Goal: Task Accomplishment & Management: Manage account settings

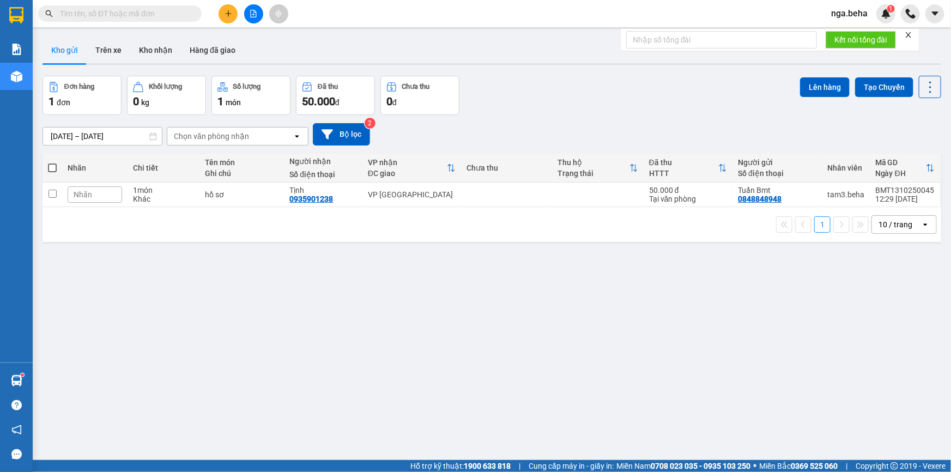
click at [150, 12] on input "text" at bounding box center [124, 14] width 129 height 12
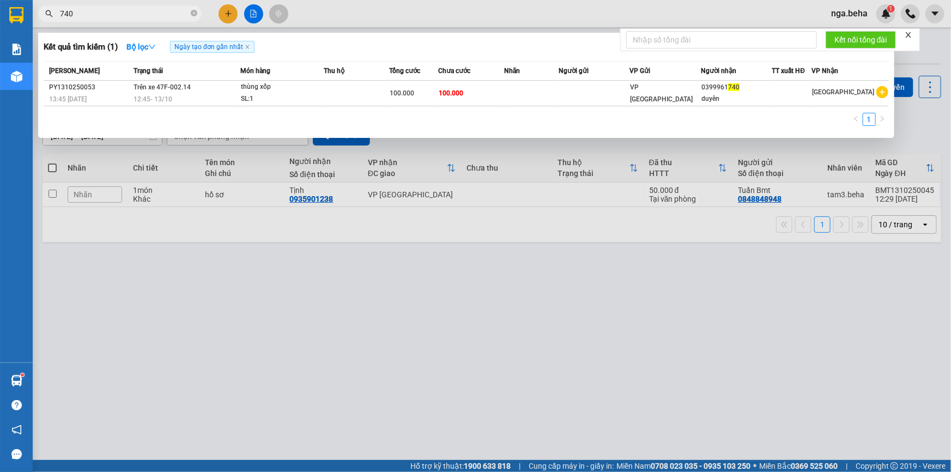
click at [152, 15] on input "740" at bounding box center [124, 14] width 129 height 12
type input "91740"
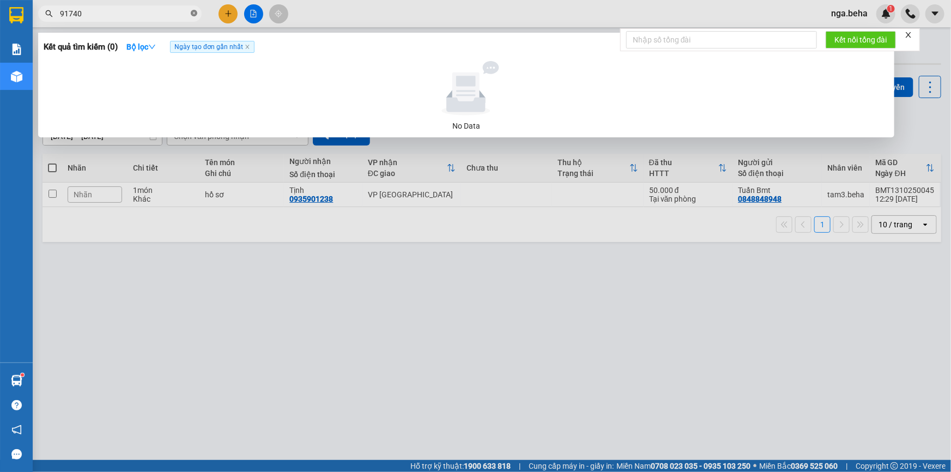
click at [196, 14] on icon "close-circle" at bounding box center [194, 13] width 7 height 7
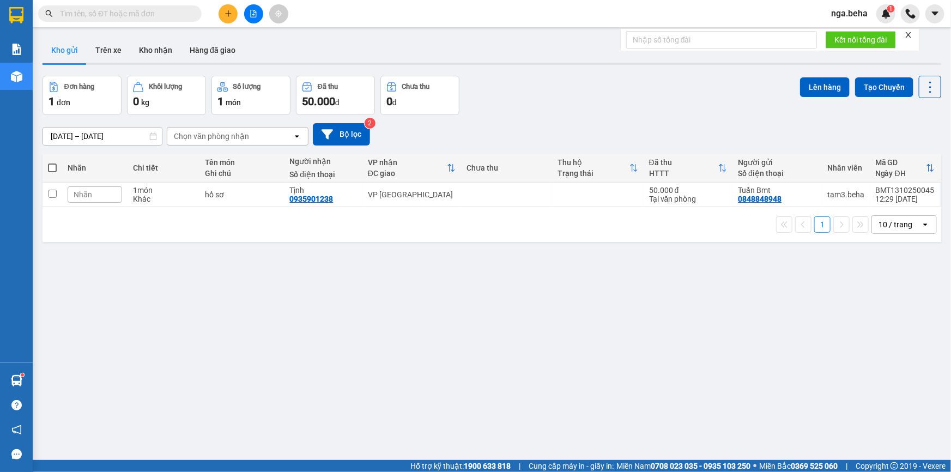
click at [261, 15] on button at bounding box center [253, 13] width 19 height 19
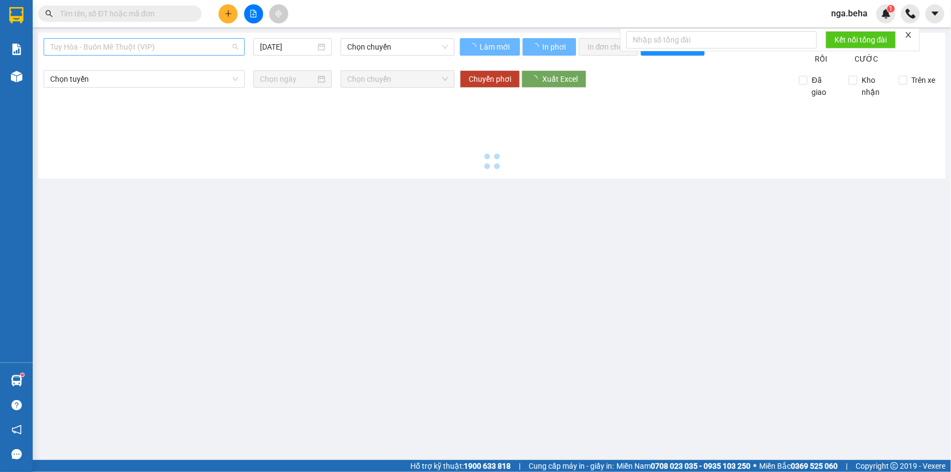
click at [180, 49] on span "Tuy Hòa - Buôn Mê Thuột (VIP)" at bounding box center [144, 47] width 188 height 16
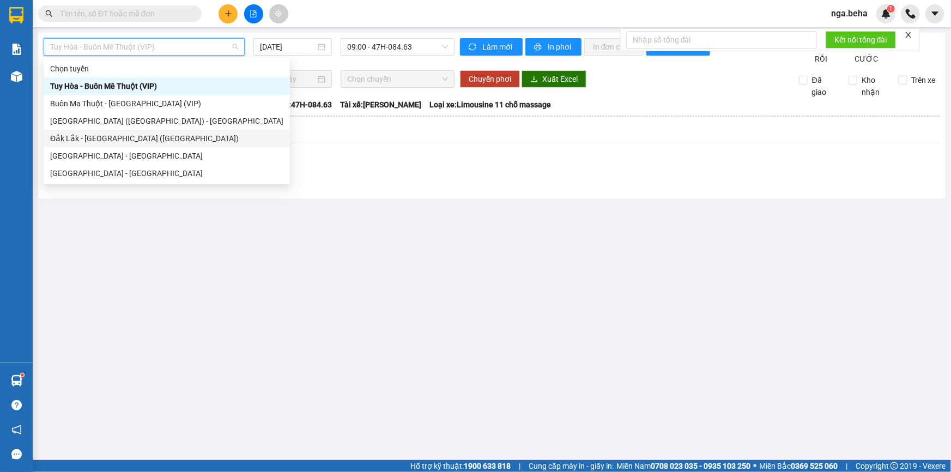
click at [169, 142] on div "Đắk Lắk - Phú Yên (SC)" at bounding box center [166, 138] width 233 height 12
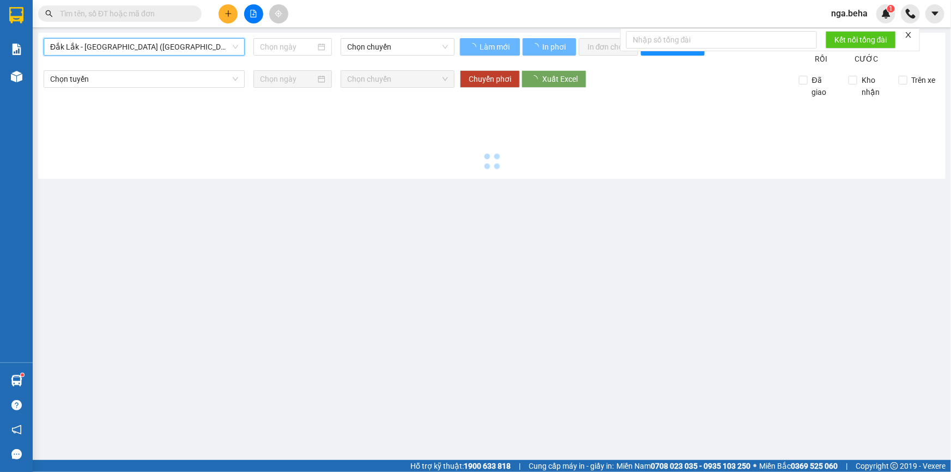
type input "[DATE]"
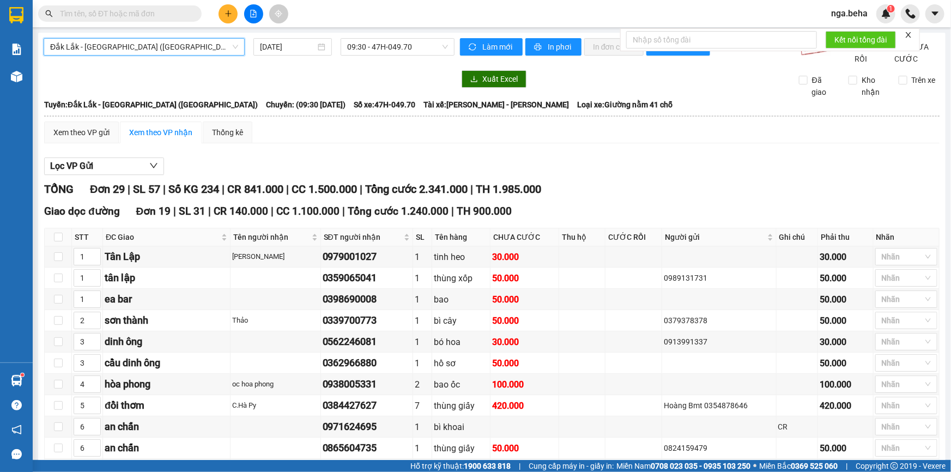
click at [205, 42] on span "Đắk Lắk - Phú Yên (SC)" at bounding box center [144, 47] width 188 height 16
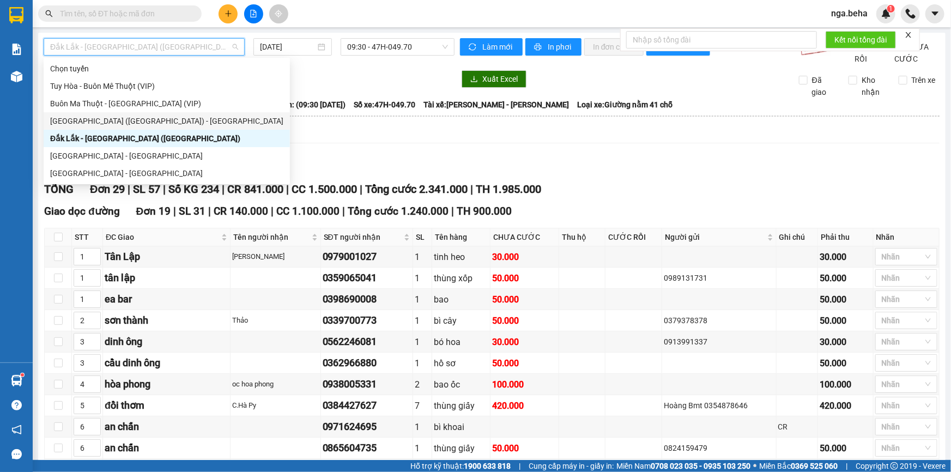
click at [129, 123] on div "Phú Yên (SC) - Đắk Lắk" at bounding box center [166, 121] width 233 height 12
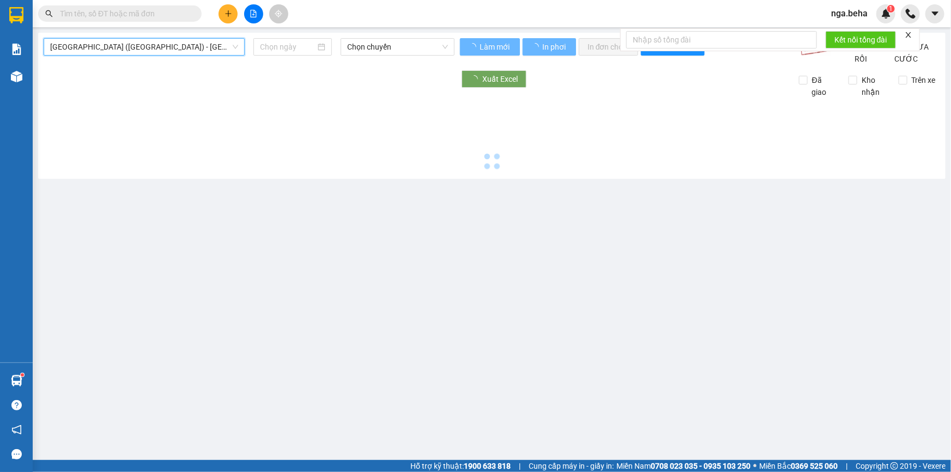
type input "[DATE]"
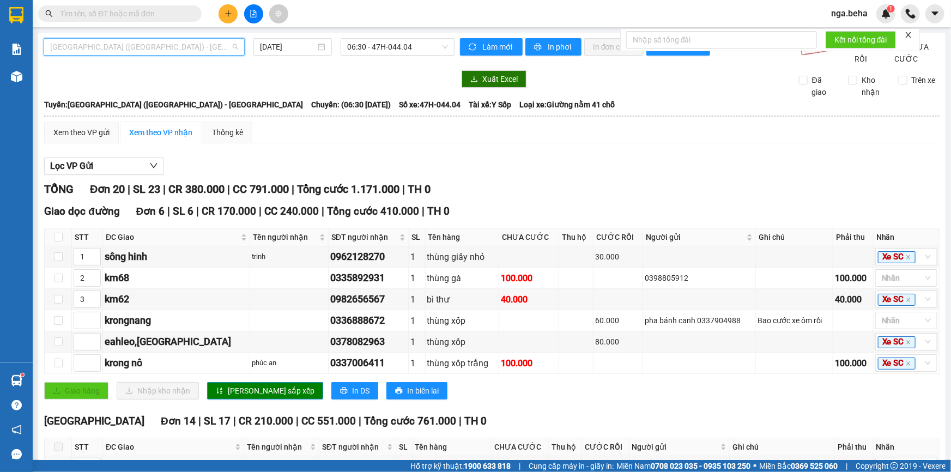
click at [153, 46] on span "Phú Yên (SC) - Đắk Lắk" at bounding box center [144, 47] width 188 height 16
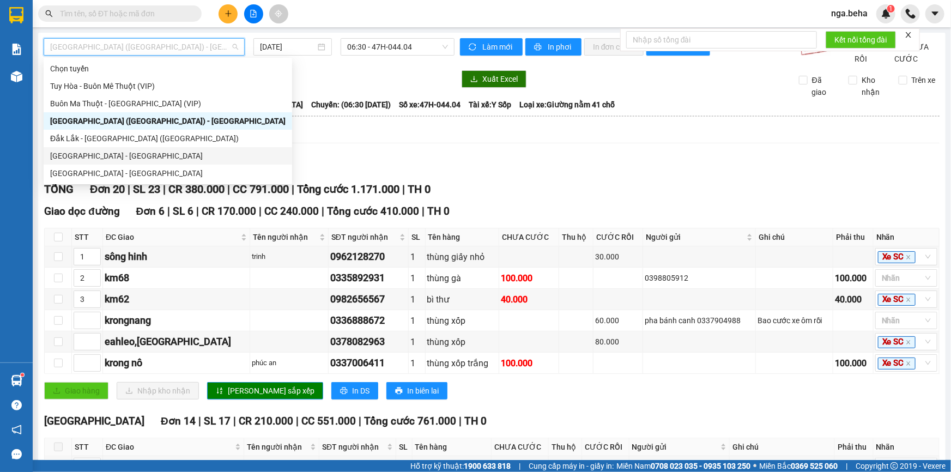
click at [128, 156] on div "[GEOGRAPHIC_DATA] - [GEOGRAPHIC_DATA]" at bounding box center [168, 156] width 236 height 12
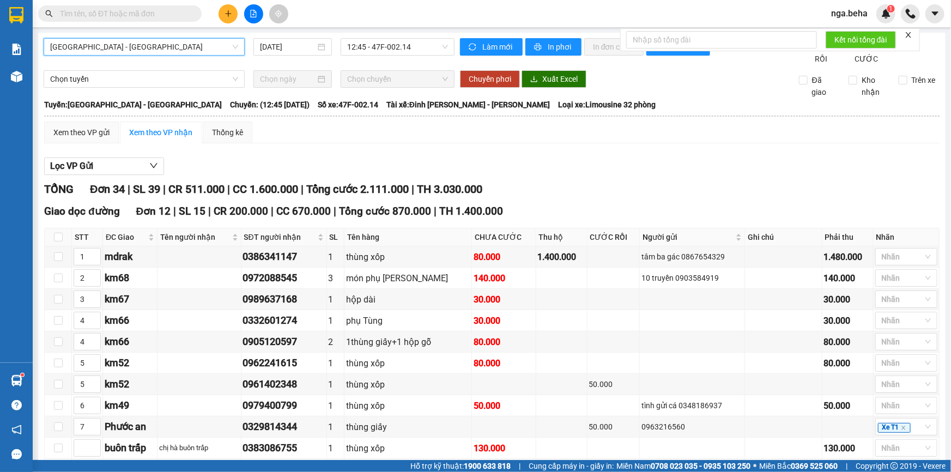
drag, startPoint x: 258, startPoint y: 412, endPoint x: 100, endPoint y: 18, distance: 424.2
click at [100, 18] on input "text" at bounding box center [124, 14] width 129 height 12
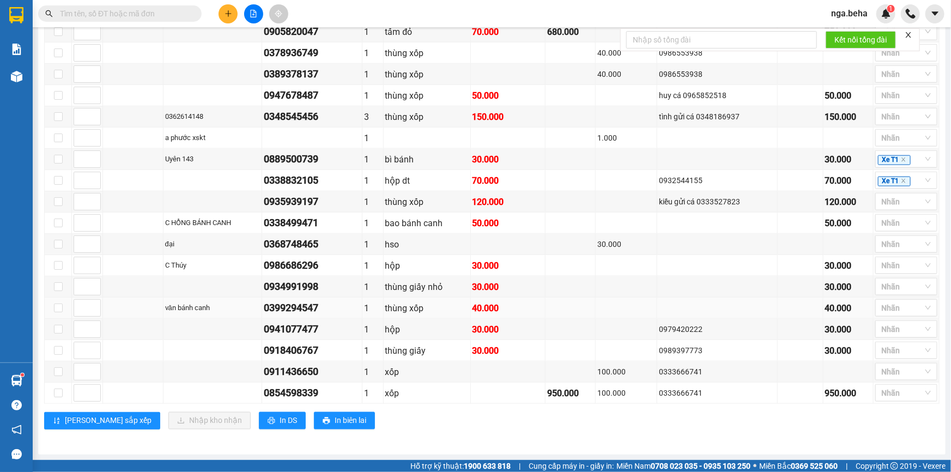
scroll to position [505, 0]
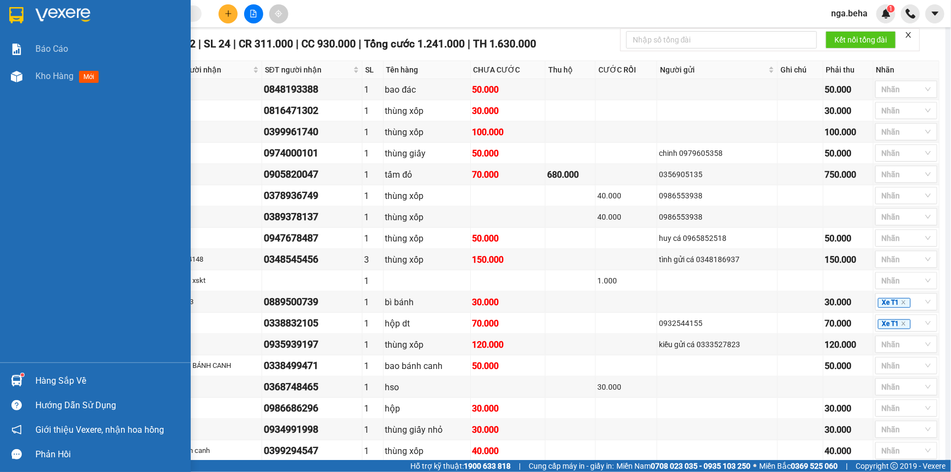
click at [49, 376] on div "Hàng sắp về" at bounding box center [108, 381] width 147 height 16
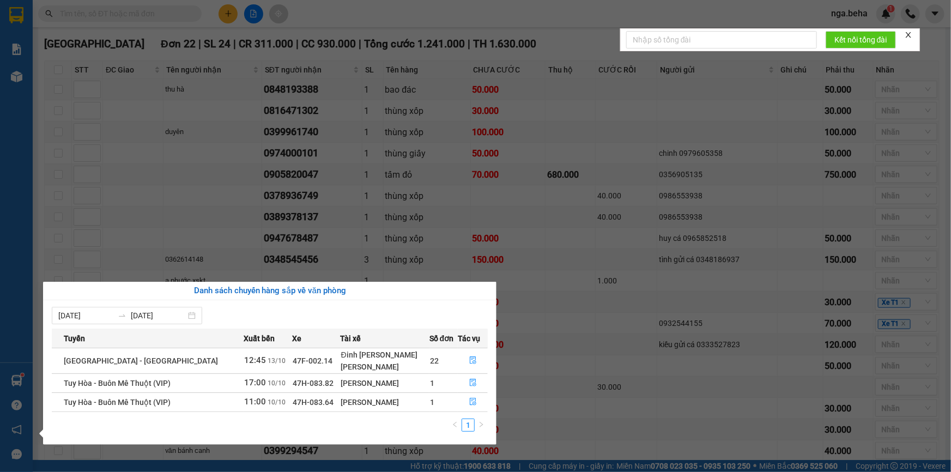
click at [311, 383] on td "47H-083.82" at bounding box center [316, 382] width 48 height 19
click at [469, 382] on icon "file-done" at bounding box center [473, 383] width 8 height 8
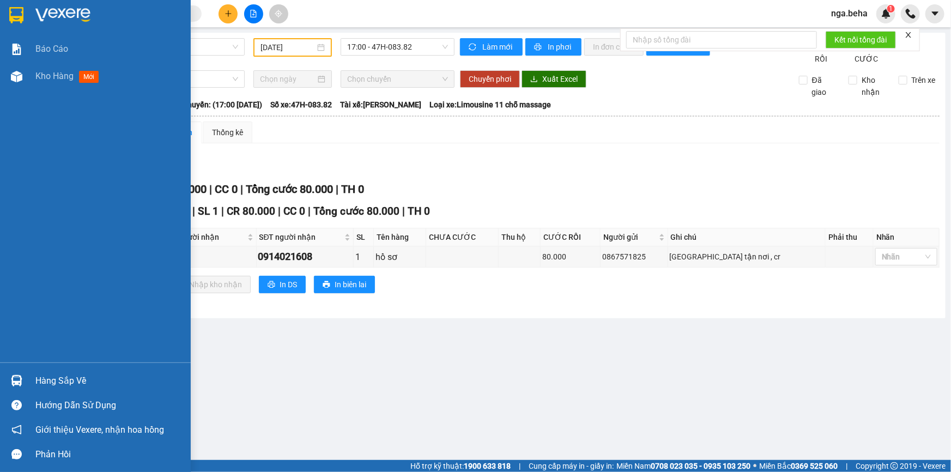
click at [59, 384] on div "Hàng sắp về" at bounding box center [108, 381] width 147 height 16
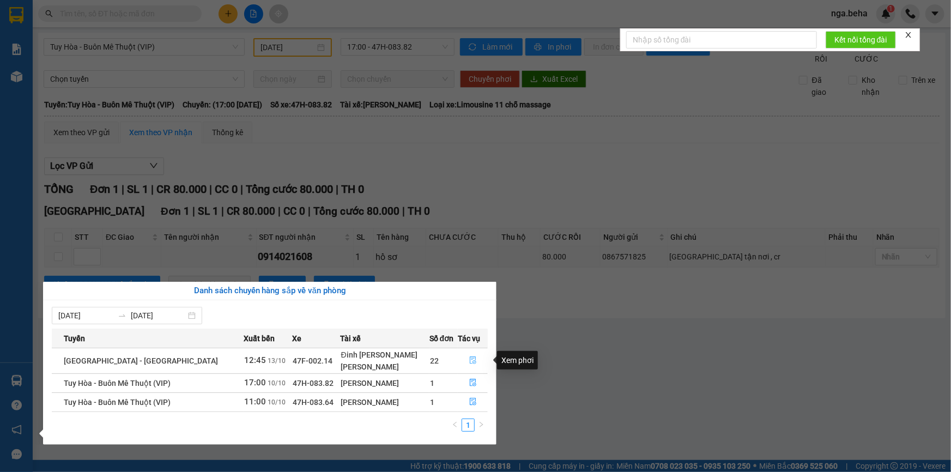
click at [471, 363] on icon "file-done" at bounding box center [473, 361] width 8 height 8
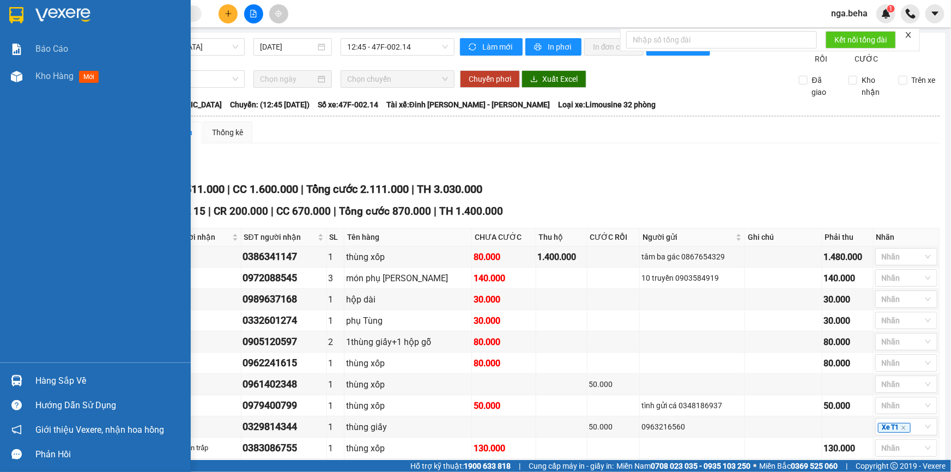
click at [60, 382] on div "Hàng sắp về" at bounding box center [108, 381] width 147 height 16
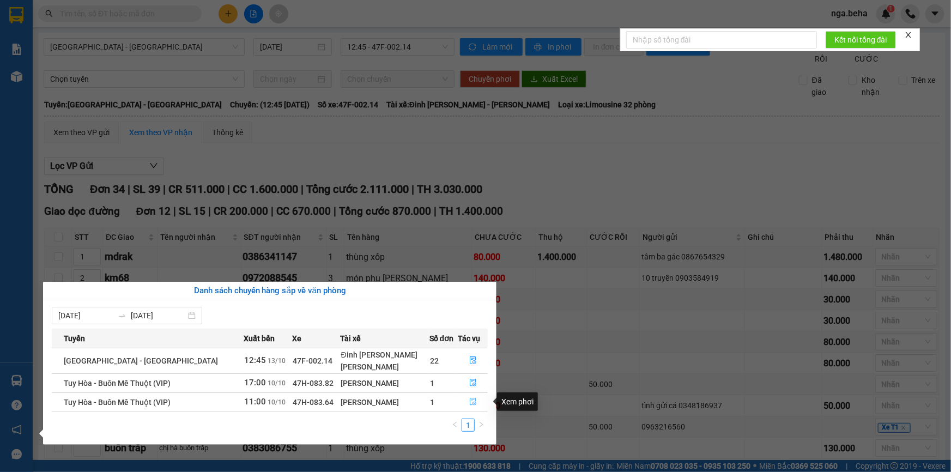
click at [471, 402] on icon "file-done" at bounding box center [473, 402] width 7 height 8
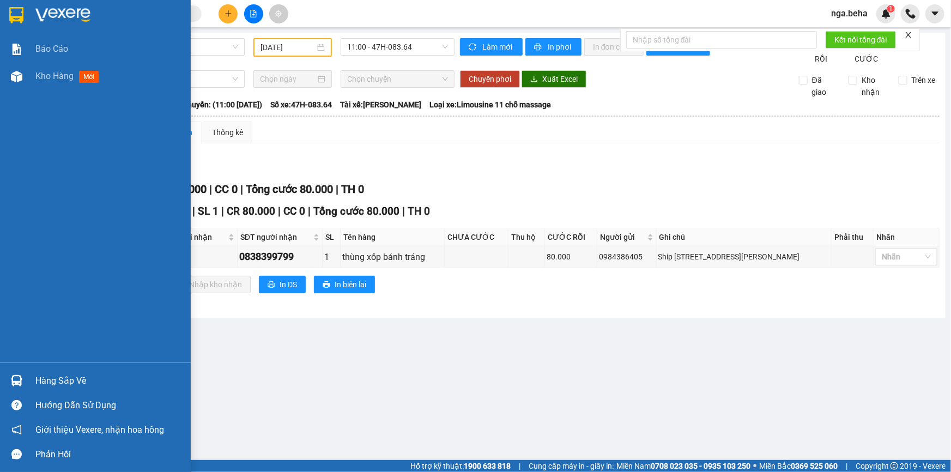
click at [64, 381] on div "Hàng sắp về" at bounding box center [108, 381] width 147 height 16
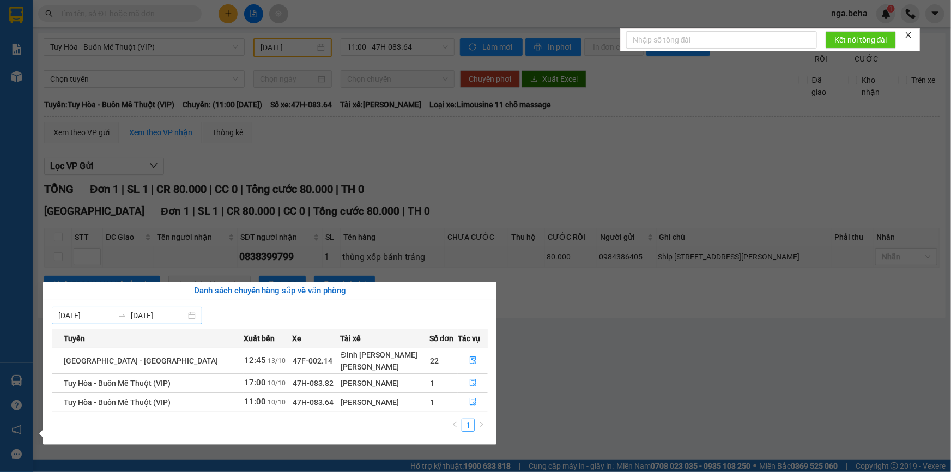
click at [121, 321] on div "07/10/2025 13/10/2025" at bounding box center [127, 315] width 150 height 17
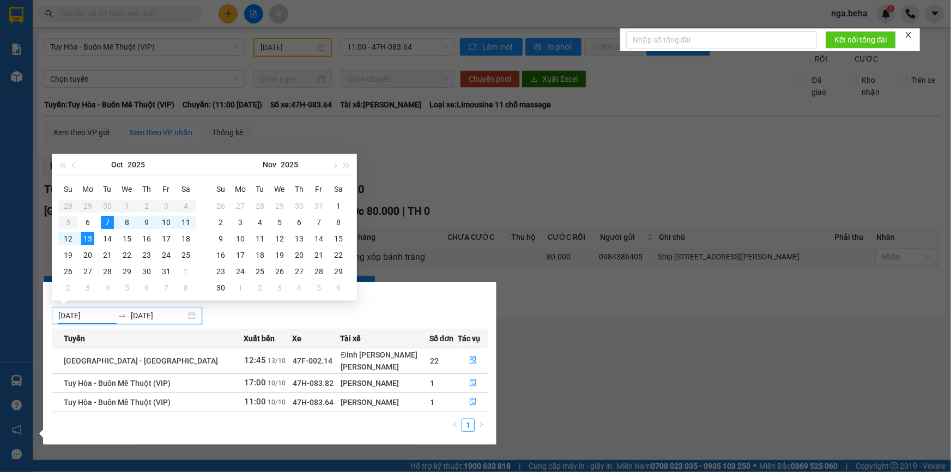
click at [121, 321] on div "07/10/2025 13/10/2025" at bounding box center [127, 315] width 150 height 17
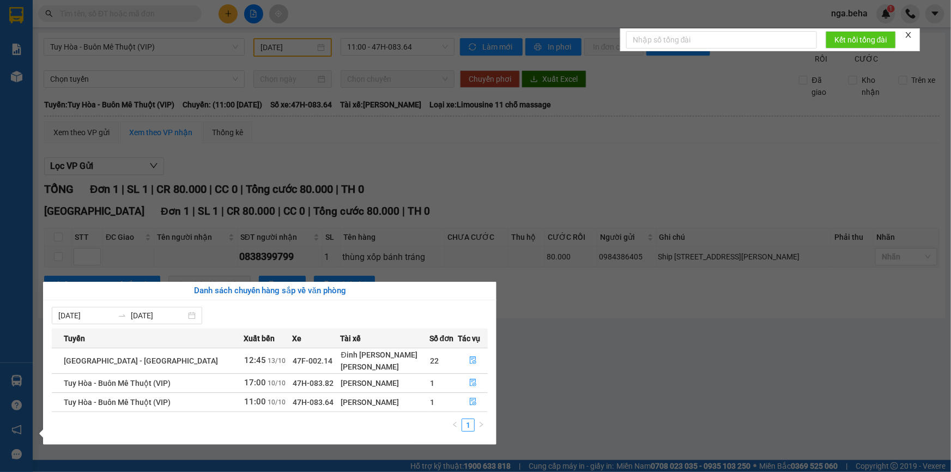
drag, startPoint x: 391, startPoint y: 426, endPoint x: 383, endPoint y: 413, distance: 15.3
click at [391, 424] on div "1" at bounding box center [270, 429] width 436 height 20
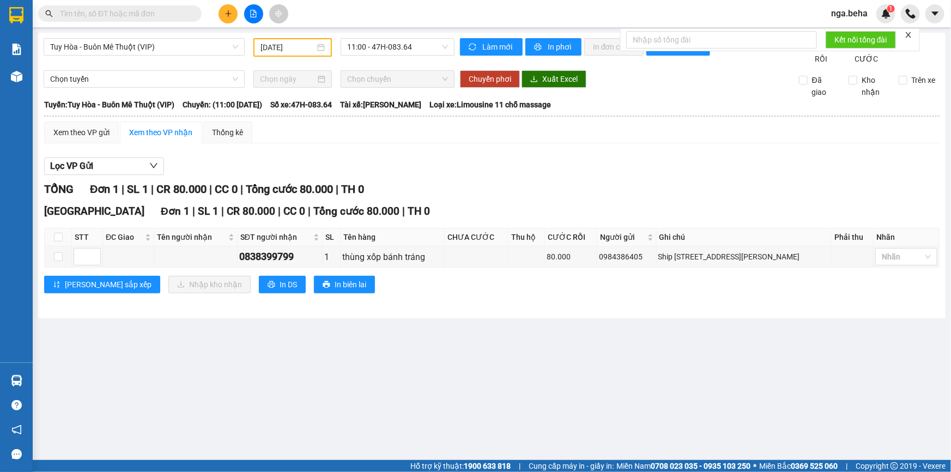
click at [605, 348] on section "Kết quả tìm kiếm ( 0 ) Bộ lọc Ngày tạo đơn gần nhất No Data nga.beha 1 Báo cáo …" at bounding box center [475, 236] width 951 height 472
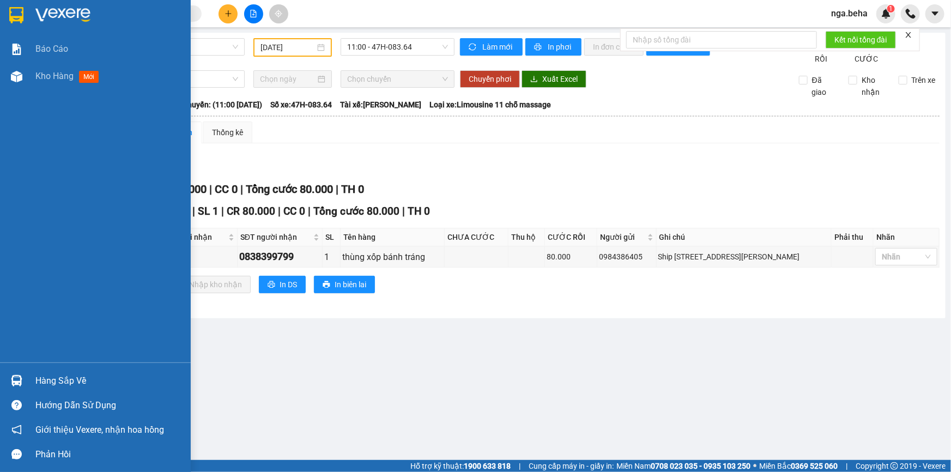
click at [67, 381] on div "Hàng sắp về" at bounding box center [108, 381] width 147 height 16
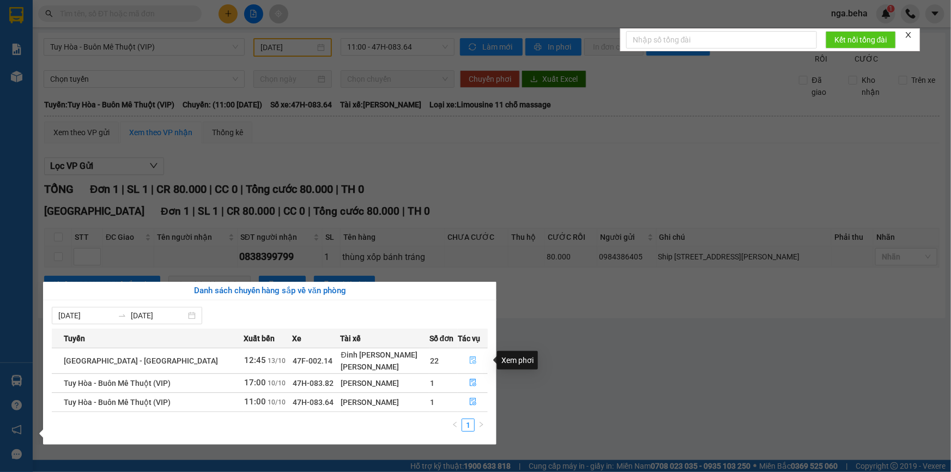
click at [469, 361] on icon "file-done" at bounding box center [473, 361] width 8 height 8
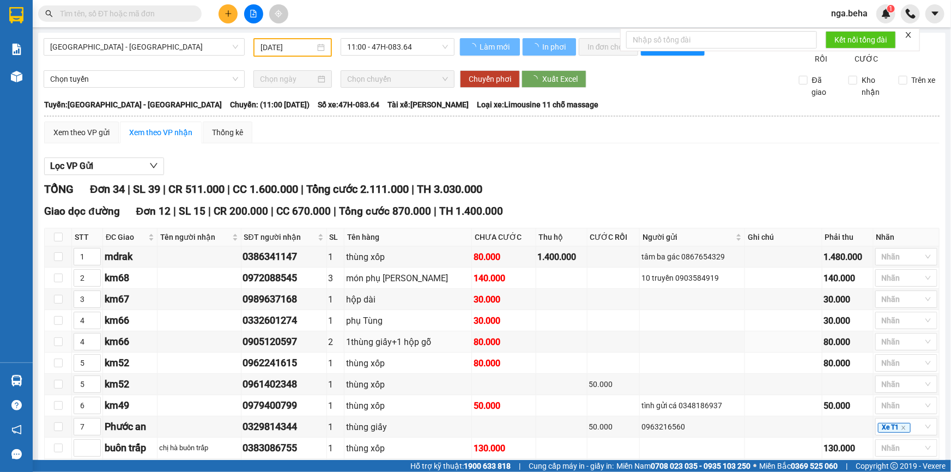
type input "[DATE]"
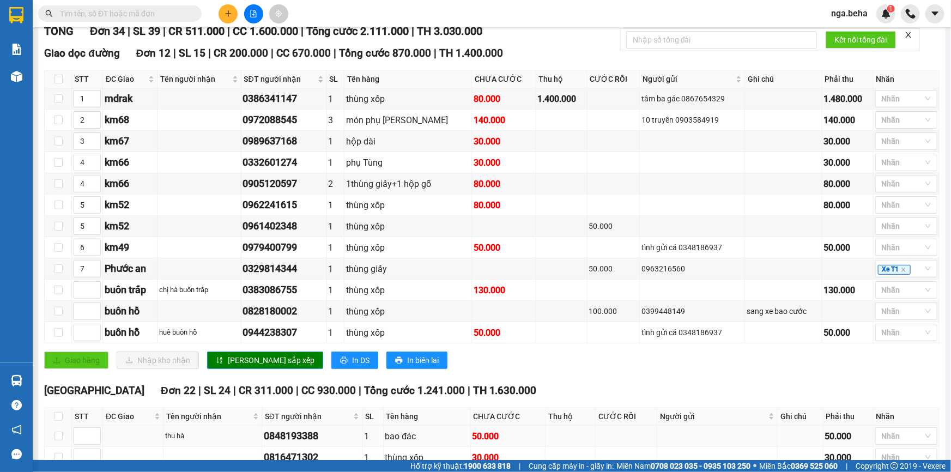
scroll to position [108, 0]
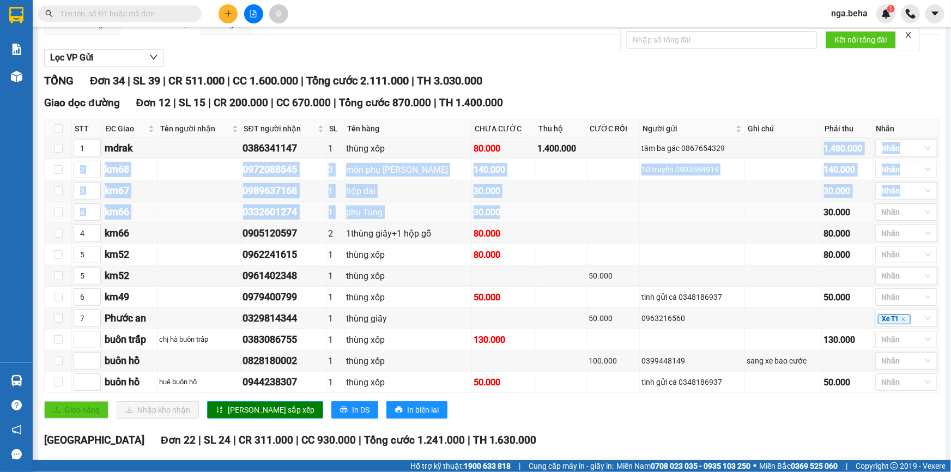
drag, startPoint x: 716, startPoint y: 158, endPoint x: 722, endPoint y: 225, distance: 67.4
click at [721, 226] on tbody "1 mdrak 0386341147 1 thùng xốp 80.000 1.400.000 tâm ba gác 0867654329 1.480.000…" at bounding box center [492, 265] width 895 height 255
click at [724, 218] on td at bounding box center [692, 212] width 105 height 21
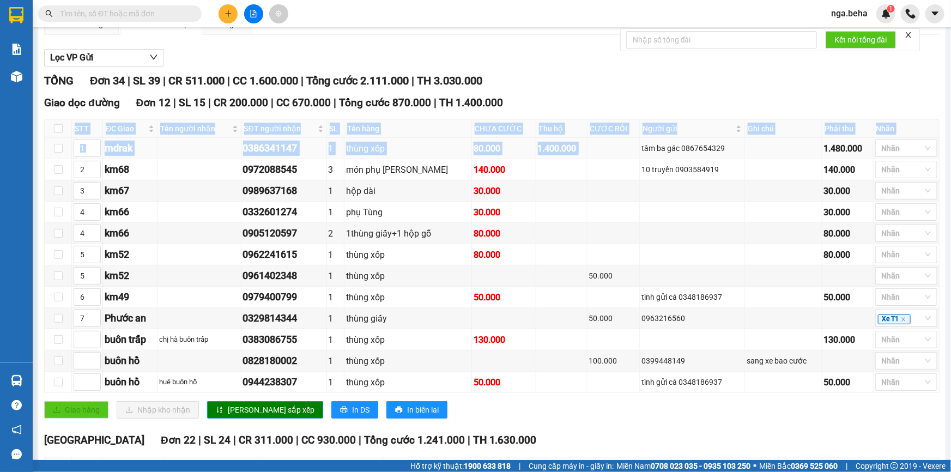
drag, startPoint x: 518, startPoint y: 90, endPoint x: 581, endPoint y: 162, distance: 95.4
click at [599, 111] on div "Giao dọc đường Đơn 12 | SL 15 | CR 200.000 | CC 670.000 | Tổng cước 870.000 | T…" at bounding box center [492, 103] width 896 height 16
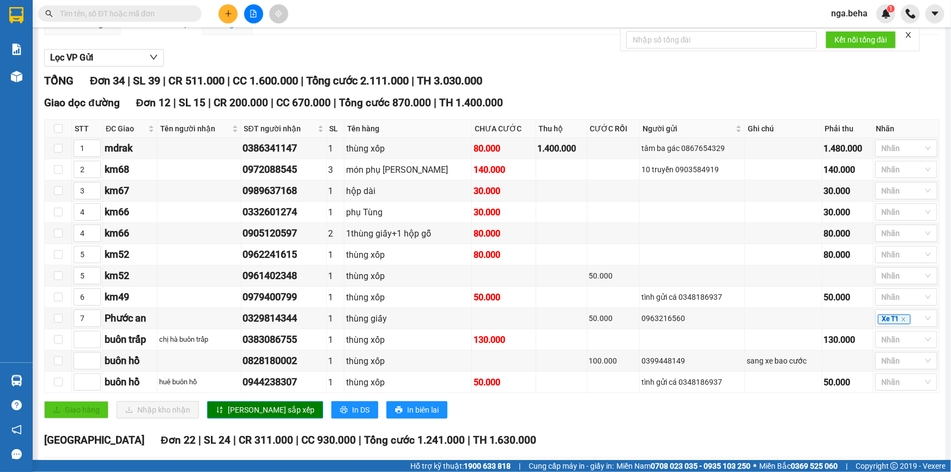
click at [231, 30] on div "Thống kê" at bounding box center [227, 24] width 31 height 12
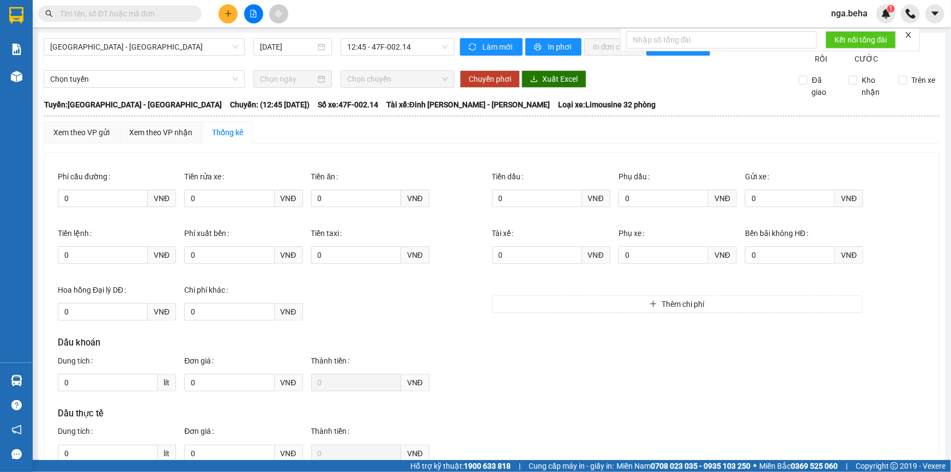
scroll to position [49, 0]
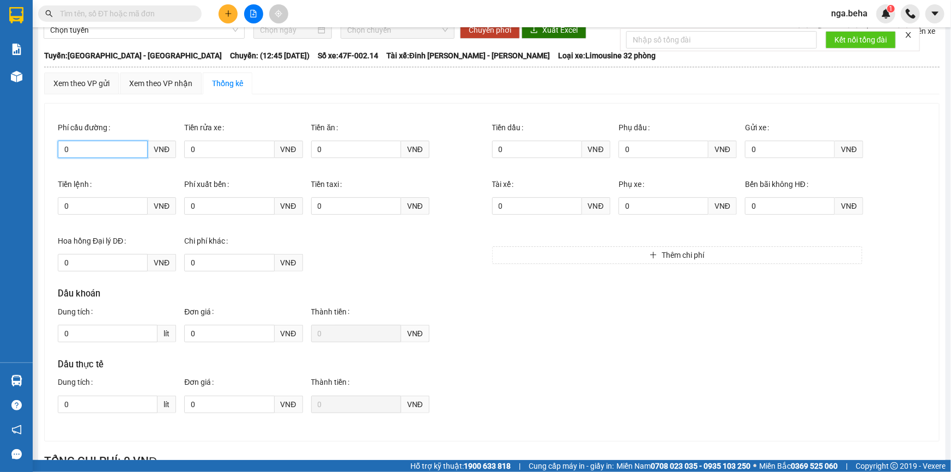
click at [126, 158] on input "0" at bounding box center [103, 149] width 90 height 17
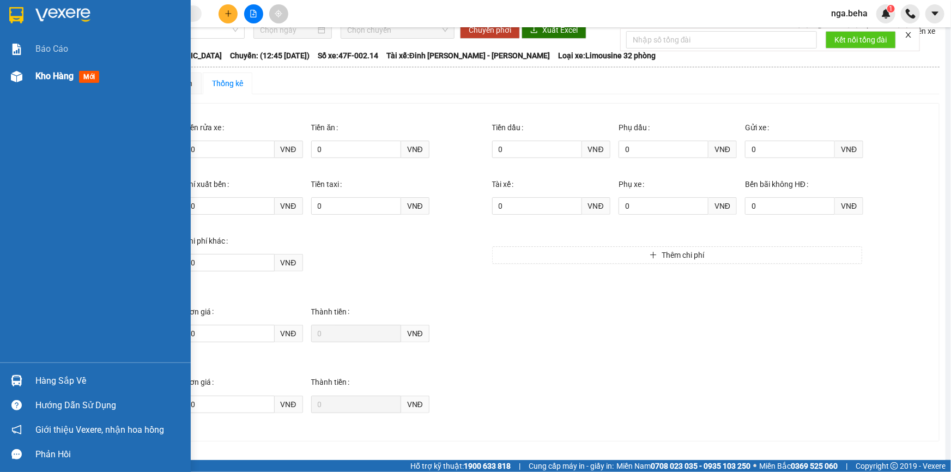
click at [56, 71] on span "Kho hàng" at bounding box center [54, 76] width 38 height 10
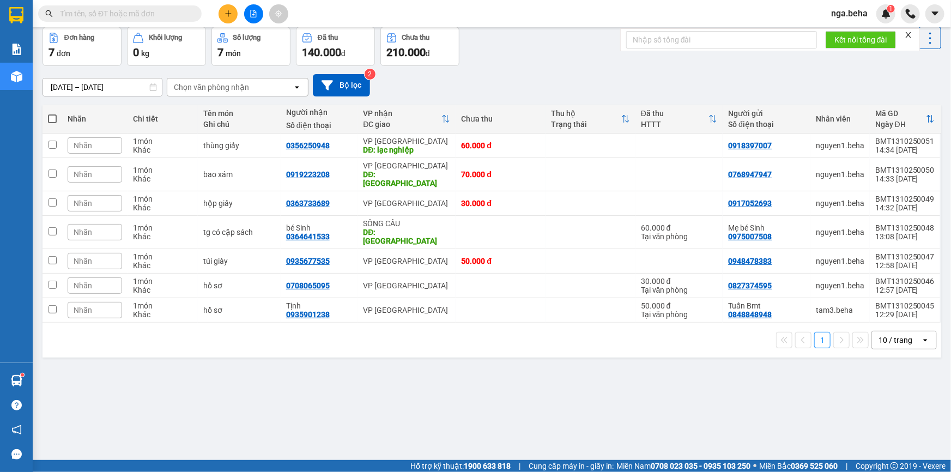
click at [587, 58] on div "Đơn hàng 7 đơn Khối lượng 0 kg Số lượng 7 món Đã thu 140.000 đ Chưa thu 210.000…" at bounding box center [492, 46] width 899 height 39
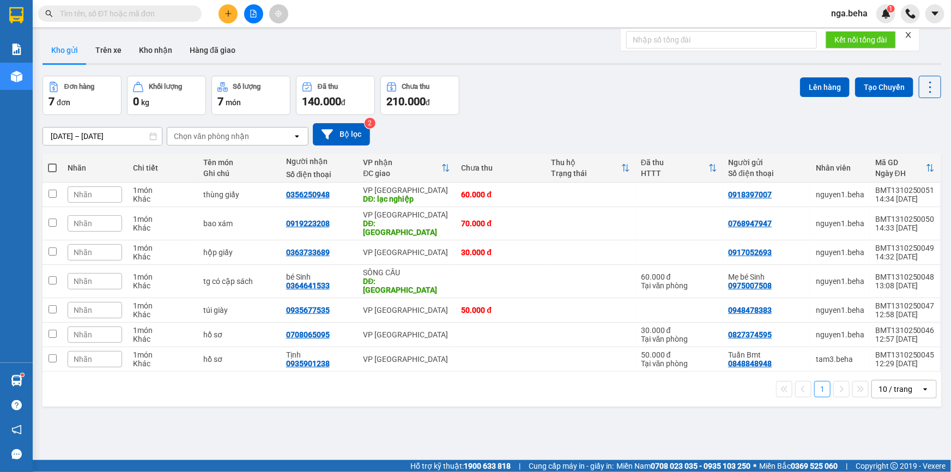
click at [140, 5] on div "Kết quả tìm kiếm ( 0 ) Bộ lọc Ngày tạo đơn gần nhất No Data" at bounding box center [106, 13] width 213 height 19
click at [139, 5] on span at bounding box center [120, 13] width 164 height 16
click at [137, 9] on input "text" at bounding box center [124, 14] width 129 height 12
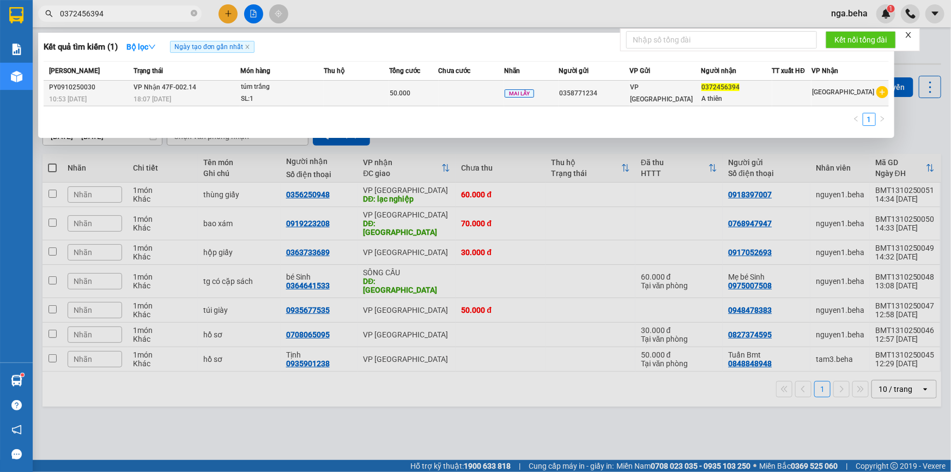
type input "0372456394"
click at [359, 100] on td at bounding box center [356, 94] width 65 height 26
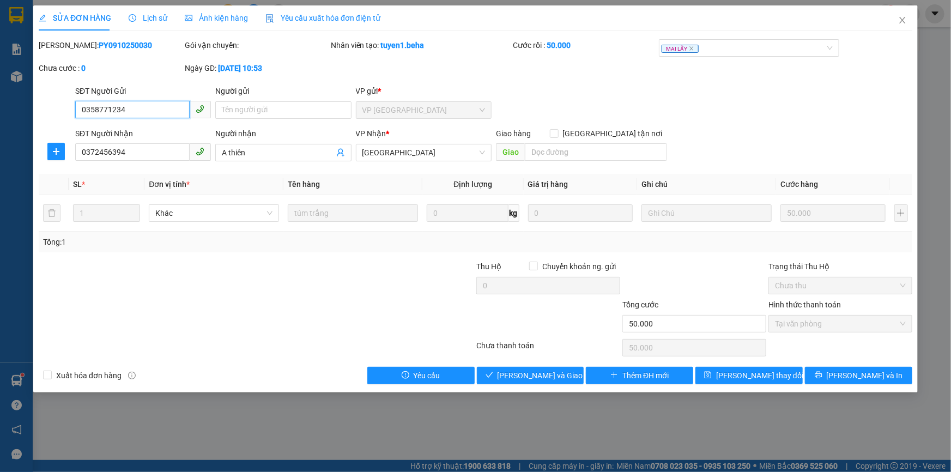
type input "0358771234"
type input "0372456394"
type input "A thiên"
type input "50.000"
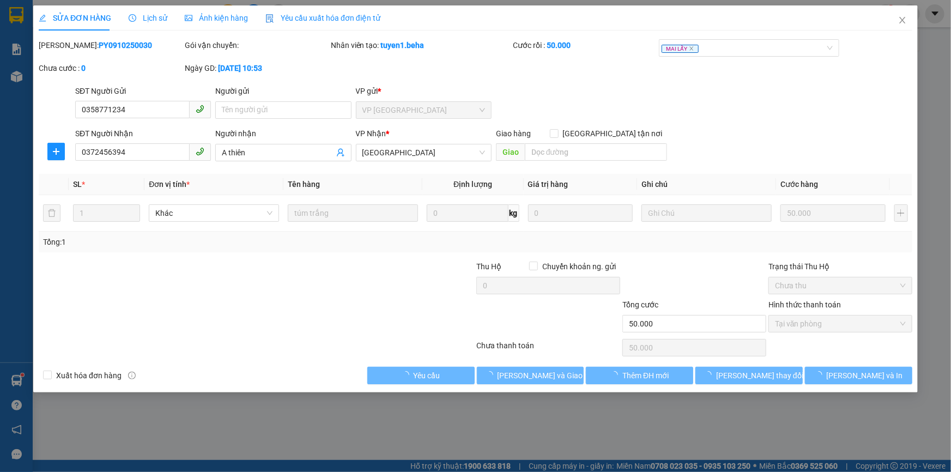
click at [147, 21] on span "Lịch sử" at bounding box center [148, 18] width 39 height 9
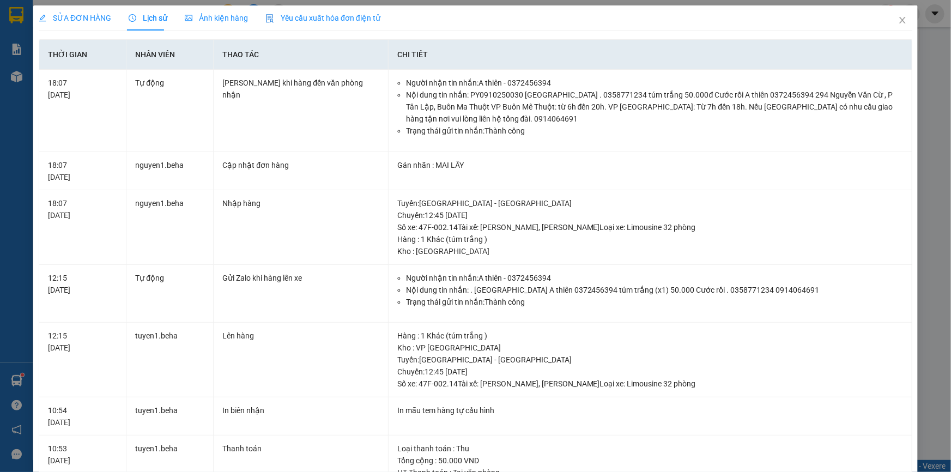
click at [228, 26] on div "Ảnh kiện hàng" at bounding box center [216, 17] width 63 height 25
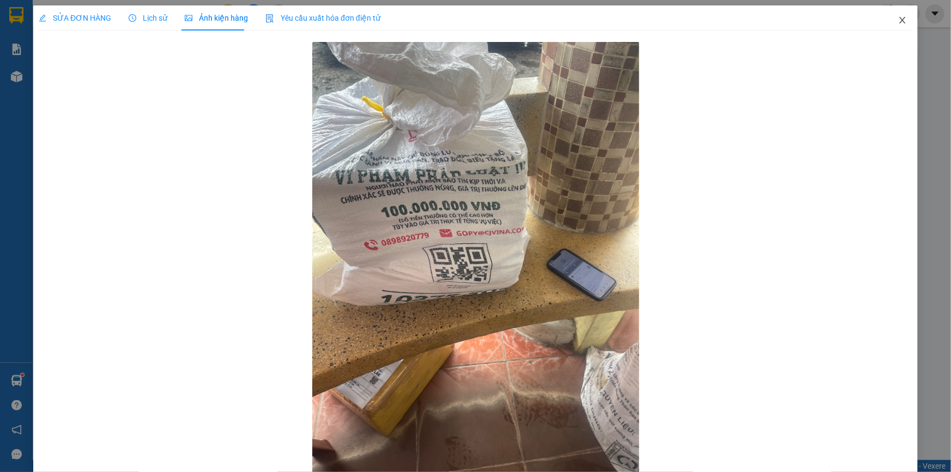
click at [900, 20] on icon "close" at bounding box center [903, 20] width 6 height 7
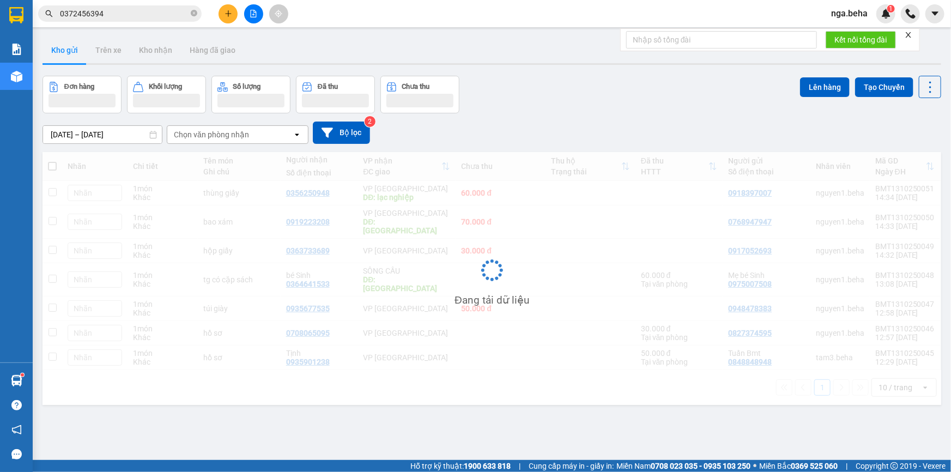
click at [132, 14] on input "0372456394" at bounding box center [124, 14] width 129 height 12
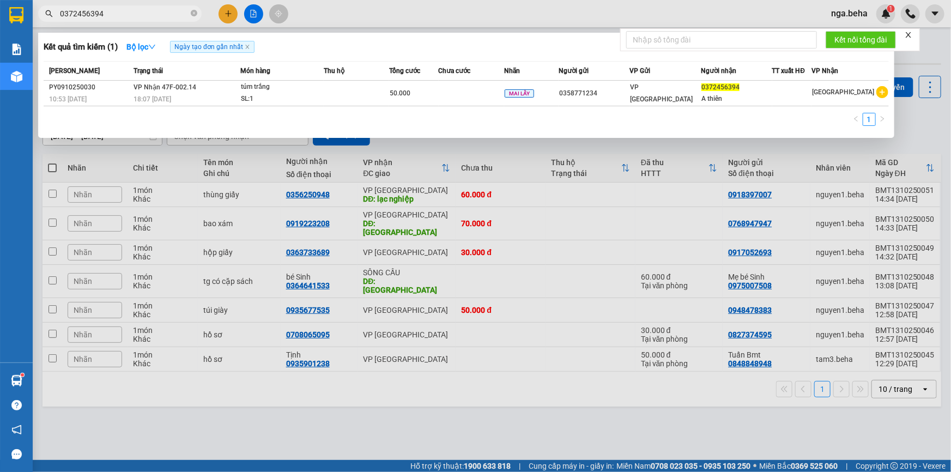
click at [156, 18] on input "0372456394" at bounding box center [124, 14] width 129 height 12
click at [177, 369] on div at bounding box center [475, 236] width 951 height 472
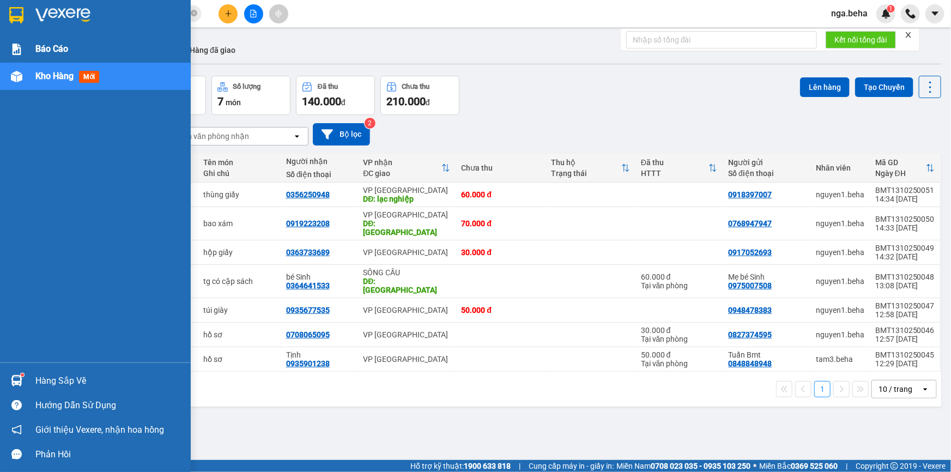
click at [49, 50] on span "Báo cáo" at bounding box center [51, 49] width 33 height 14
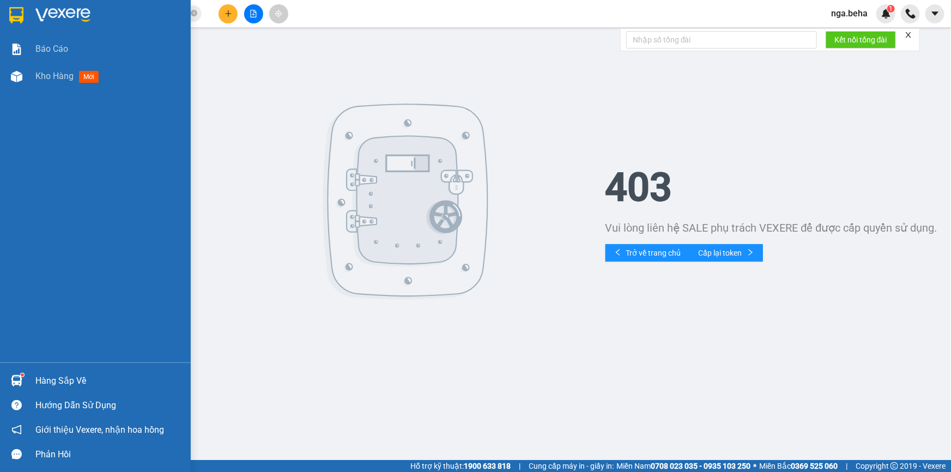
click at [94, 389] on div "Hàng sắp về" at bounding box center [95, 381] width 191 height 25
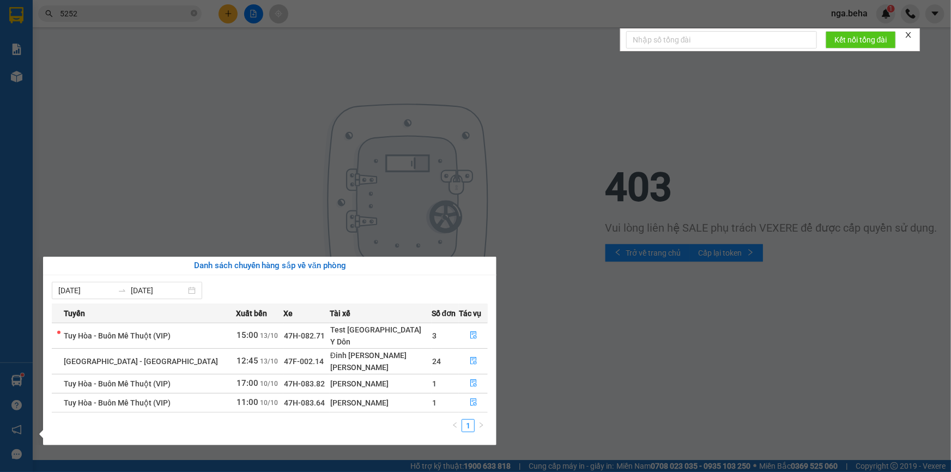
click at [257, 339] on td "15:00 13/10" at bounding box center [260, 336] width 47 height 26
click at [474, 337] on icon "file-done" at bounding box center [474, 335] width 8 height 8
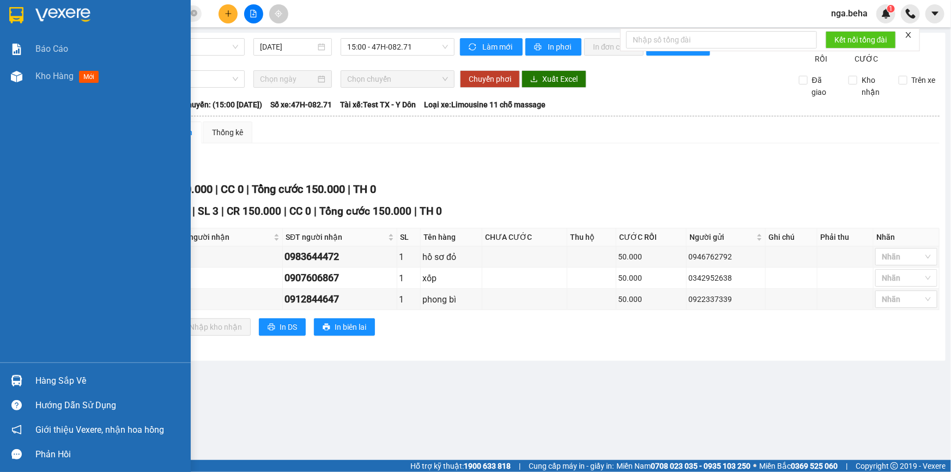
click at [52, 381] on div "Hàng sắp về" at bounding box center [108, 381] width 147 height 16
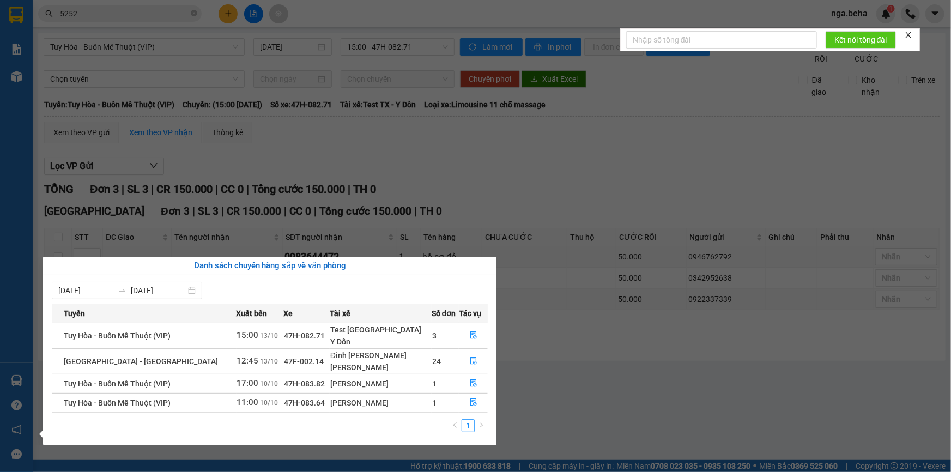
click at [400, 365] on div "Lê Đình Phương" at bounding box center [380, 367] width 101 height 12
click at [474, 363] on icon "file-done" at bounding box center [474, 361] width 8 height 8
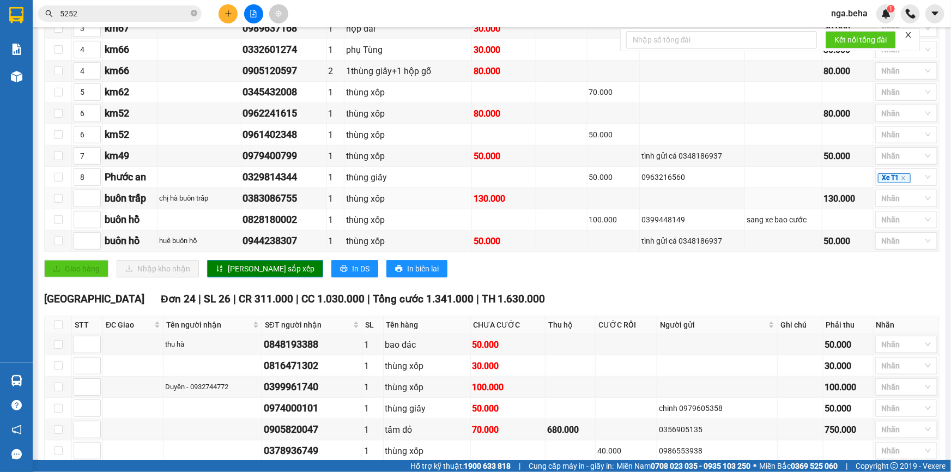
scroll to position [370, 0]
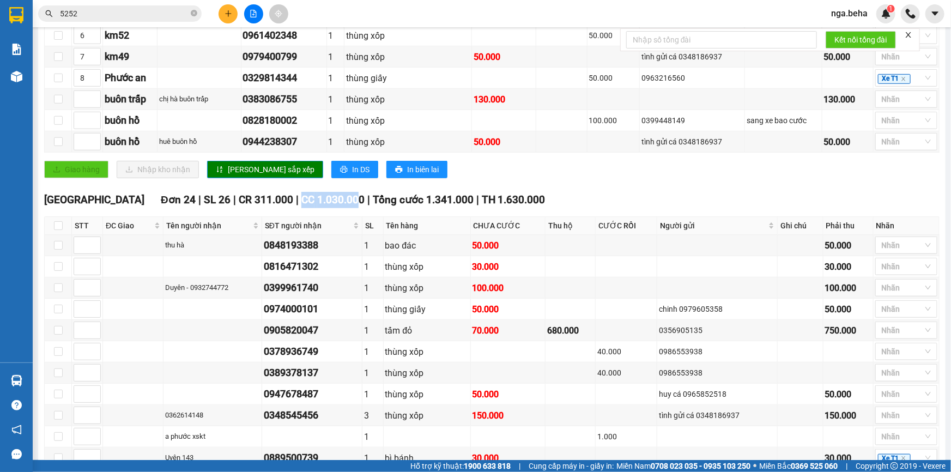
drag, startPoint x: 242, startPoint y: 210, endPoint x: 299, endPoint y: 212, distance: 56.7
click at [301, 206] on span "CC 1.030.000" at bounding box center [332, 200] width 63 height 13
click at [554, 205] on div "ĐẮK LẮK Đơn 24 | SL 26 | CR 311.000 | CC 1.030.000 | Tổng cước 1.341.000 | TH 1…" at bounding box center [492, 200] width 896 height 16
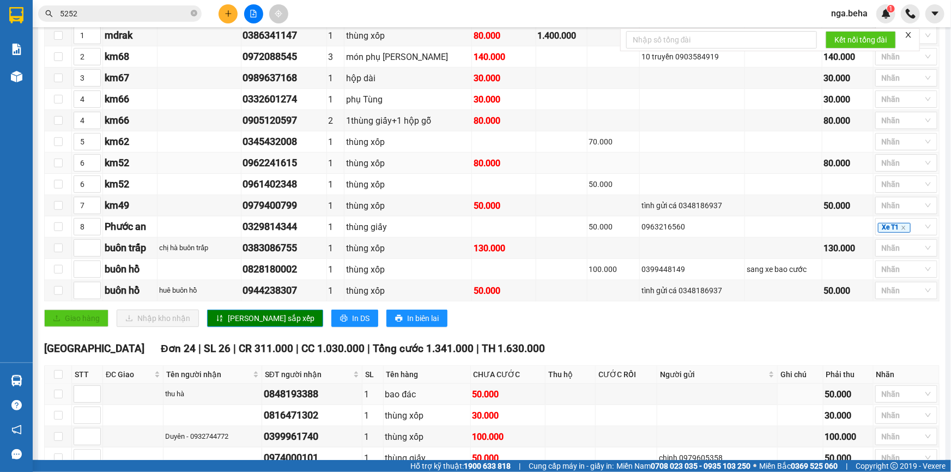
scroll to position [0, 0]
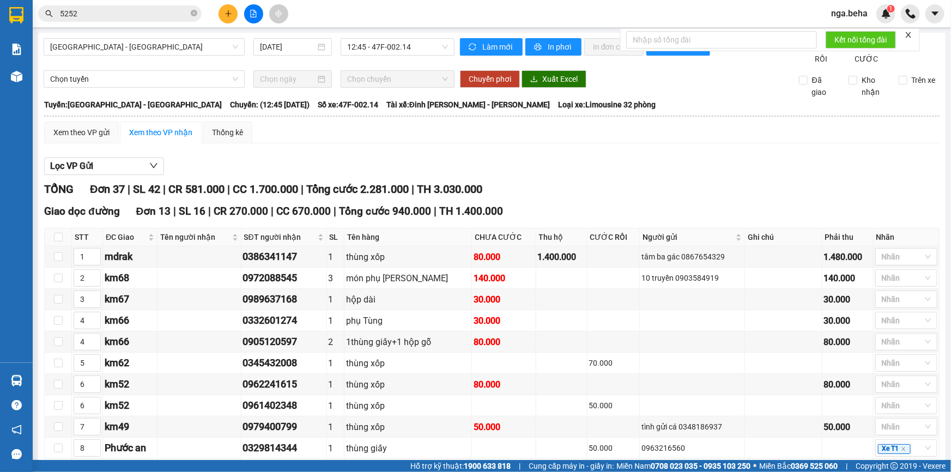
click at [125, 19] on input "5252" at bounding box center [124, 14] width 129 height 12
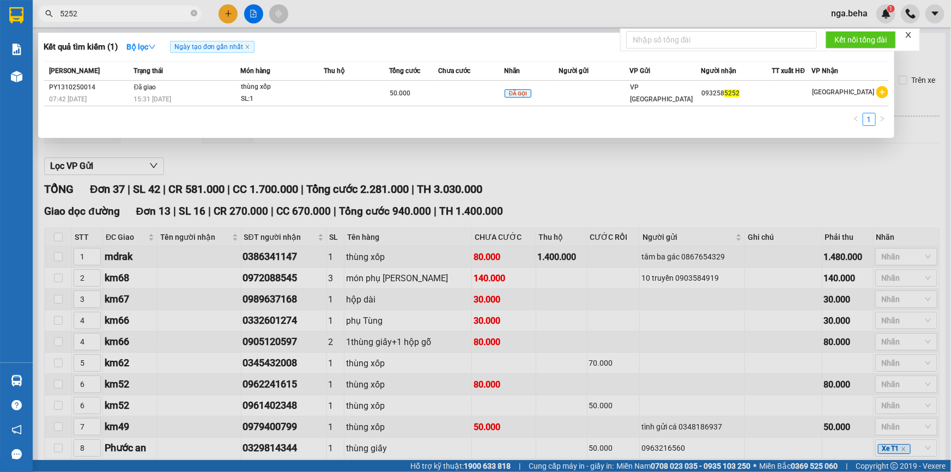
click at [125, 19] on input "5252" at bounding box center [124, 14] width 129 height 12
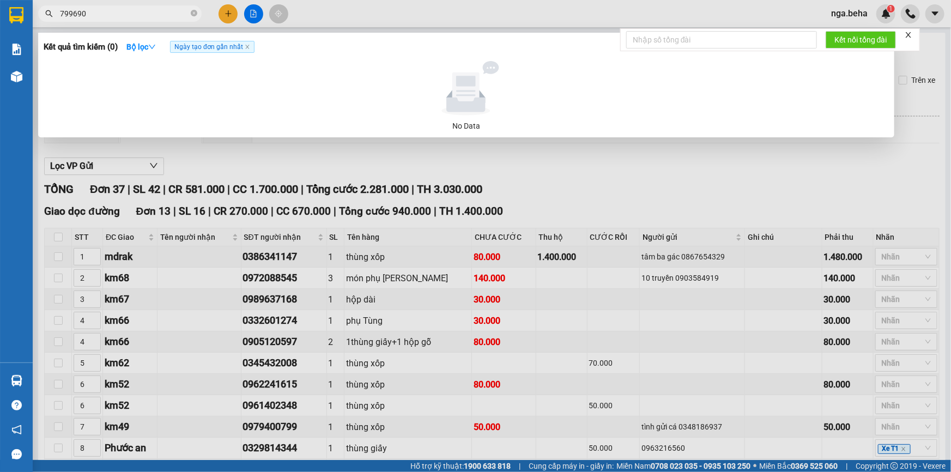
click at [69, 16] on input "799690" at bounding box center [124, 14] width 129 height 12
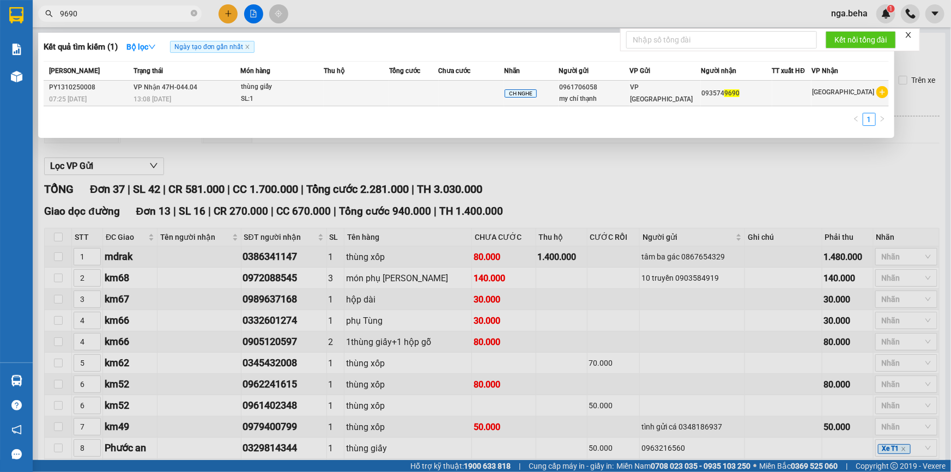
click at [347, 89] on td at bounding box center [356, 94] width 65 height 26
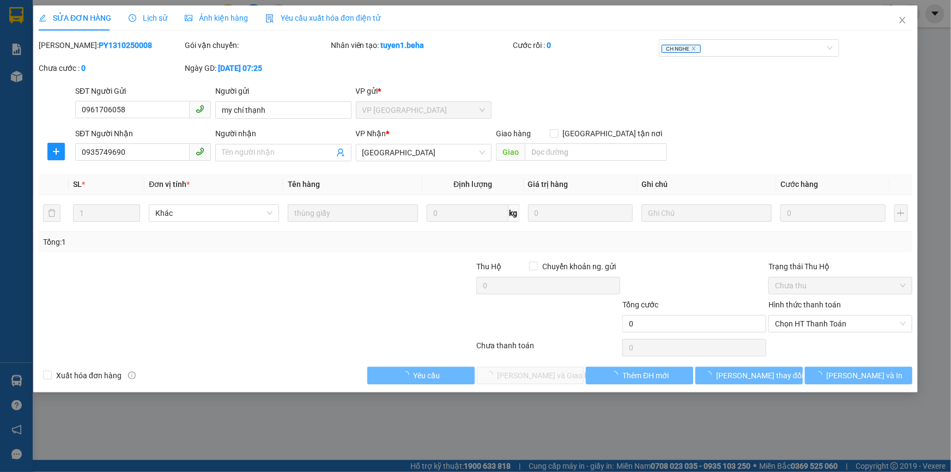
click at [220, 11] on div "Ảnh kiện hàng" at bounding box center [216, 17] width 63 height 25
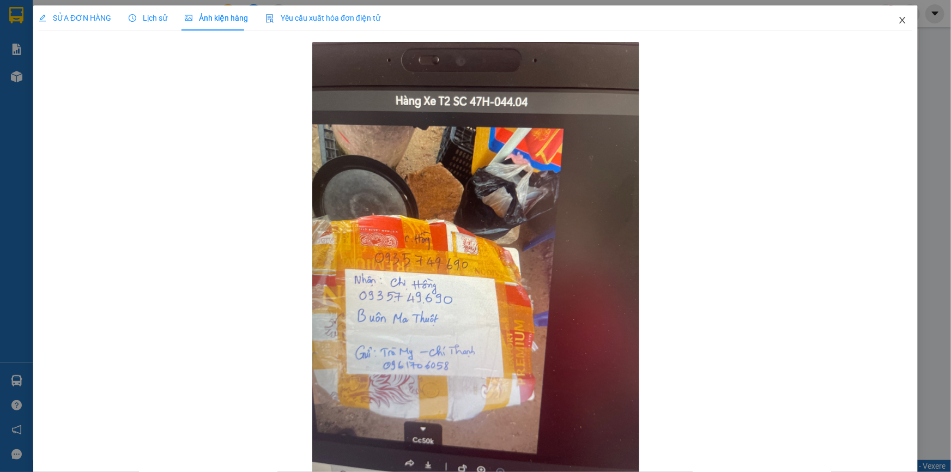
click at [895, 27] on span "Close" at bounding box center [903, 20] width 31 height 31
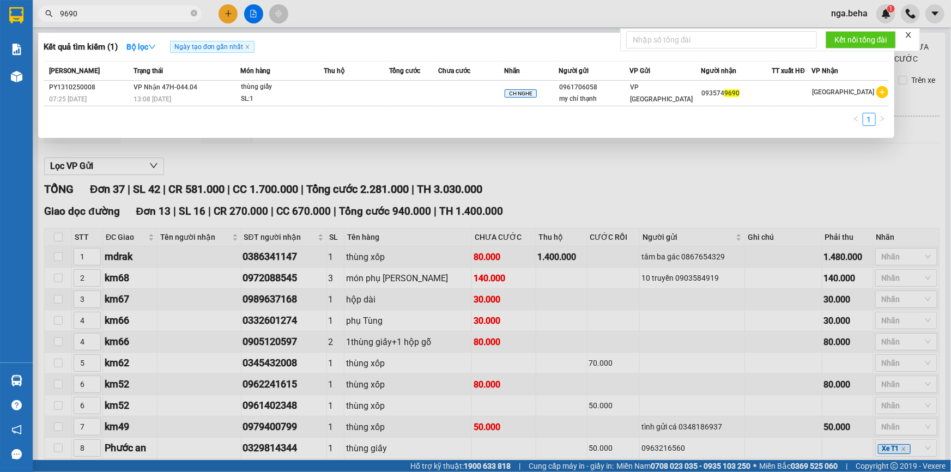
click at [99, 16] on input "9690" at bounding box center [124, 14] width 129 height 12
click at [179, 18] on input "9690" at bounding box center [124, 14] width 129 height 12
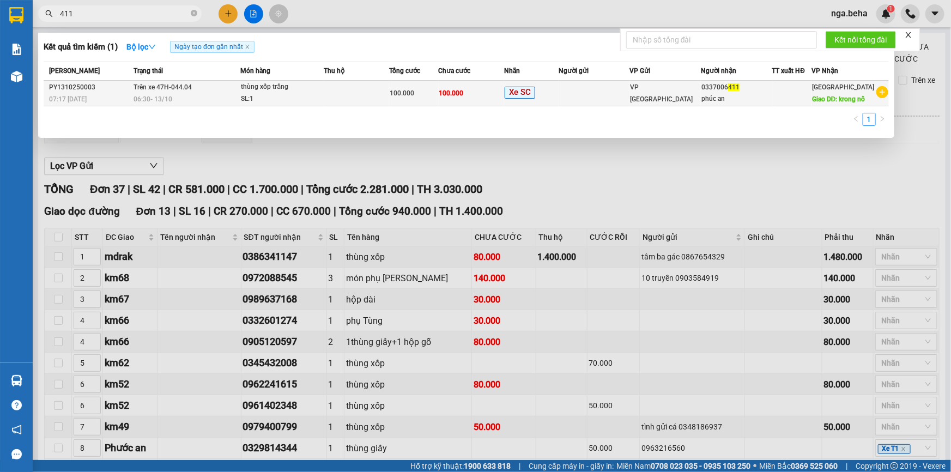
type input "411"
click at [431, 105] on td "100.000" at bounding box center [413, 94] width 49 height 26
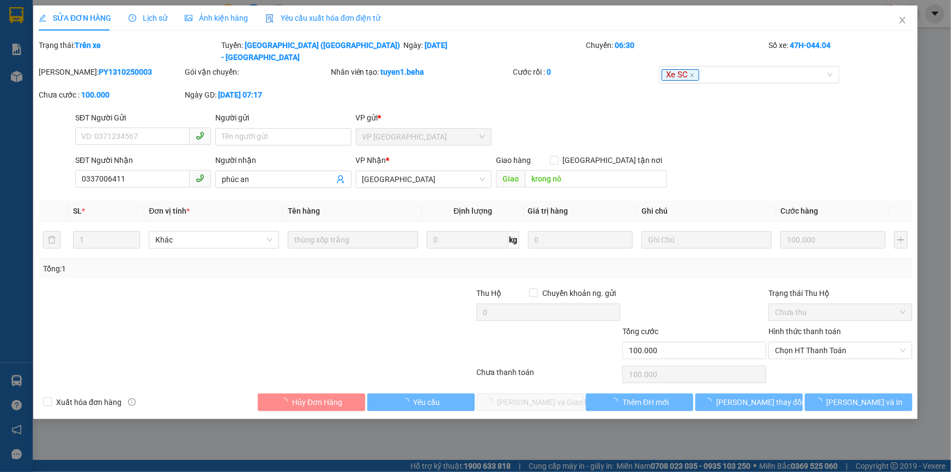
type input "0337006411"
type input "phúc an"
type input "krong nô"
type input "100.000"
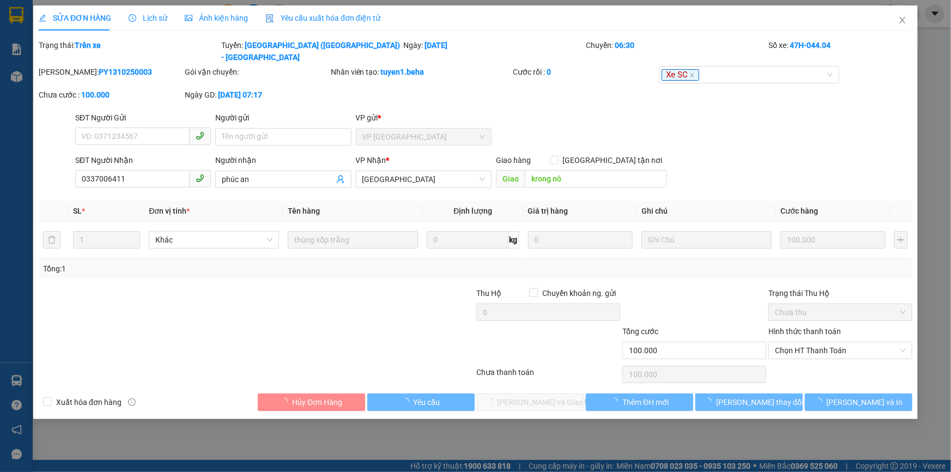
click at [243, 14] on span "Ảnh kiện hàng" at bounding box center [216, 18] width 63 height 9
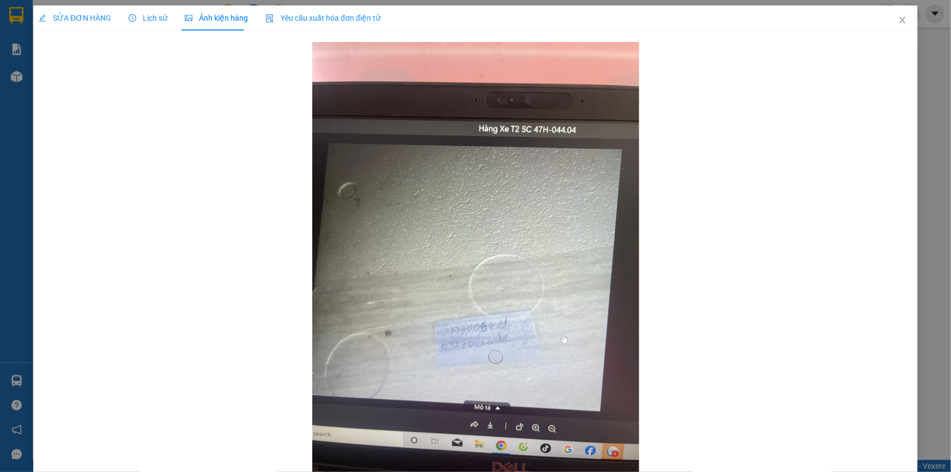
click at [95, 118] on div at bounding box center [476, 260] width 874 height 442
click at [877, 140] on div at bounding box center [476, 260] width 874 height 442
click at [900, 22] on icon "close" at bounding box center [902, 20] width 9 height 9
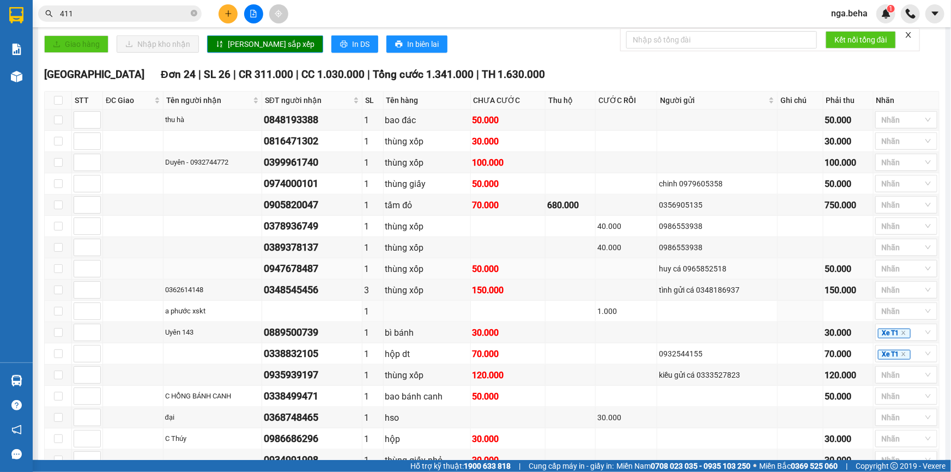
scroll to position [693, 0]
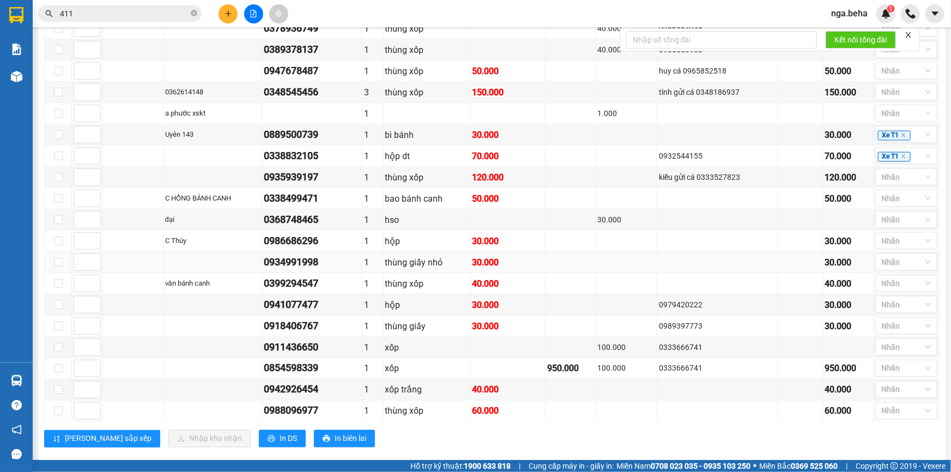
click at [778, 263] on td at bounding box center [801, 262] width 46 height 21
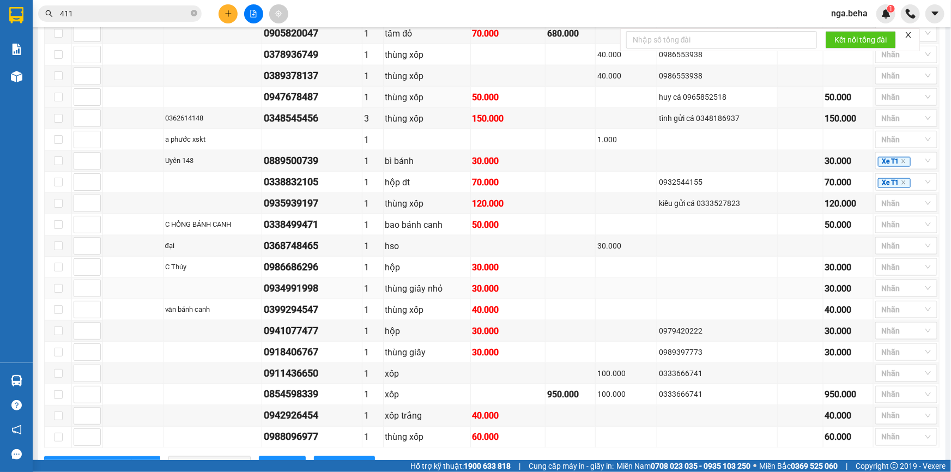
scroll to position [717, 0]
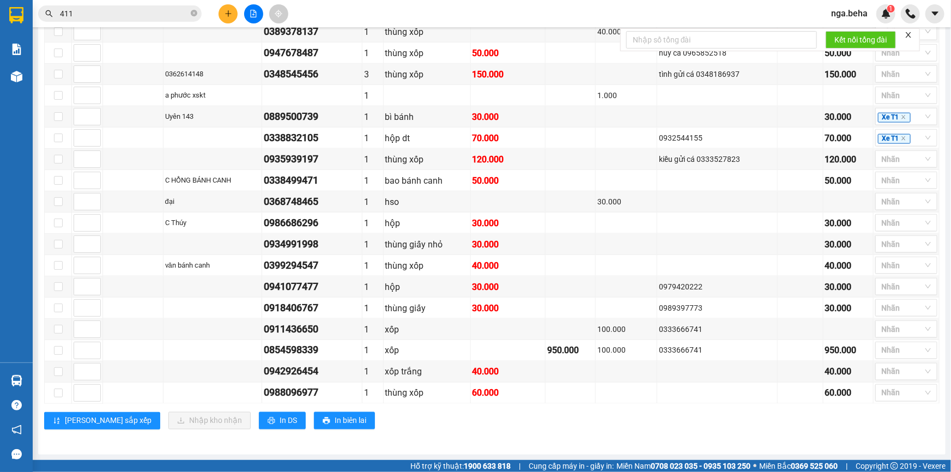
click at [88, 16] on input "411" at bounding box center [124, 14] width 129 height 12
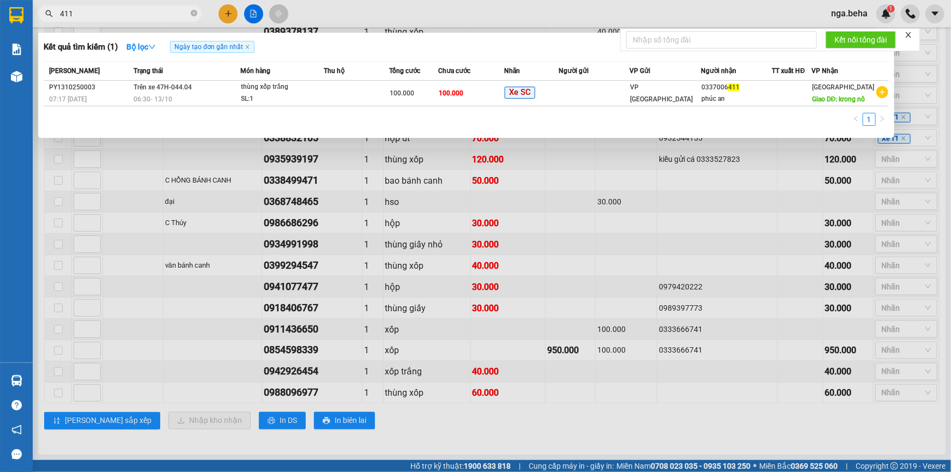
click at [88, 16] on input "411" at bounding box center [124, 14] width 129 height 12
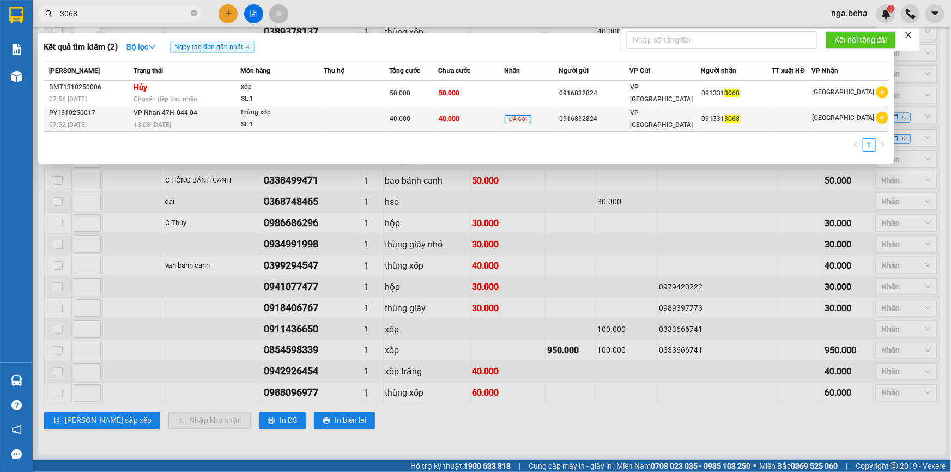
type input "3068"
click at [292, 120] on div "SL: 1" at bounding box center [282, 125] width 82 height 12
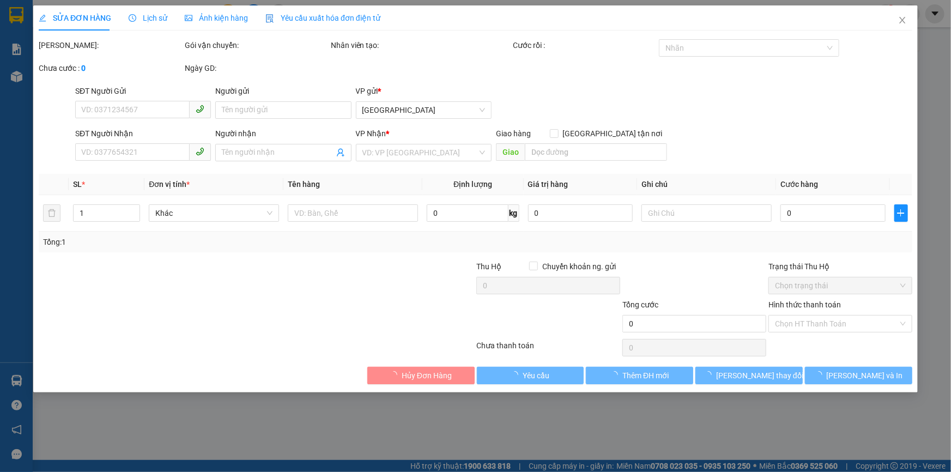
type input "0916832824"
type input "0913313068"
type input "40.000"
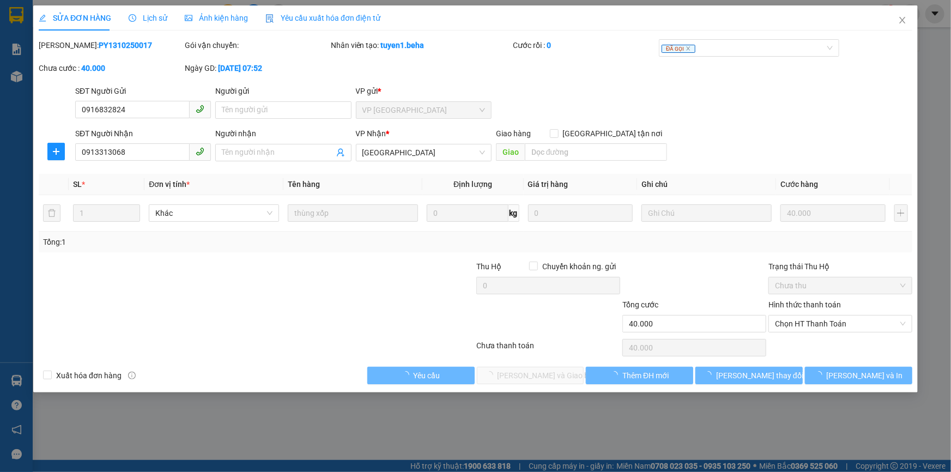
click at [233, 15] on span "Ảnh kiện hàng" at bounding box center [216, 18] width 63 height 9
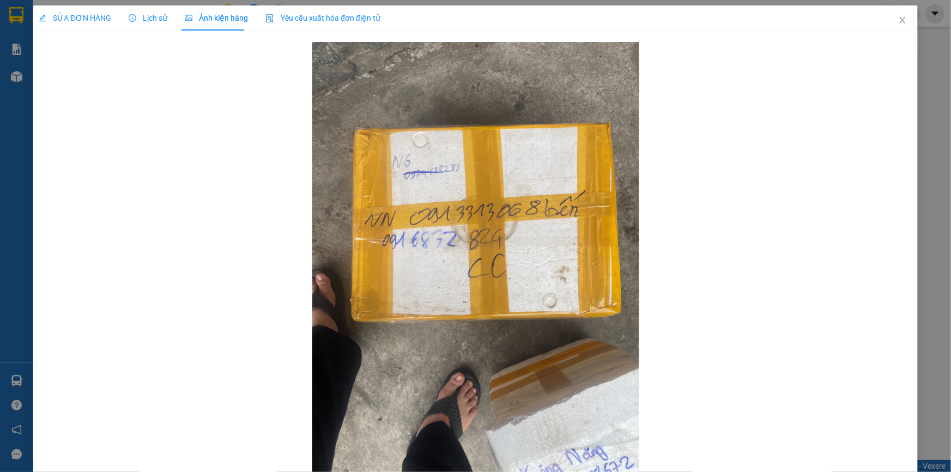
click at [854, 210] on div at bounding box center [476, 260] width 874 height 442
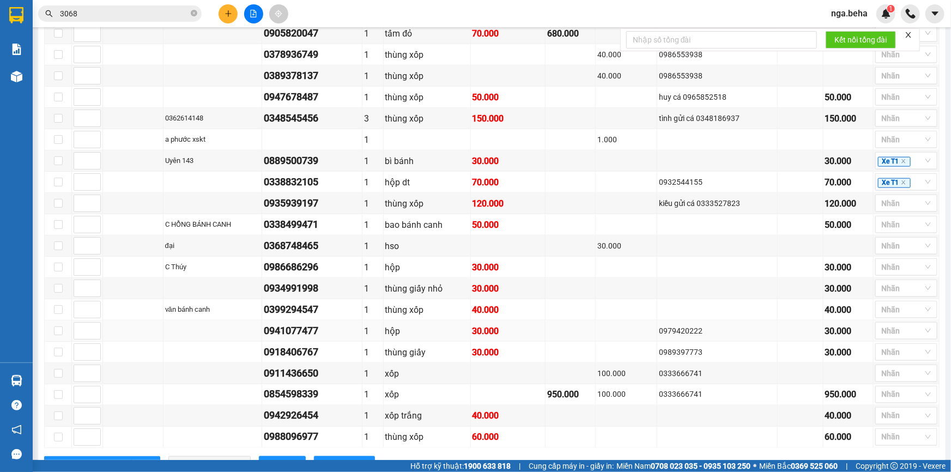
scroll to position [717, 0]
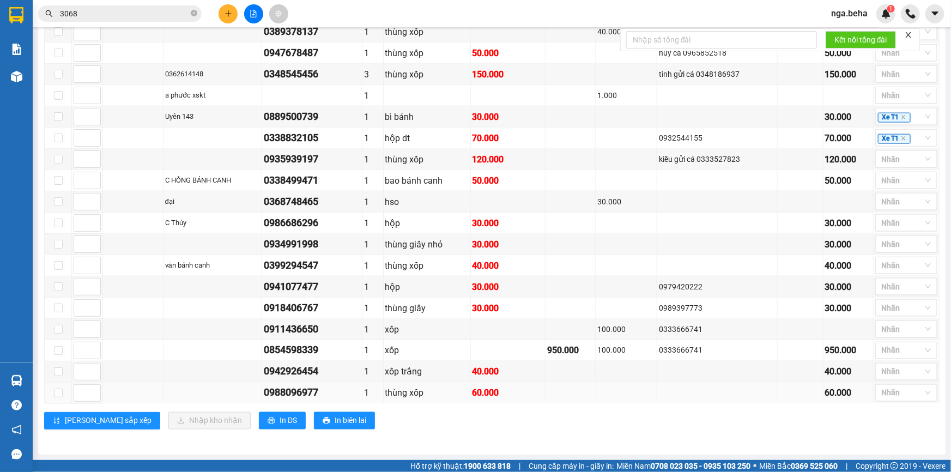
click at [304, 390] on div "0988096977" at bounding box center [312, 392] width 96 height 15
copy div "0988096977"
click at [715, 238] on td at bounding box center [718, 244] width 120 height 21
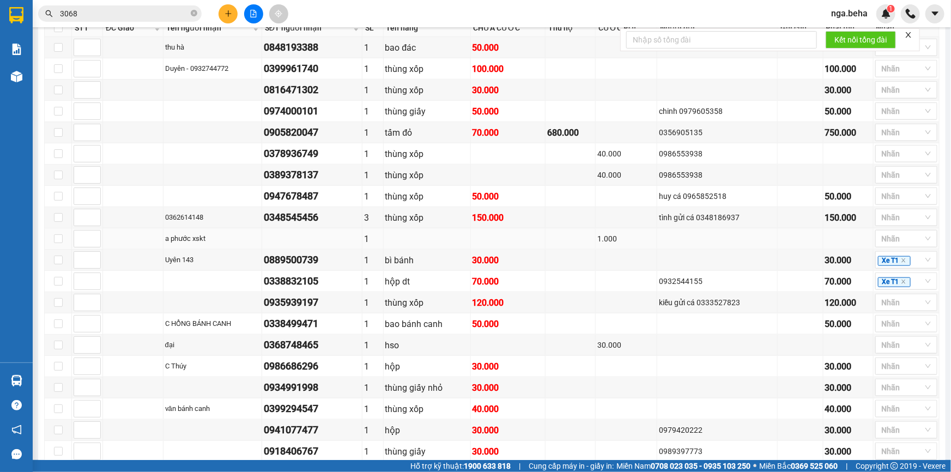
scroll to position [370, 0]
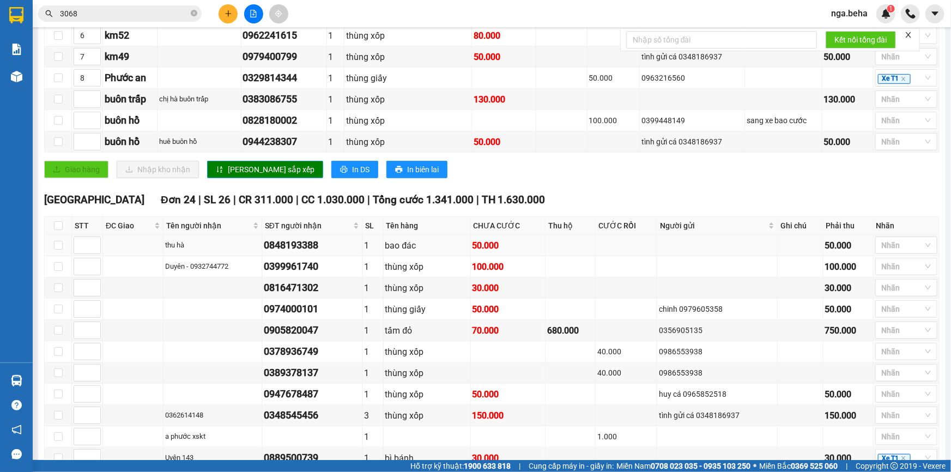
click at [316, 253] on div "0848193388" at bounding box center [312, 245] width 96 height 15
click at [315, 253] on div "0848193388" at bounding box center [312, 245] width 96 height 15
copy div "0848193388"
click at [308, 274] on div "0399961740" at bounding box center [312, 266] width 96 height 15
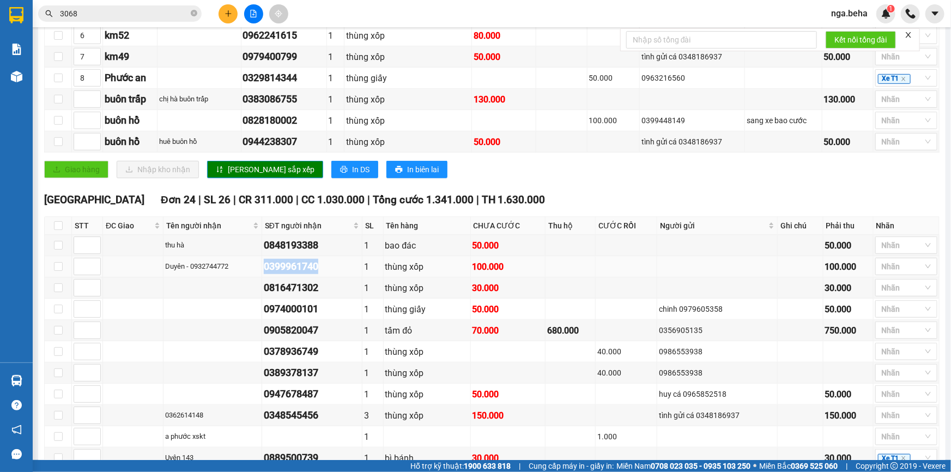
click at [308, 274] on div "0399961740" at bounding box center [312, 266] width 96 height 15
click at [209, 272] on div "Duyên - 0932744772" at bounding box center [212, 266] width 95 height 11
copy div "0932744772"
click at [227, 405] on td at bounding box center [213, 394] width 99 height 21
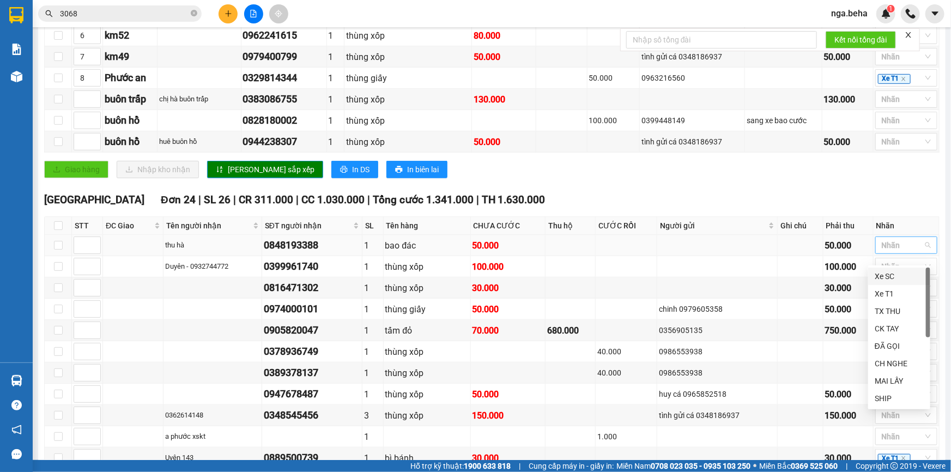
click at [897, 252] on div at bounding box center [901, 245] width 46 height 13
click at [310, 253] on div "0848193388" at bounding box center [312, 245] width 96 height 15
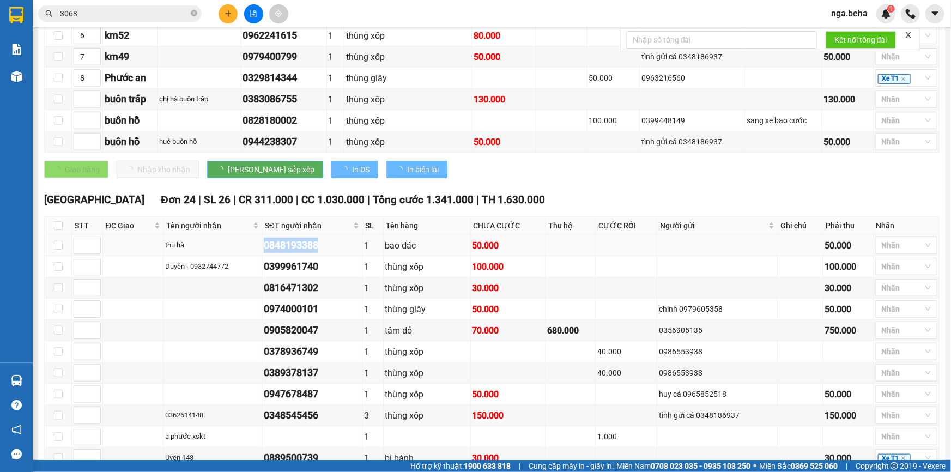
click at [310, 253] on div "0848193388" at bounding box center [312, 245] width 96 height 15
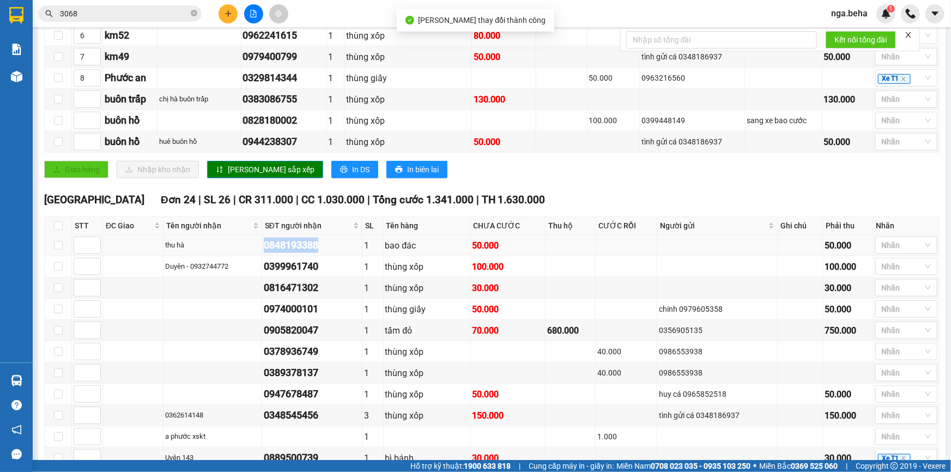
copy div "0848193388"
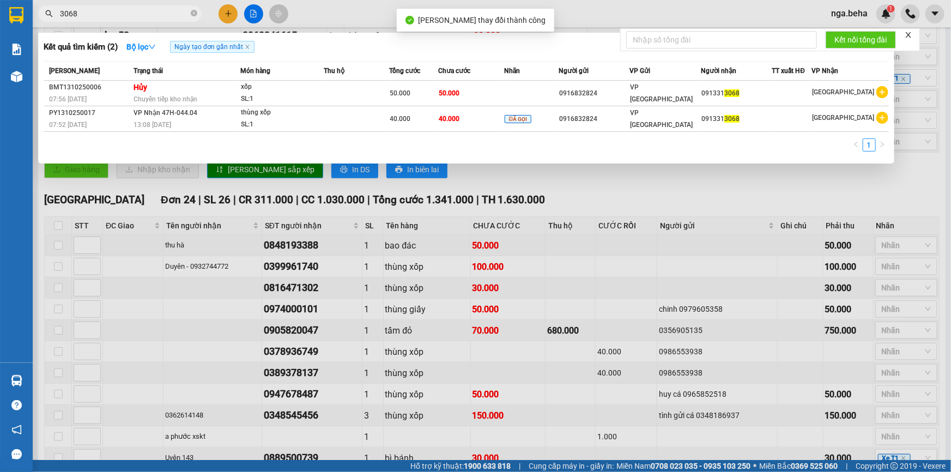
click at [141, 13] on input "3068" at bounding box center [124, 14] width 129 height 12
paste input "084819338"
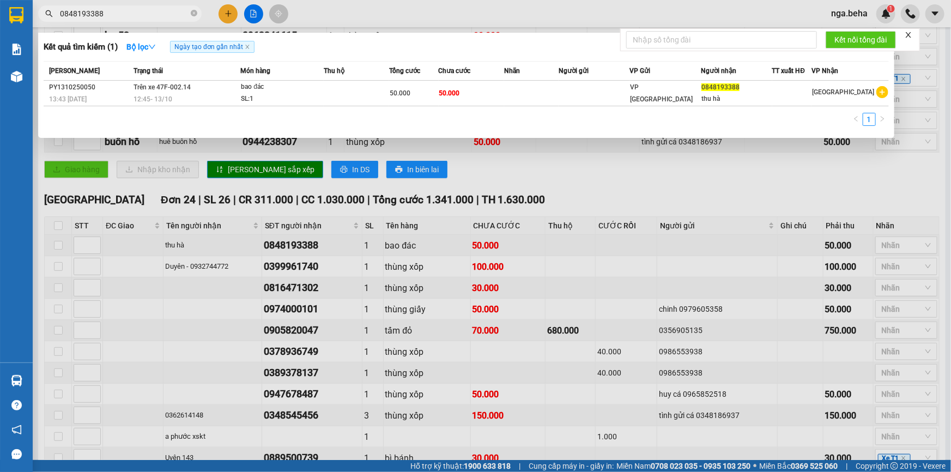
type input "0848193388"
click at [578, 214] on div at bounding box center [475, 236] width 951 height 472
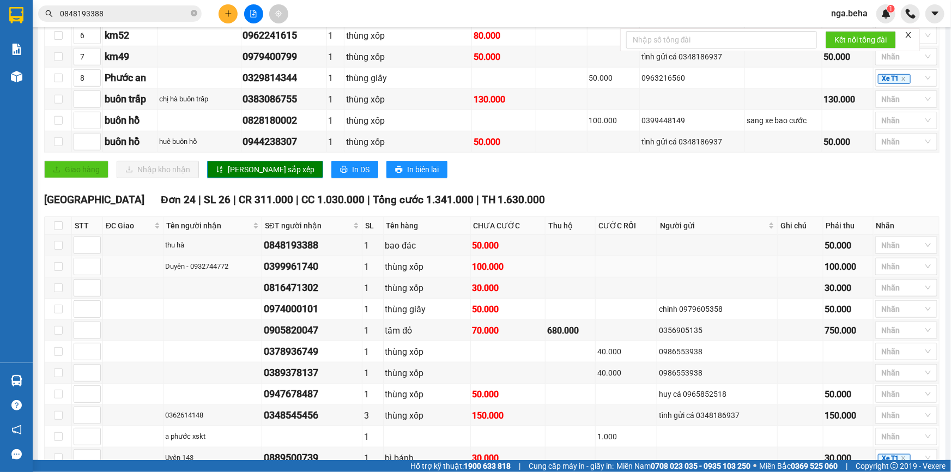
click at [287, 266] on td "0399961740" at bounding box center [312, 266] width 100 height 21
click at [207, 272] on div "Duyên - 0932744772" at bounding box center [212, 266] width 95 height 11
copy div "0932744772"
click at [884, 273] on div at bounding box center [901, 266] width 46 height 13
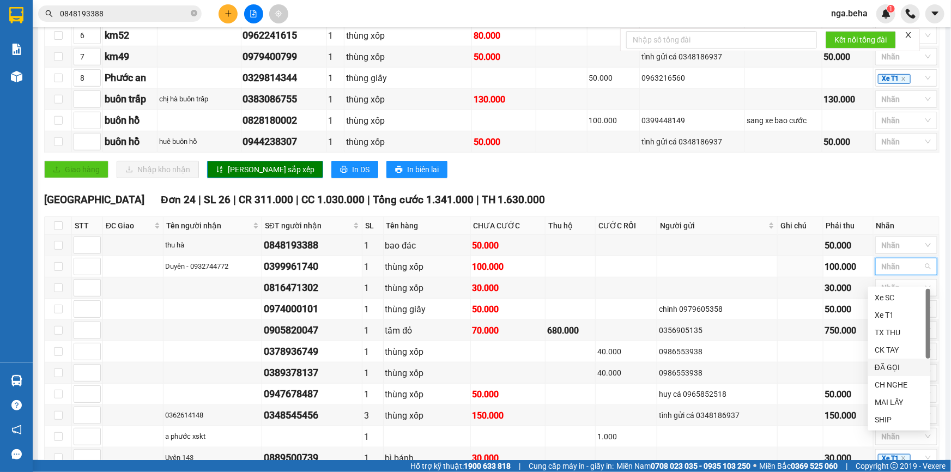
click at [902, 369] on div "ĐÃ GỌI" at bounding box center [899, 367] width 49 height 12
click at [882, 252] on div at bounding box center [901, 245] width 46 height 13
click at [318, 253] on div "0848193388" at bounding box center [312, 245] width 96 height 15
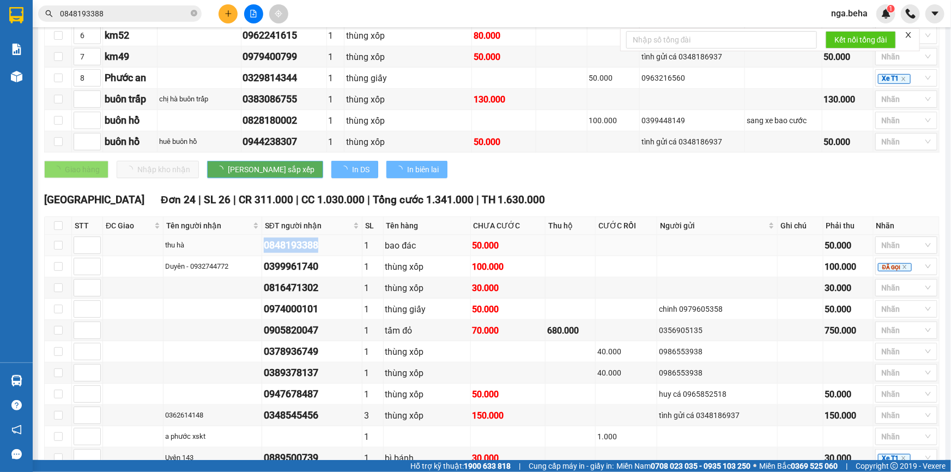
click at [318, 253] on div "0848193388" at bounding box center [312, 245] width 96 height 15
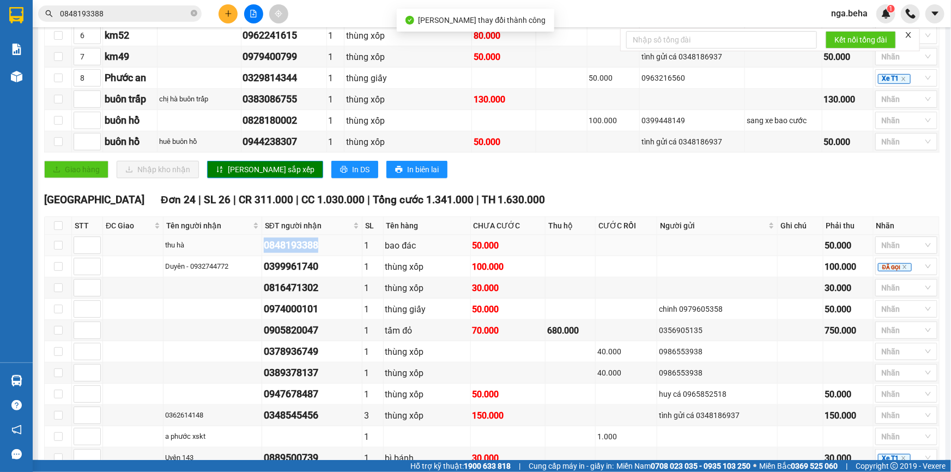
copy div "0848193388"
click at [913, 252] on div at bounding box center [901, 245] width 46 height 13
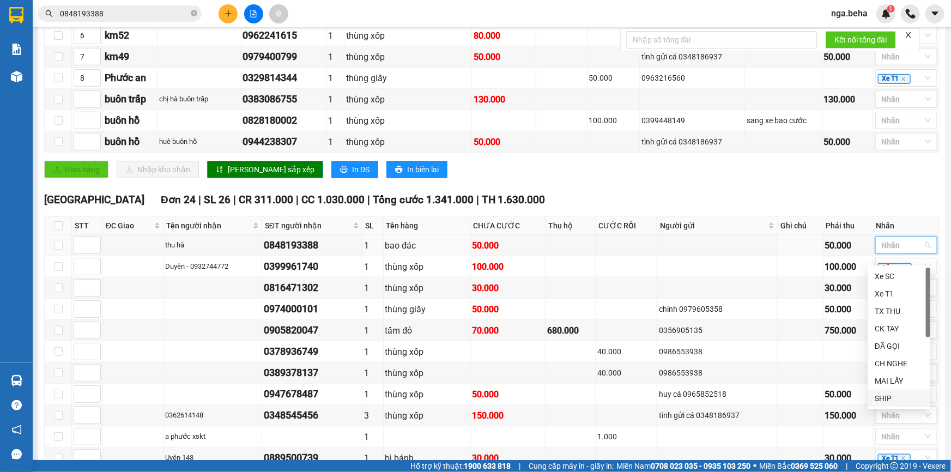
click at [892, 399] on div "SHIP" at bounding box center [899, 399] width 49 height 12
click at [622, 286] on td at bounding box center [627, 288] width 62 height 21
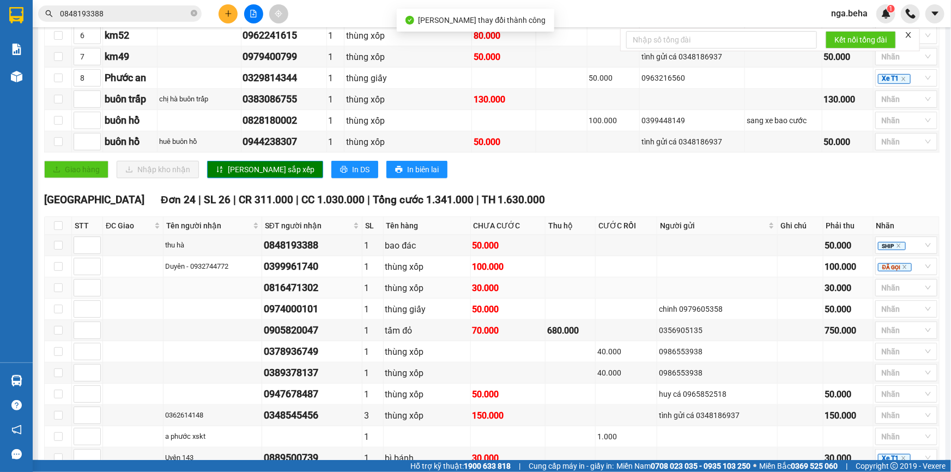
click at [295, 295] on div "0816471302" at bounding box center [312, 287] width 96 height 15
copy div "0816471302"
click at [878, 294] on div at bounding box center [901, 287] width 46 height 13
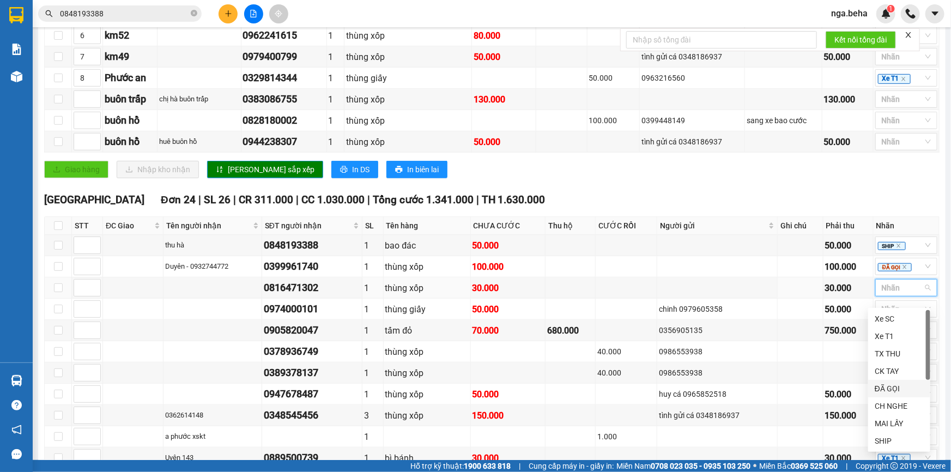
click at [897, 394] on div "ĐÃ GỌI" at bounding box center [899, 389] width 49 height 12
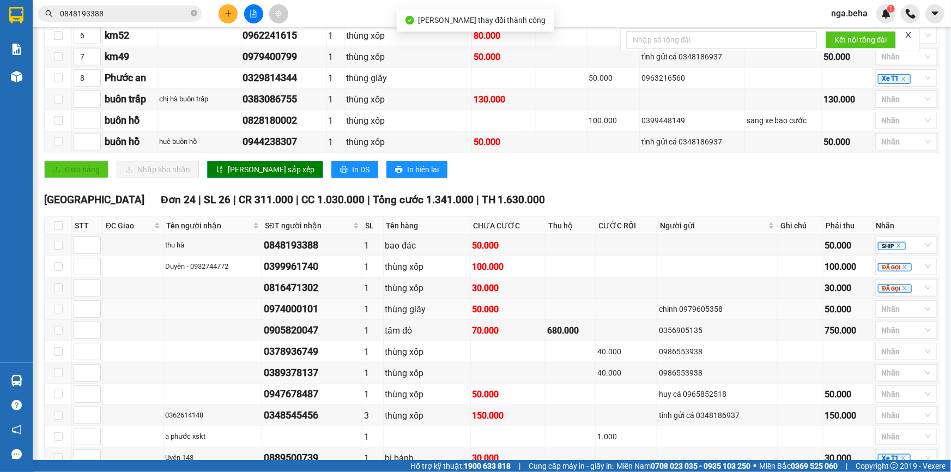
click at [299, 317] on div "0974000101" at bounding box center [312, 308] width 96 height 15
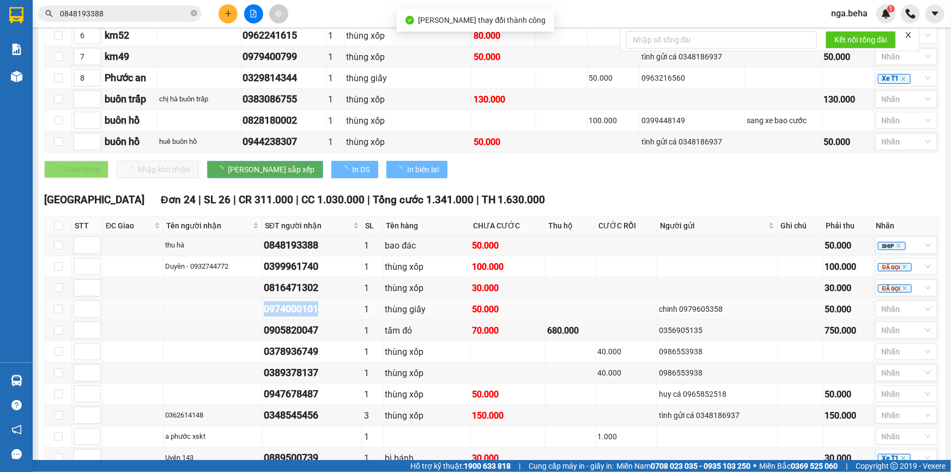
click at [299, 317] on div "0974000101" at bounding box center [312, 308] width 96 height 15
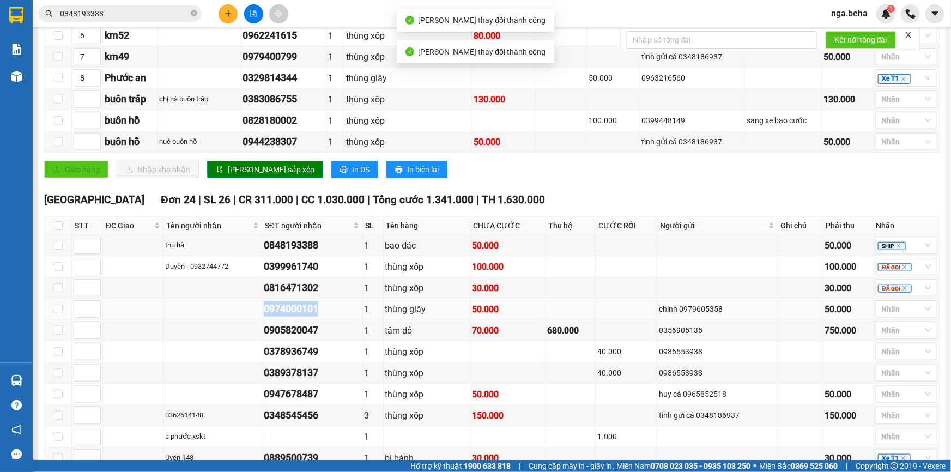
copy div "0974000101"
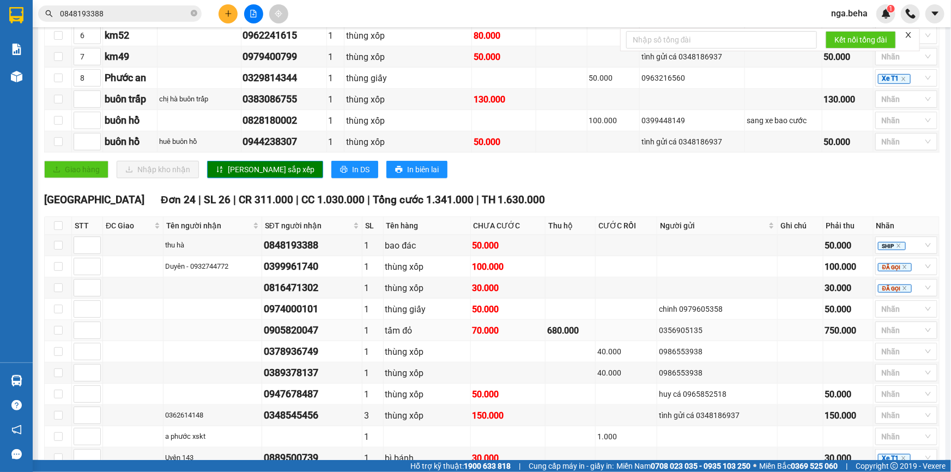
click at [308, 338] on div "0905820047" at bounding box center [312, 330] width 96 height 15
copy div "0905820047"
click at [889, 311] on div at bounding box center [901, 309] width 46 height 13
drag, startPoint x: 891, startPoint y: 246, endPoint x: 878, endPoint y: 255, distance: 15.0
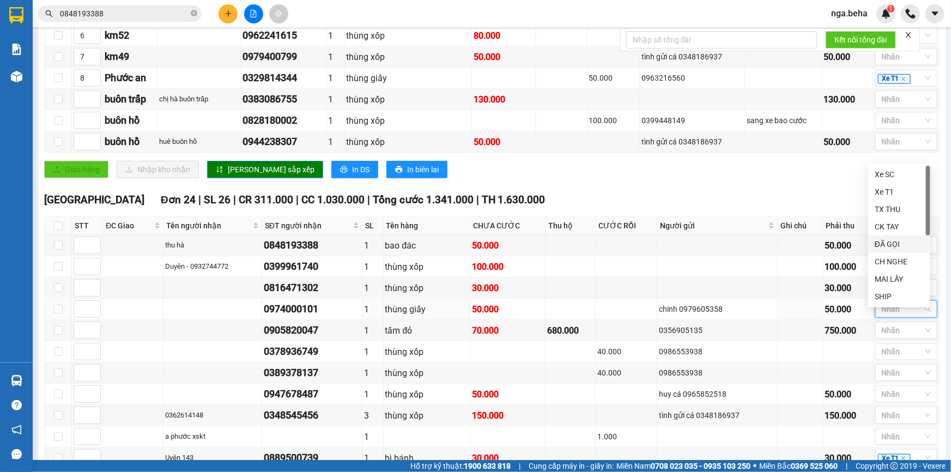
click at [891, 246] on div "ĐÃ GỌI" at bounding box center [899, 244] width 49 height 12
click at [294, 359] on div "0378936749" at bounding box center [312, 351] width 96 height 15
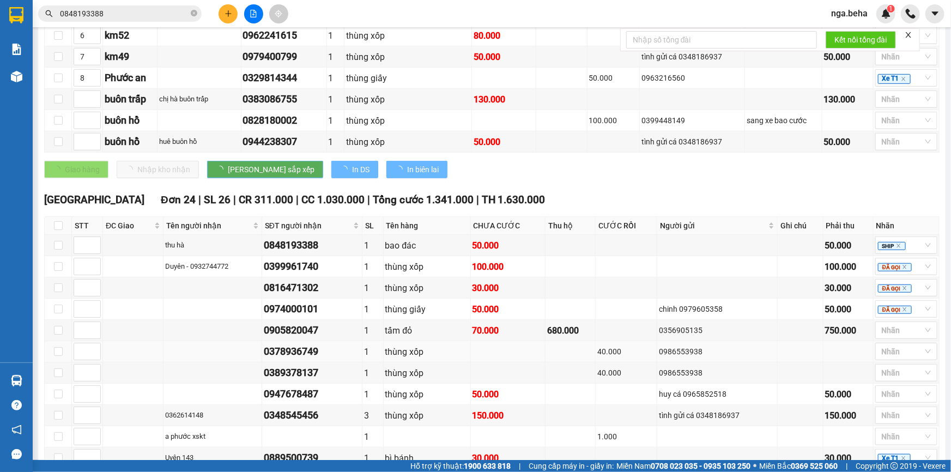
click at [295, 359] on div "0378936749" at bounding box center [312, 351] width 96 height 15
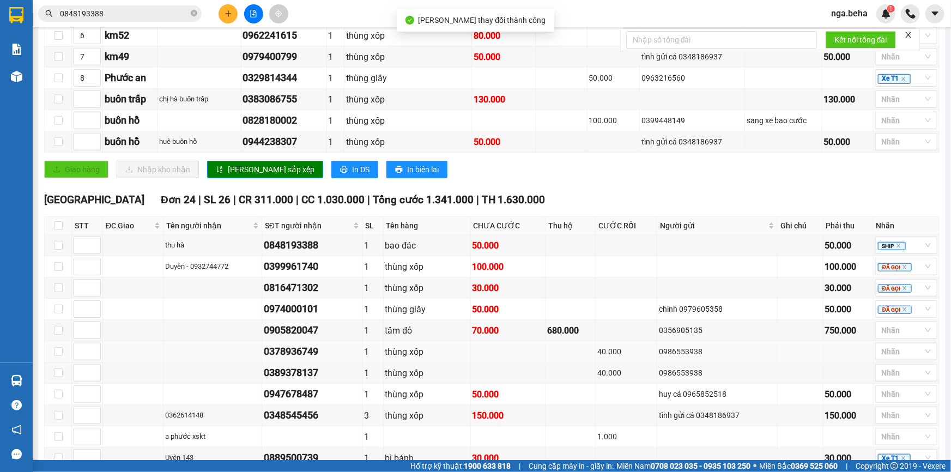
click at [295, 359] on div "0378936749" at bounding box center [312, 351] width 96 height 15
copy div "0378936749"
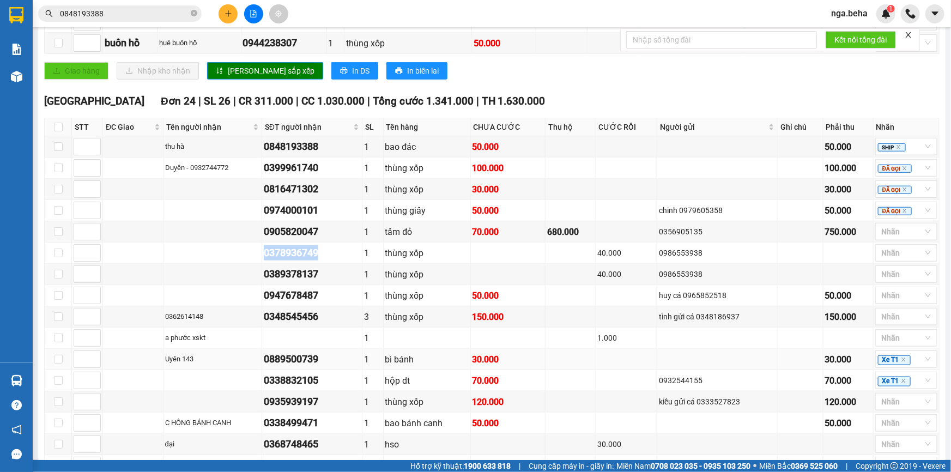
scroll to position [518, 0]
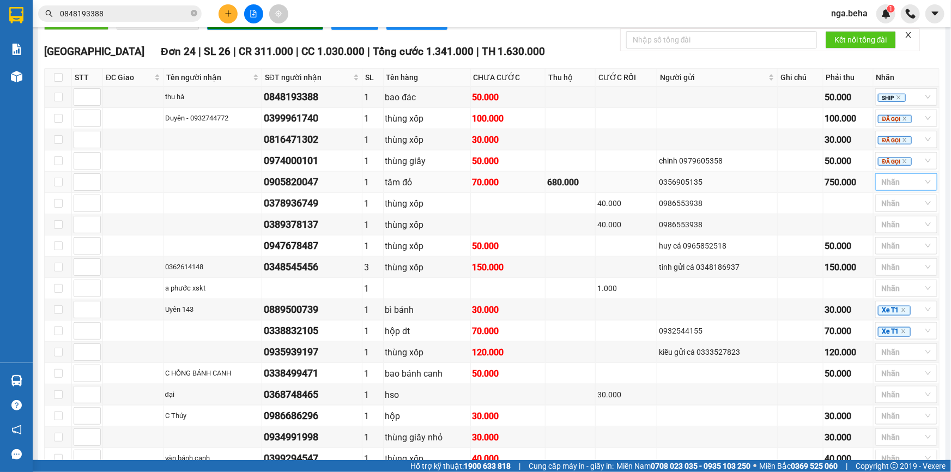
click at [882, 189] on input "search" at bounding box center [883, 182] width 2 height 13
click at [900, 284] on div "ĐÃ GỌI" at bounding box center [899, 282] width 49 height 12
click at [322, 232] on div "0389378137" at bounding box center [312, 224] width 96 height 15
click at [317, 232] on div "0389378137" at bounding box center [312, 224] width 96 height 15
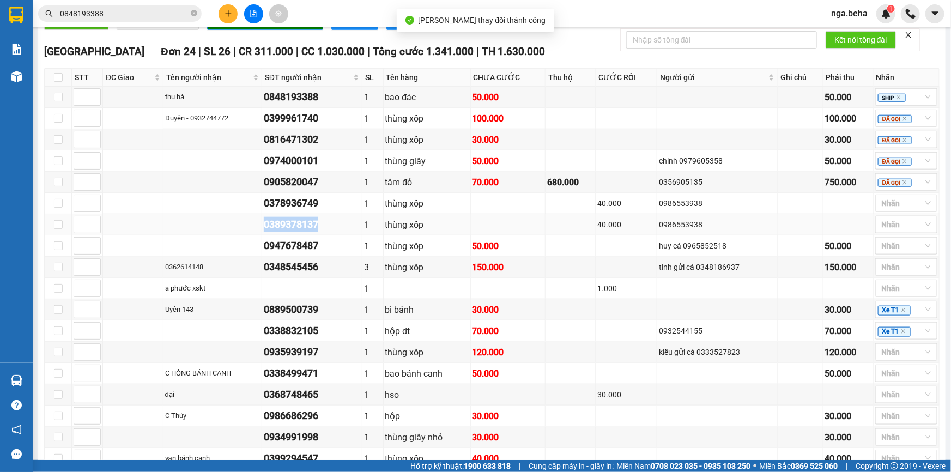
click at [317, 232] on div "0389378137" at bounding box center [312, 224] width 96 height 15
click at [878, 210] on div at bounding box center [901, 203] width 46 height 13
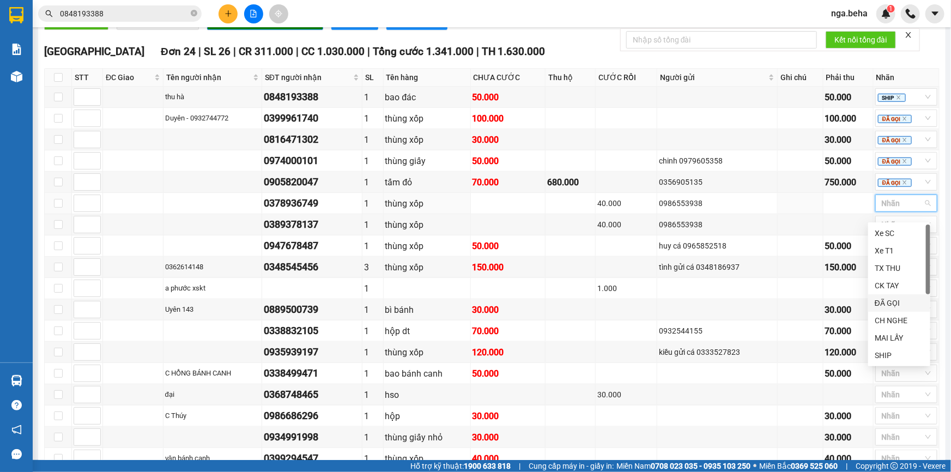
click at [892, 305] on div "ĐÃ GỌI" at bounding box center [899, 303] width 49 height 12
click at [301, 254] on div "0947678487" at bounding box center [312, 245] width 96 height 15
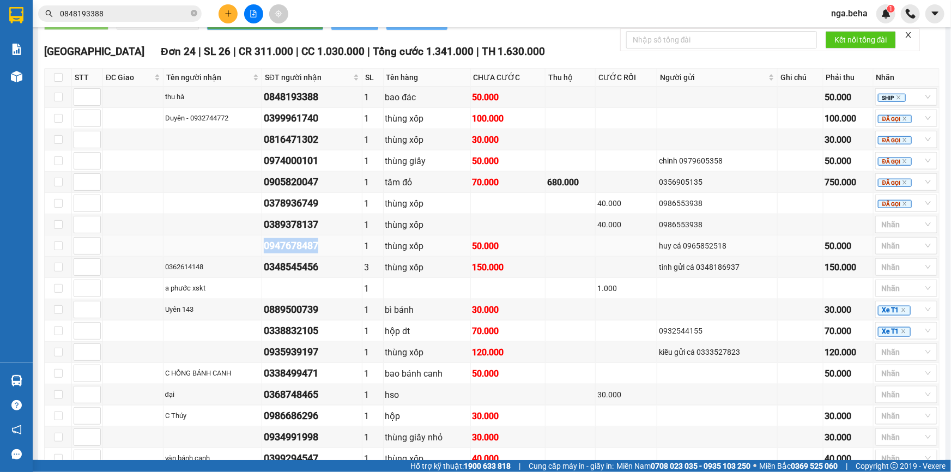
click at [301, 254] on div "0947678487" at bounding box center [312, 245] width 96 height 15
click at [878, 229] on div at bounding box center [881, 224] width 6 height 13
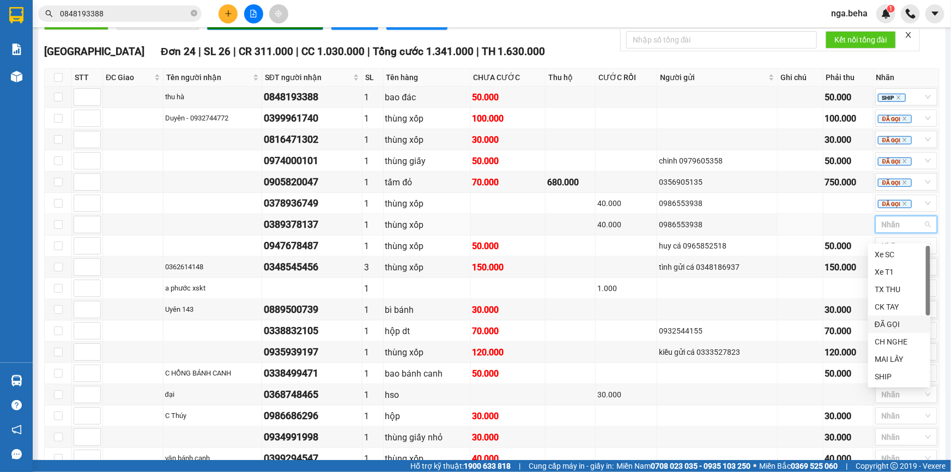
click at [891, 326] on div "ĐÃ GỌI" at bounding box center [899, 324] width 49 height 12
click at [311, 254] on div "0947678487" at bounding box center [312, 245] width 96 height 15
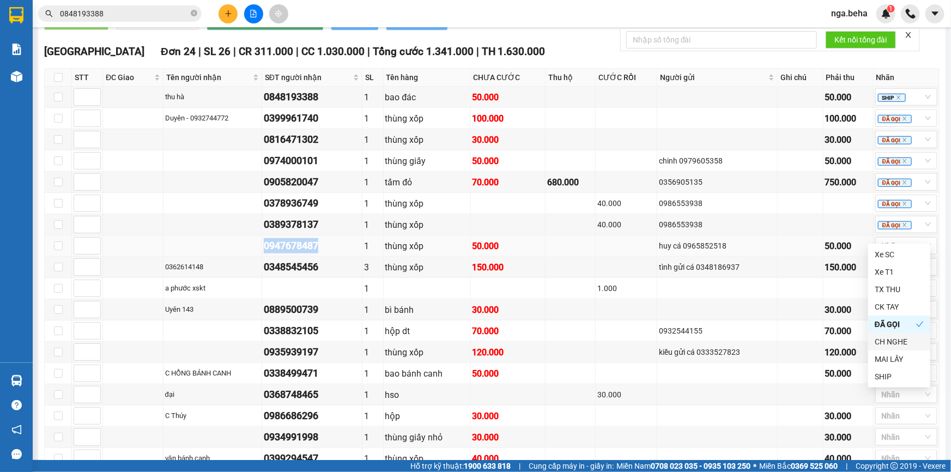
click at [312, 254] on div "0947678487" at bounding box center [312, 245] width 96 height 15
click at [348, 254] on div "0947678487" at bounding box center [312, 245] width 96 height 15
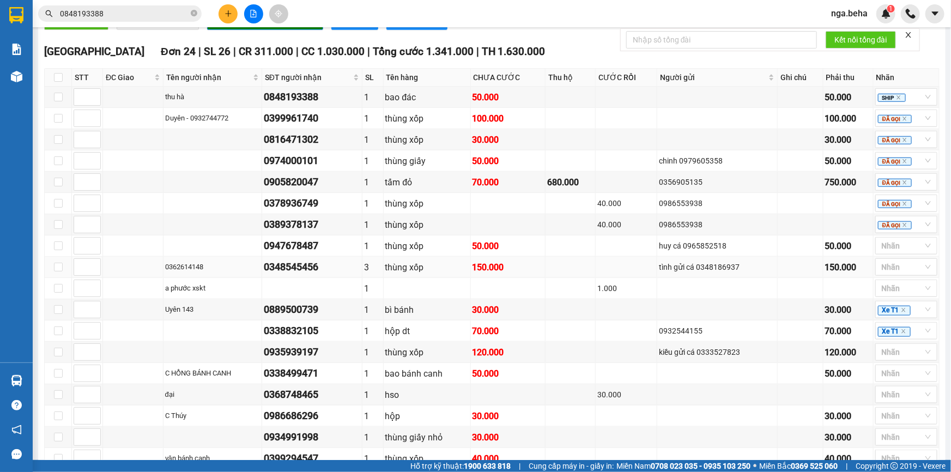
click at [319, 275] on div "0348545456" at bounding box center [312, 267] width 96 height 15
click at [176, 273] on div "0362614148" at bounding box center [212, 267] width 95 height 11
click at [397, 299] on td at bounding box center [427, 288] width 87 height 21
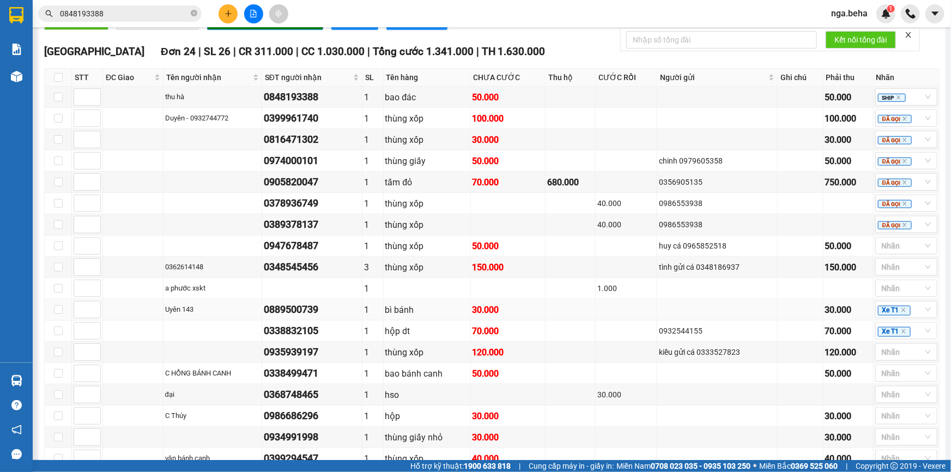
click at [291, 317] on div "0889500739" at bounding box center [312, 309] width 96 height 15
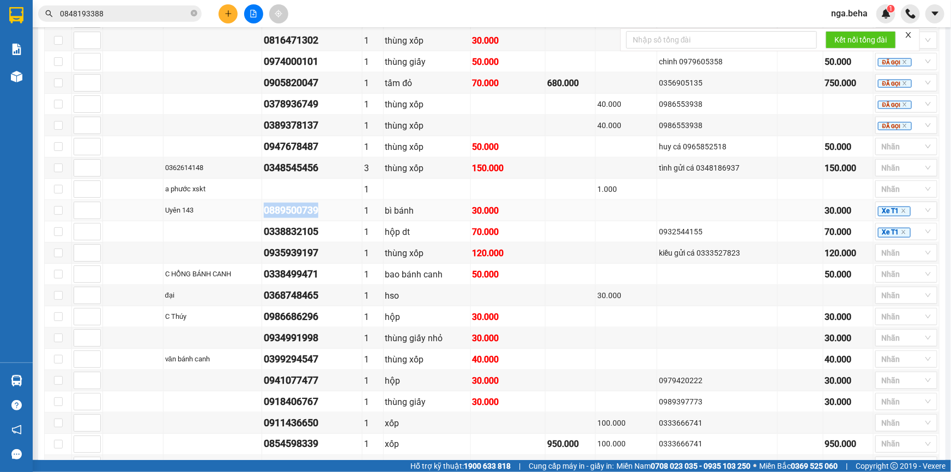
scroll to position [667, 0]
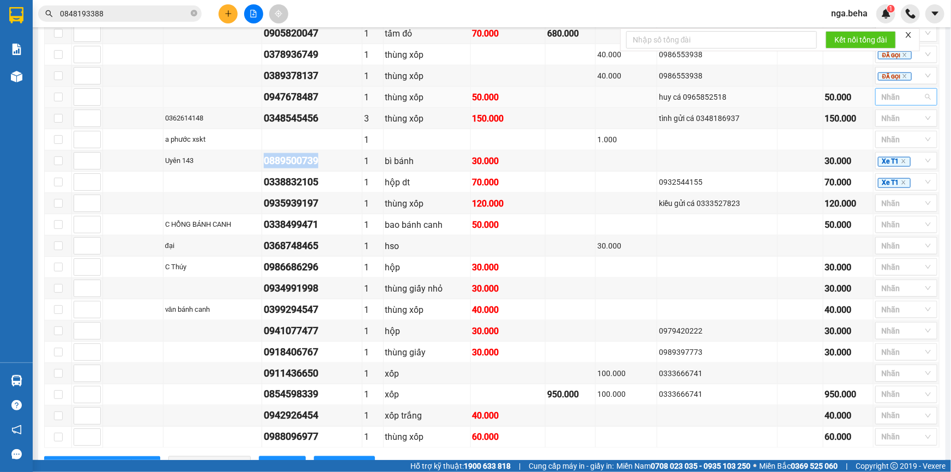
click at [883, 104] on div at bounding box center [901, 97] width 46 height 13
click at [890, 191] on div "ĐÃ GỌI" at bounding box center [899, 197] width 49 height 12
click at [760, 98] on td "huy cá 0965852518" at bounding box center [718, 97] width 120 height 21
click at [882, 125] on input "search" at bounding box center [883, 118] width 2 height 13
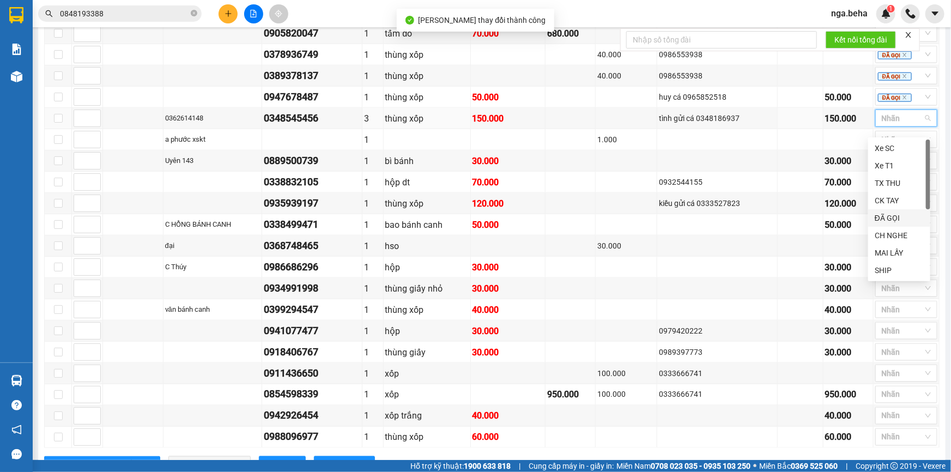
drag, startPoint x: 891, startPoint y: 215, endPoint x: 766, endPoint y: 234, distance: 126.8
click at [891, 216] on div "ĐÃ GỌI" at bounding box center [899, 218] width 49 height 12
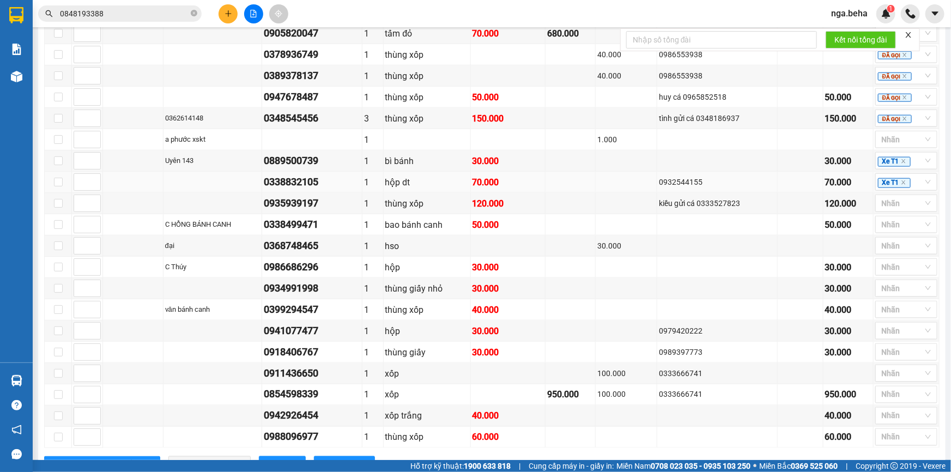
click at [309, 187] on div "0338832105" at bounding box center [312, 181] width 96 height 15
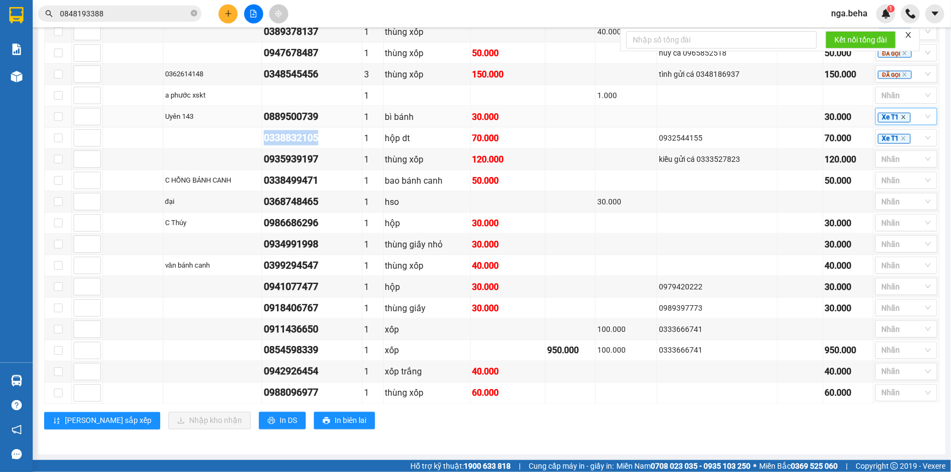
click at [901, 119] on icon "close" at bounding box center [903, 116] width 5 height 5
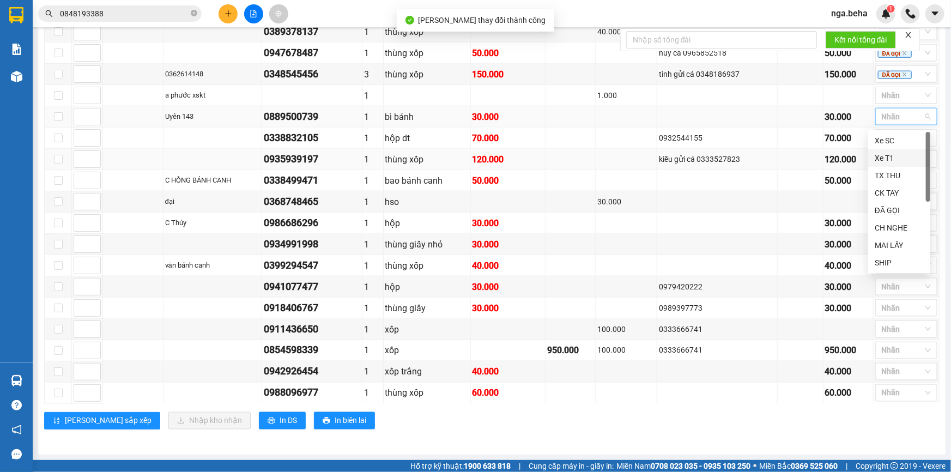
click at [829, 153] on td "120.000" at bounding box center [849, 159] width 50 height 21
click at [902, 141] on icon "close" at bounding box center [904, 139] width 4 height 4
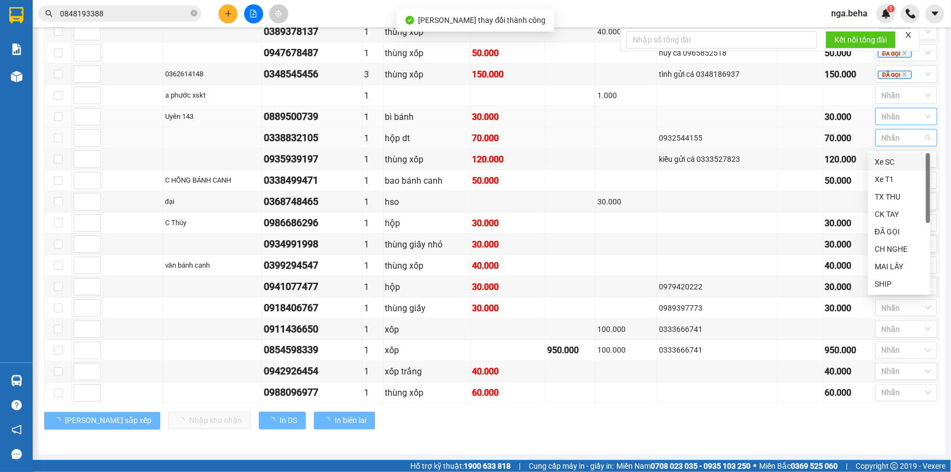
click at [792, 144] on td at bounding box center [801, 138] width 46 height 21
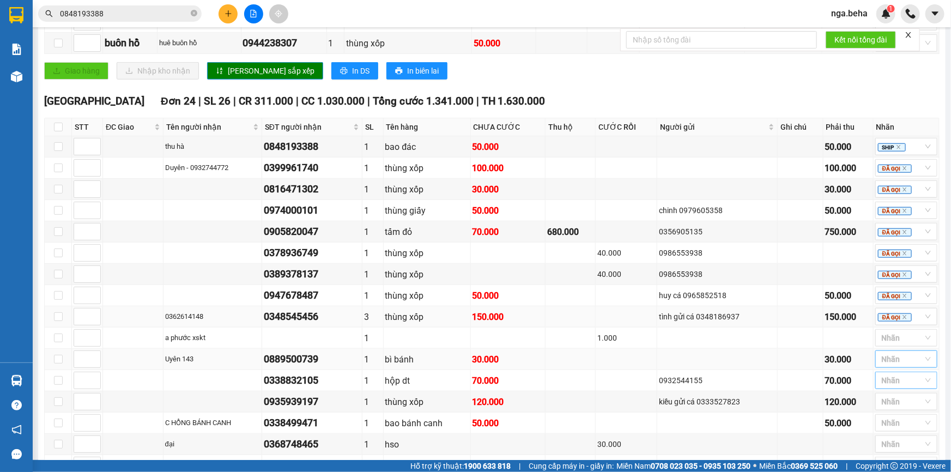
scroll to position [518, 0]
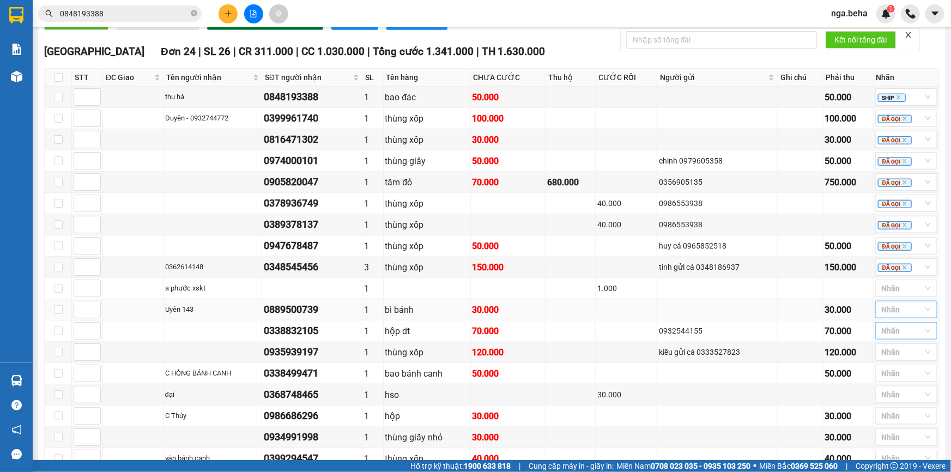
click at [309, 317] on div "0889500739" at bounding box center [312, 309] width 96 height 15
click at [883, 295] on div at bounding box center [901, 288] width 46 height 13
click at [850, 299] on td at bounding box center [849, 288] width 50 height 21
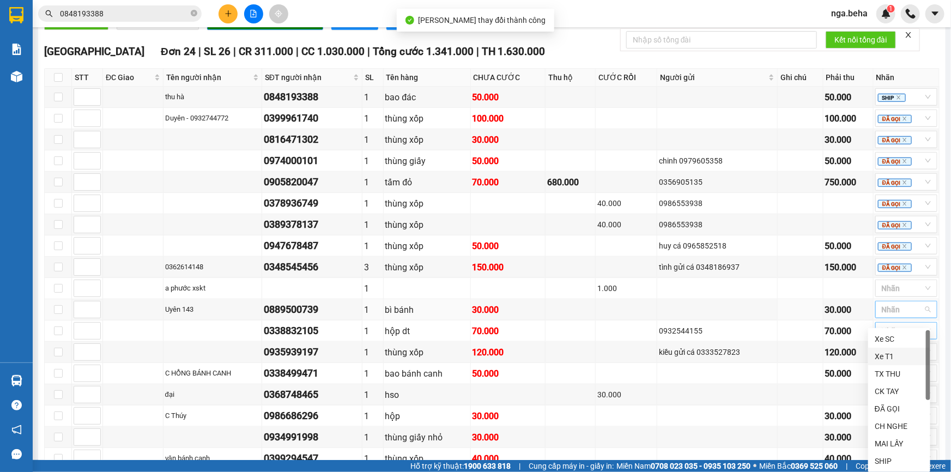
click at [879, 316] on div at bounding box center [901, 309] width 46 height 13
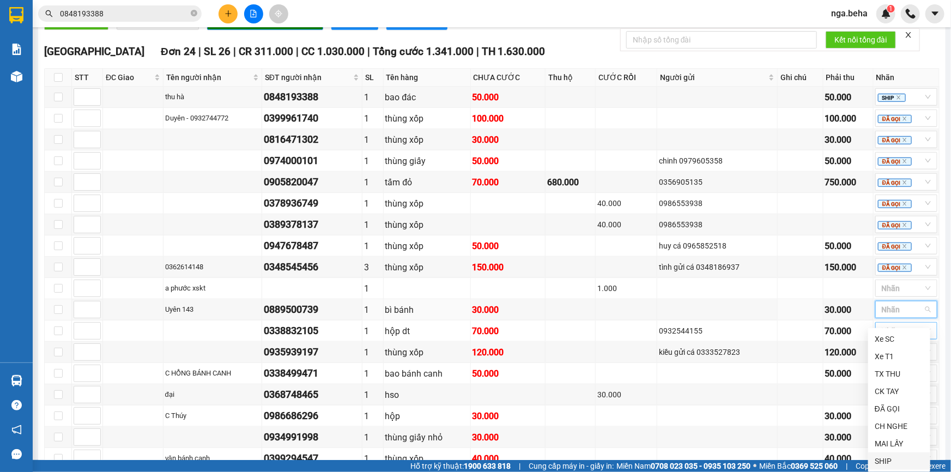
click at [890, 465] on div "SHIP" at bounding box center [899, 461] width 62 height 17
click at [807, 338] on td at bounding box center [801, 331] width 46 height 21
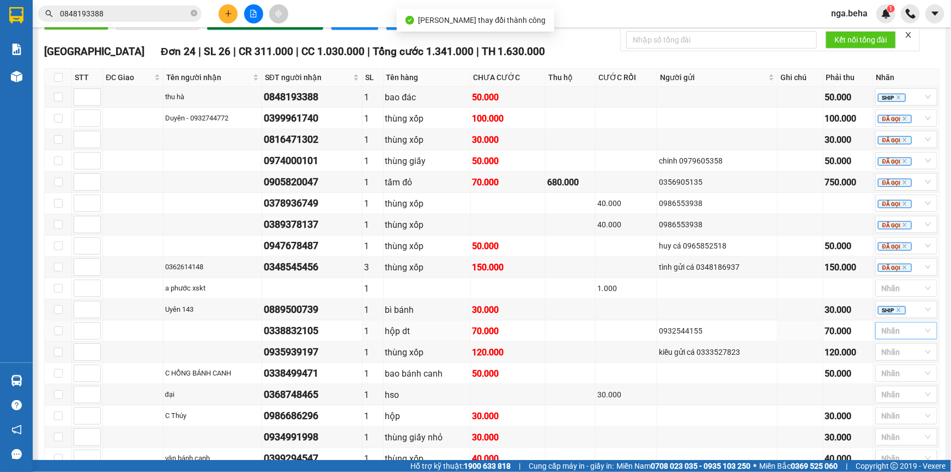
click at [889, 337] on div at bounding box center [901, 330] width 46 height 13
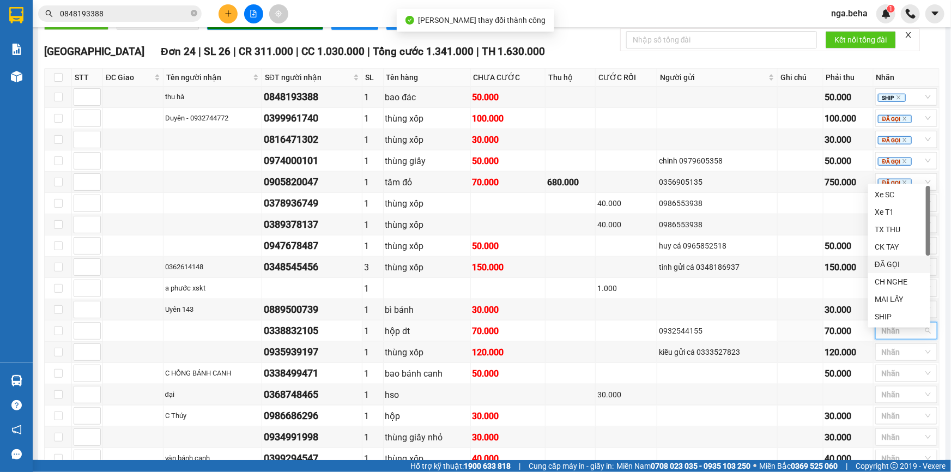
click at [875, 260] on div "ĐÃ GỌI" at bounding box center [899, 264] width 49 height 12
click at [409, 448] on td "thùng giấy nhỏ" at bounding box center [427, 437] width 87 height 21
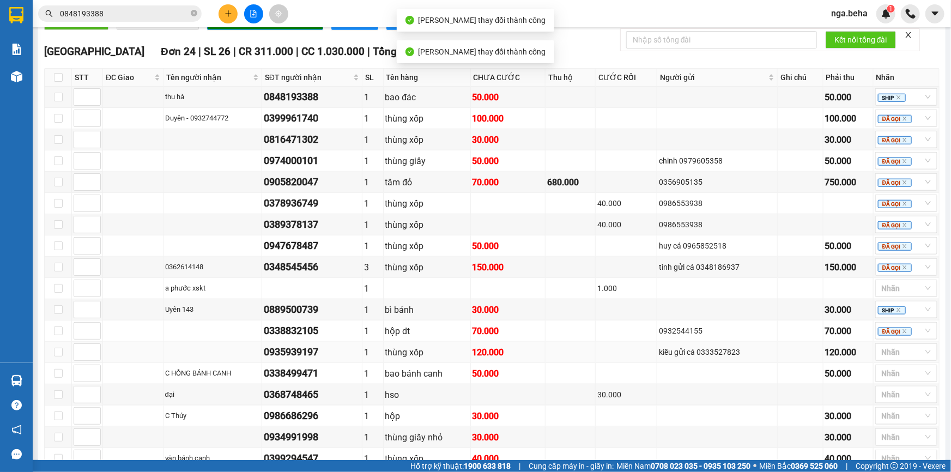
click at [289, 357] on div "0935939197" at bounding box center [312, 352] width 96 height 15
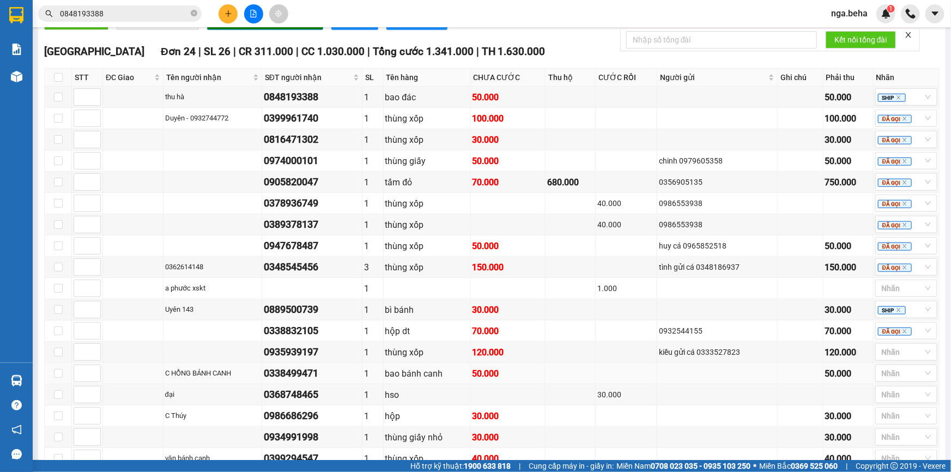
click at [286, 381] on div "0338499471" at bounding box center [312, 373] width 96 height 15
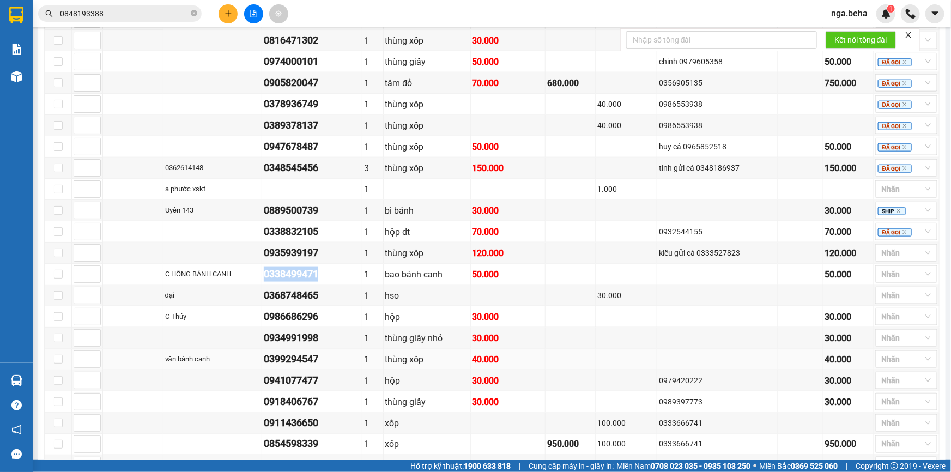
scroll to position [717, 0]
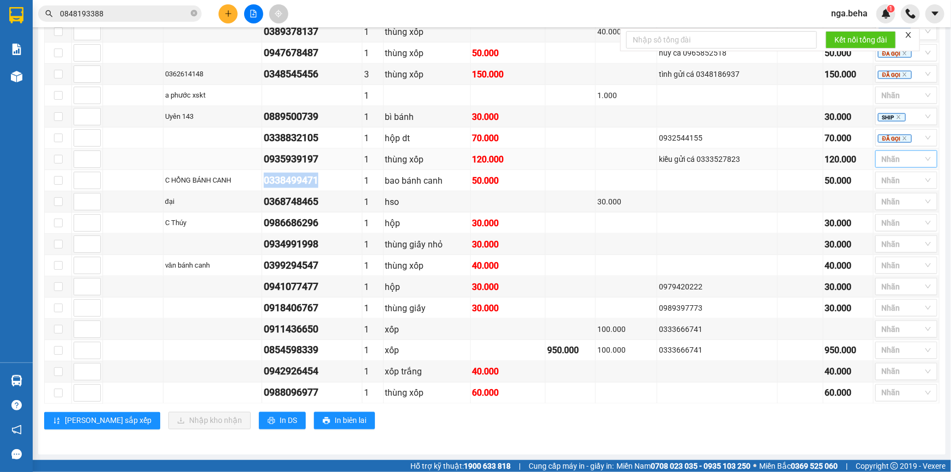
click at [889, 153] on div "Nhãn" at bounding box center [907, 158] width 62 height 17
click at [886, 253] on div "ĐÃ GỌI" at bounding box center [899, 253] width 49 height 12
click at [297, 204] on div "0368748465" at bounding box center [312, 201] width 96 height 15
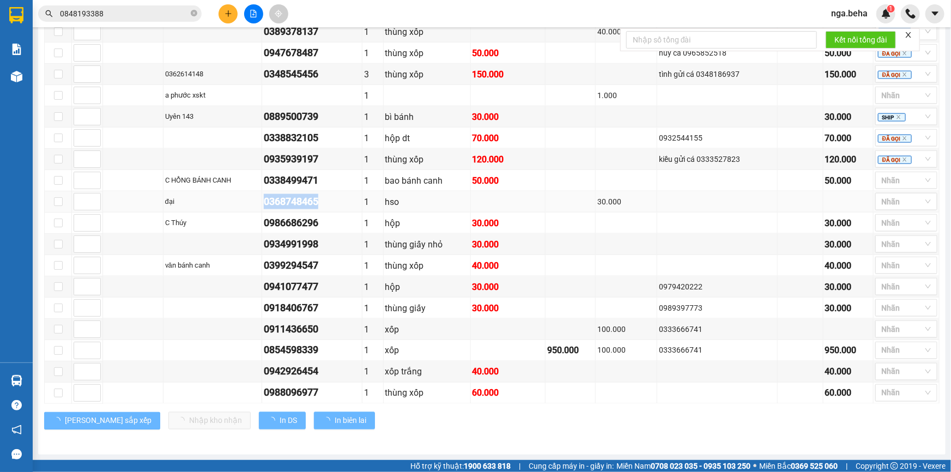
click at [297, 204] on div "0368748465" at bounding box center [312, 201] width 96 height 15
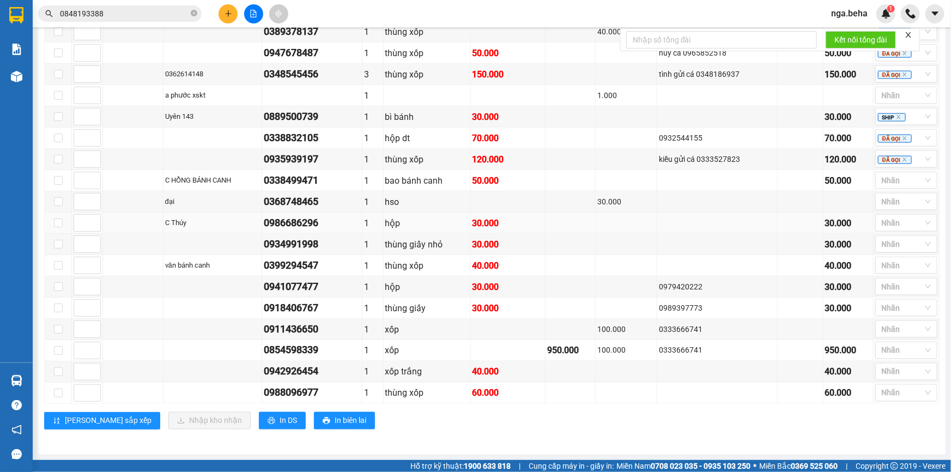
click at [311, 230] on div "0986686296" at bounding box center [312, 222] width 96 height 15
click at [925, 188] on div "Nhãn" at bounding box center [907, 180] width 62 height 17
click at [890, 273] on div "ĐÃ GỌI" at bounding box center [899, 274] width 49 height 12
drag, startPoint x: 493, startPoint y: 203, endPoint x: 556, endPoint y: 202, distance: 62.7
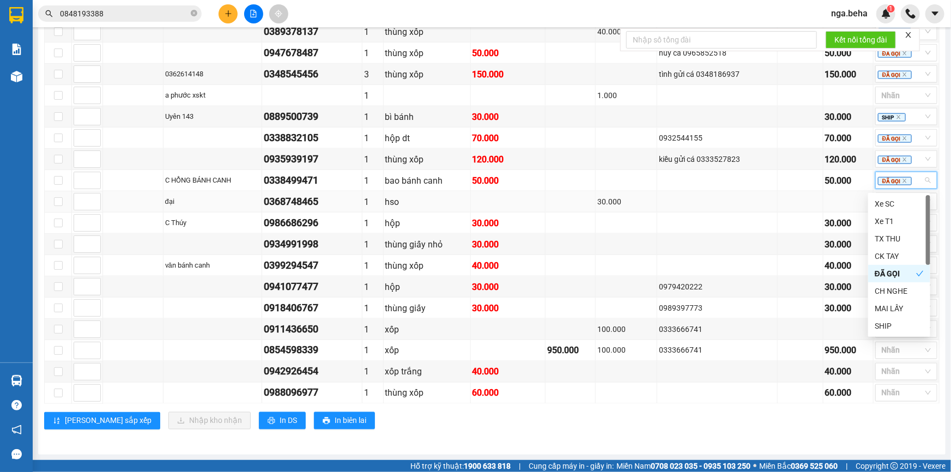
click at [494, 203] on td at bounding box center [508, 201] width 75 height 21
click at [906, 208] on div at bounding box center [901, 201] width 46 height 13
click at [889, 311] on div "CH NGHE" at bounding box center [899, 312] width 49 height 12
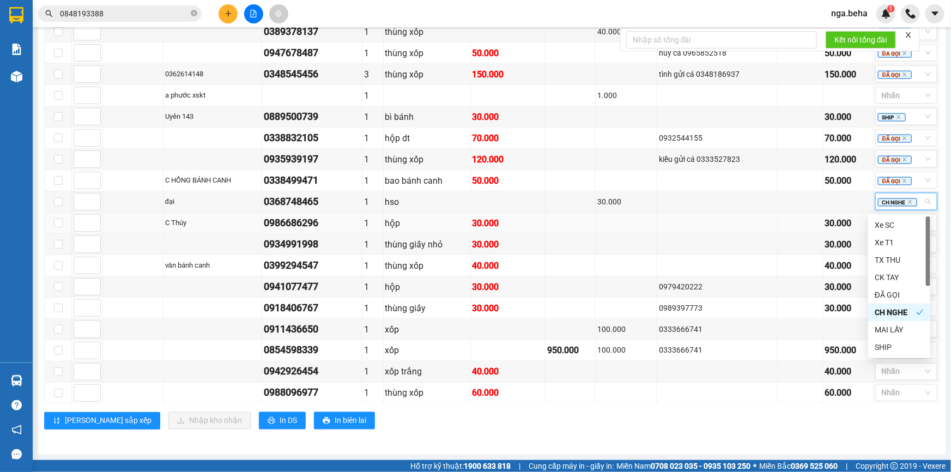
click at [685, 221] on td at bounding box center [718, 223] width 120 height 21
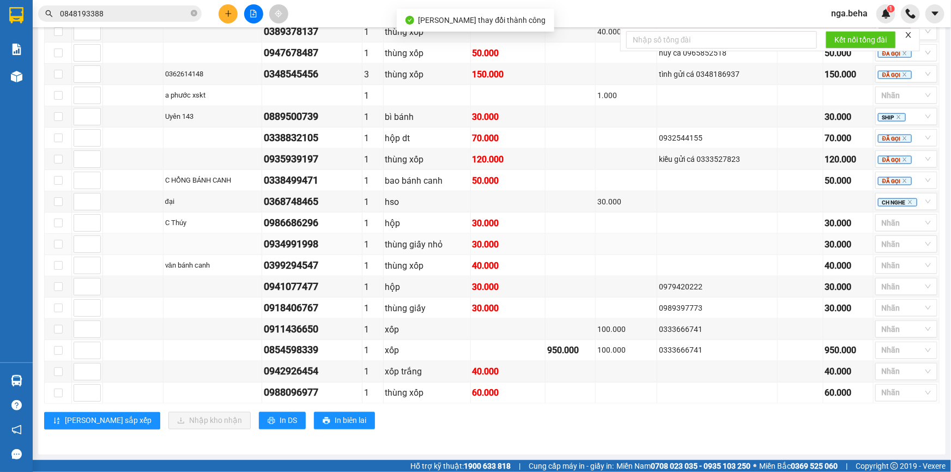
click at [313, 244] on div "0934991998" at bounding box center [312, 244] width 96 height 15
click at [914, 222] on div at bounding box center [901, 222] width 46 height 13
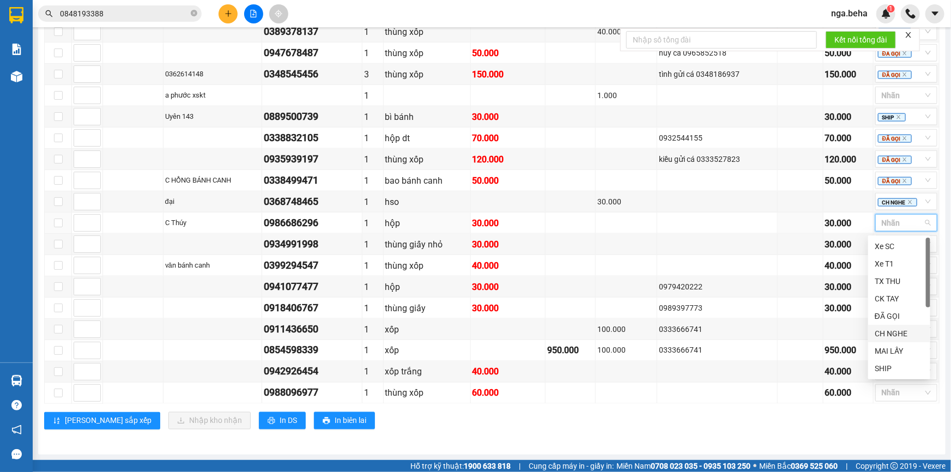
click at [905, 330] on div "CH NGHE" at bounding box center [899, 334] width 49 height 12
click at [309, 250] on div "0934991998" at bounding box center [312, 244] width 96 height 15
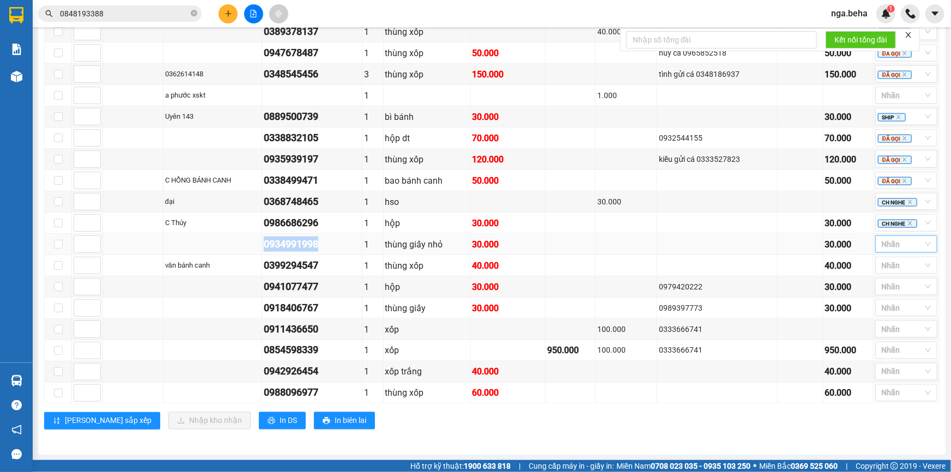
click at [902, 246] on div at bounding box center [901, 244] width 46 height 13
click at [897, 352] on div "CH NGHE" at bounding box center [899, 355] width 49 height 12
click at [286, 269] on div "0399294547" at bounding box center [312, 265] width 96 height 15
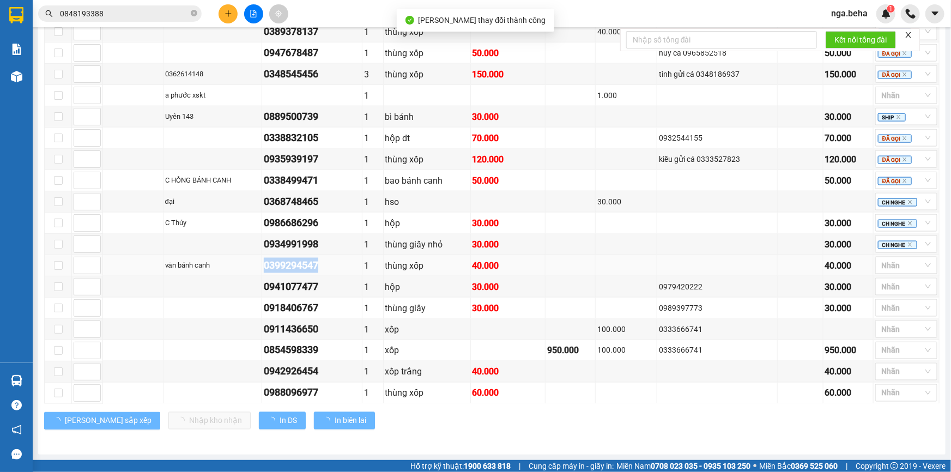
click at [286, 269] on div "0399294547" at bounding box center [312, 265] width 96 height 15
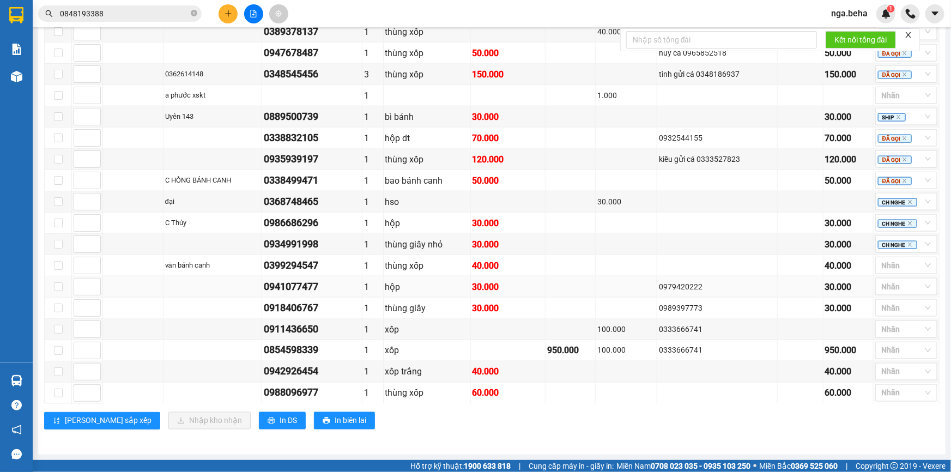
click at [311, 293] on div "0941077477" at bounding box center [312, 286] width 96 height 15
click at [884, 271] on div at bounding box center [901, 265] width 46 height 13
click at [900, 356] on div "ĐÃ GỌI" at bounding box center [899, 358] width 49 height 12
click at [317, 294] on div "0941077477" at bounding box center [312, 286] width 96 height 15
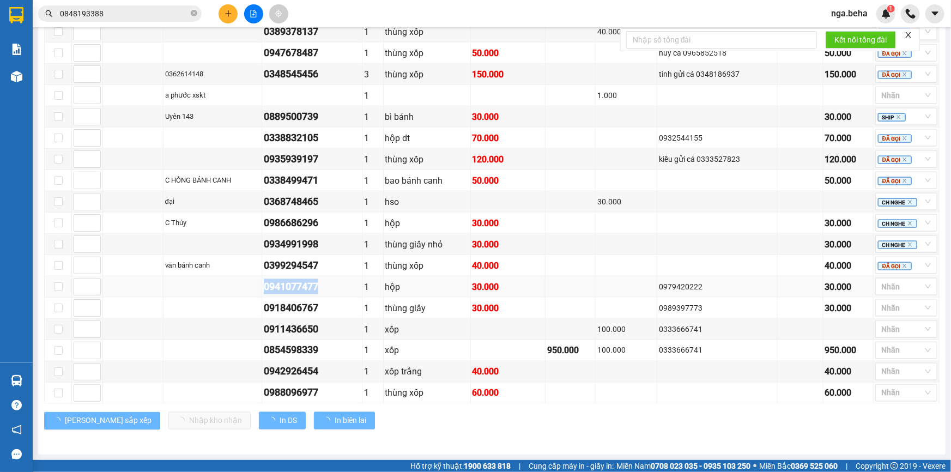
click at [317, 294] on div "0941077477" at bounding box center [312, 286] width 96 height 15
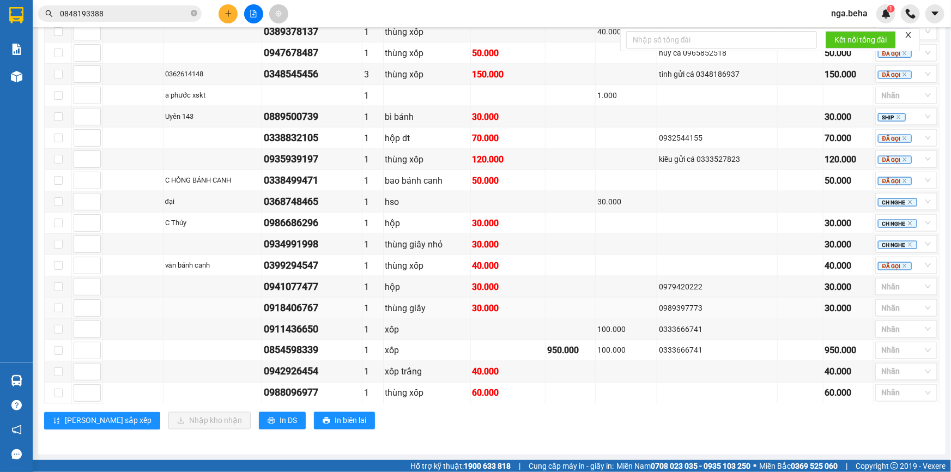
click at [318, 311] on div "0918406767" at bounding box center [312, 307] width 96 height 15
click at [893, 292] on div at bounding box center [901, 286] width 46 height 13
click at [900, 378] on div "ĐÃ GỌI" at bounding box center [899, 379] width 49 height 12
click at [786, 275] on td at bounding box center [801, 265] width 46 height 21
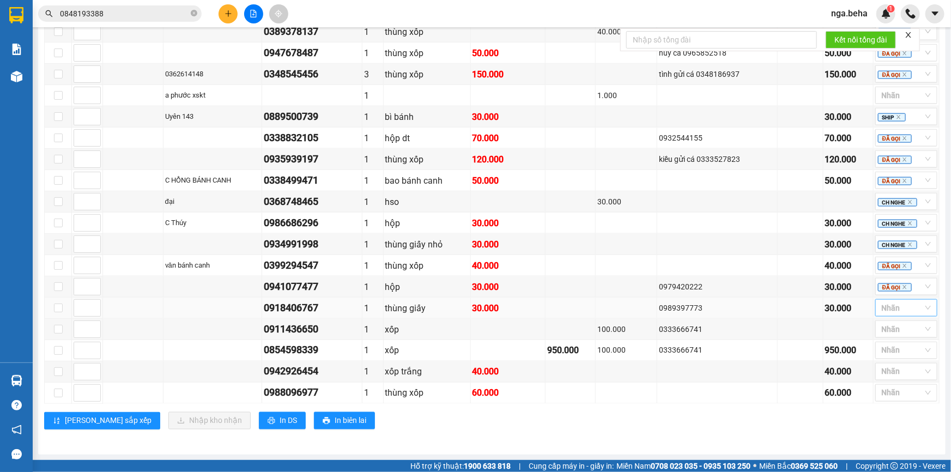
click at [878, 303] on div at bounding box center [901, 307] width 46 height 13
click at [890, 400] on div "ĐÃ GỌI" at bounding box center [899, 401] width 49 height 12
click at [298, 333] on div "0911436650" at bounding box center [312, 329] width 96 height 15
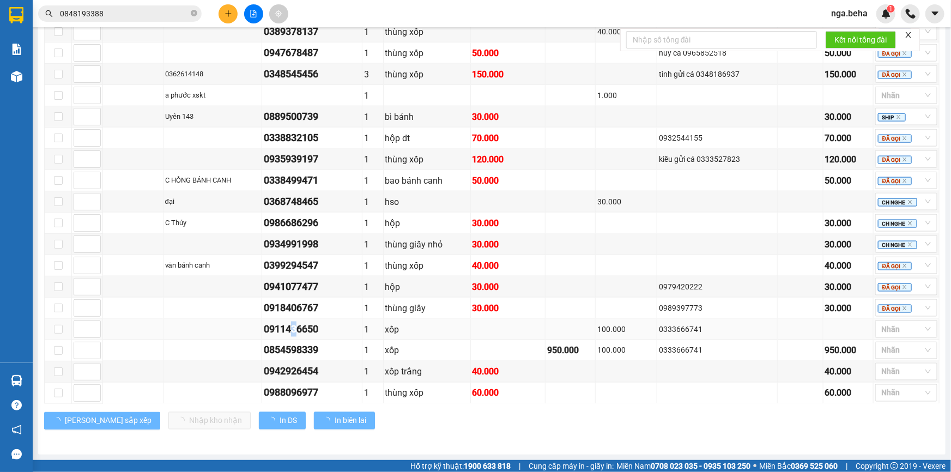
click at [299, 333] on div "0911436650" at bounding box center [312, 329] width 96 height 15
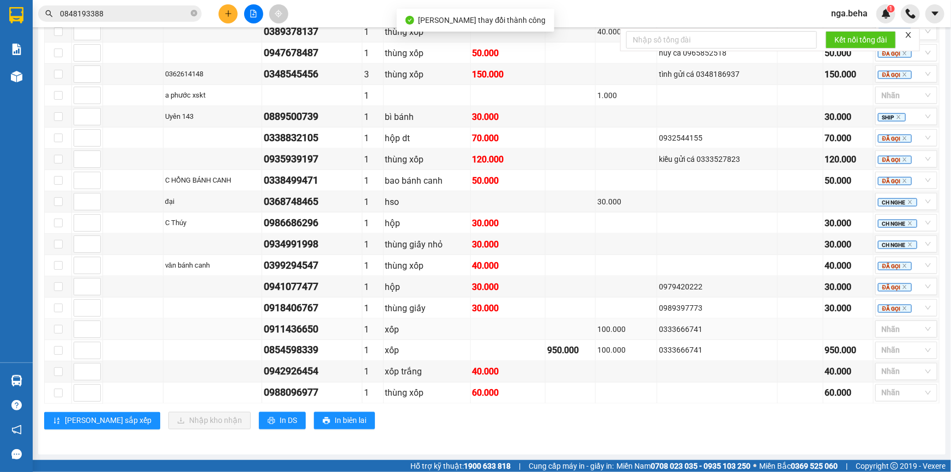
click at [301, 327] on div "0911436650" at bounding box center [312, 329] width 96 height 15
click at [309, 354] on div "0854598339" at bounding box center [312, 350] width 96 height 15
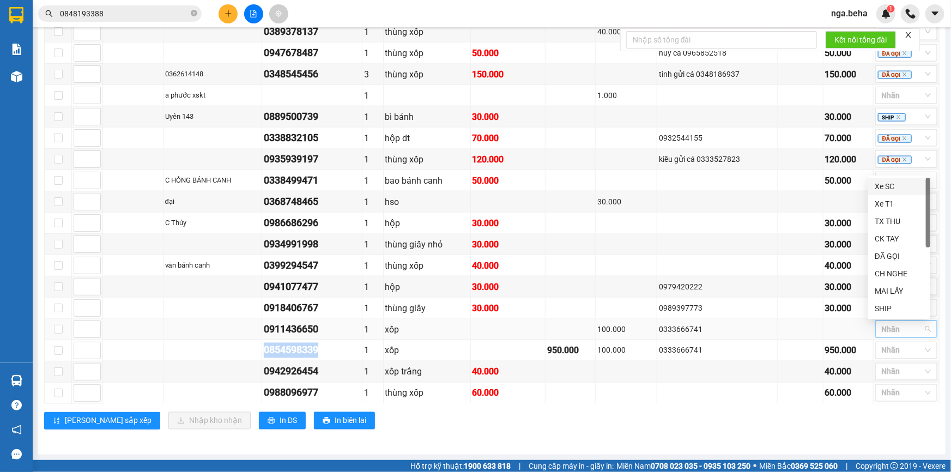
click at [878, 324] on div at bounding box center [881, 329] width 6 height 13
click at [893, 290] on div "MAI LẤY" at bounding box center [899, 291] width 49 height 12
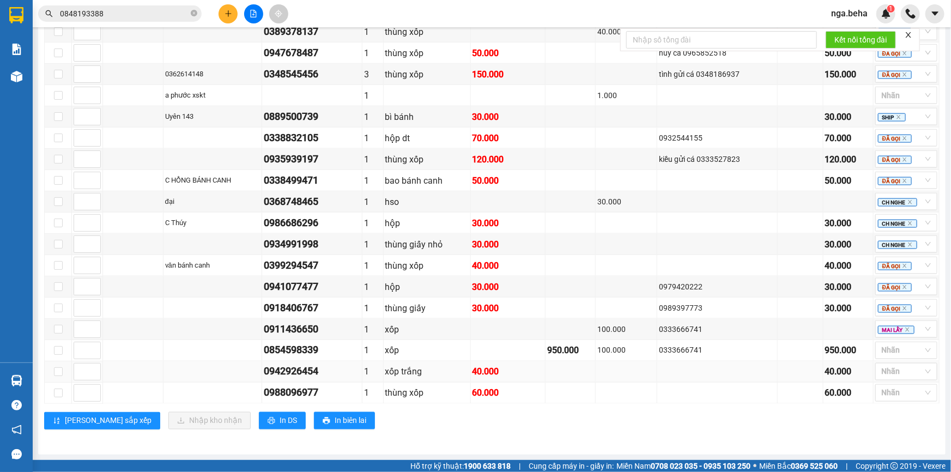
click at [284, 373] on div "0942926454" at bounding box center [312, 371] width 96 height 15
click at [878, 349] on div at bounding box center [881, 350] width 6 height 13
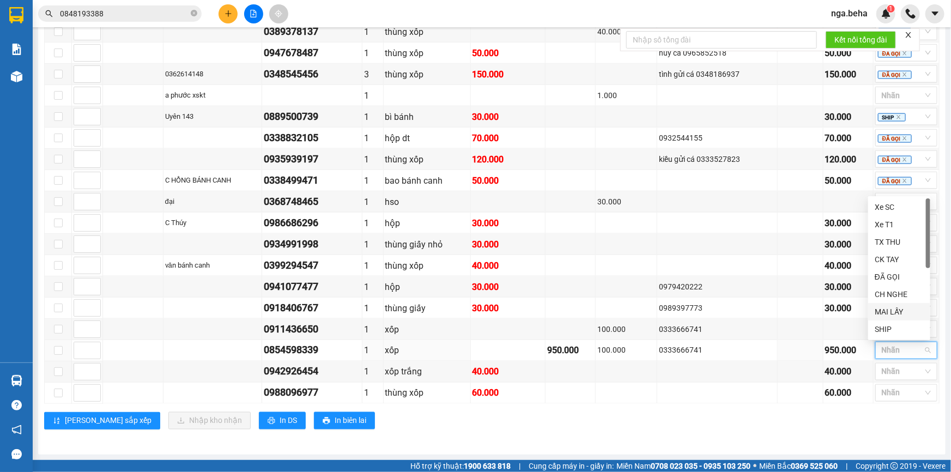
click at [890, 313] on div "MAI LẤY" at bounding box center [899, 312] width 49 height 12
click at [721, 431] on div "ĐẮK LẮK Đơn 24 | SL 26 | CR 311.000 | CC 1.030.000 | Tổng cước 1.341.000 | TH 1…" at bounding box center [492, 144] width 896 height 587
click at [307, 410] on div "ĐẮK LẮK Đơn 24 | SL 26 | CR 311.000 | CC 1.030.000 | Tổng cước 1.341.000 | TH 1…" at bounding box center [492, 144] width 896 height 587
click at [310, 398] on div "0988096977" at bounding box center [312, 392] width 96 height 15
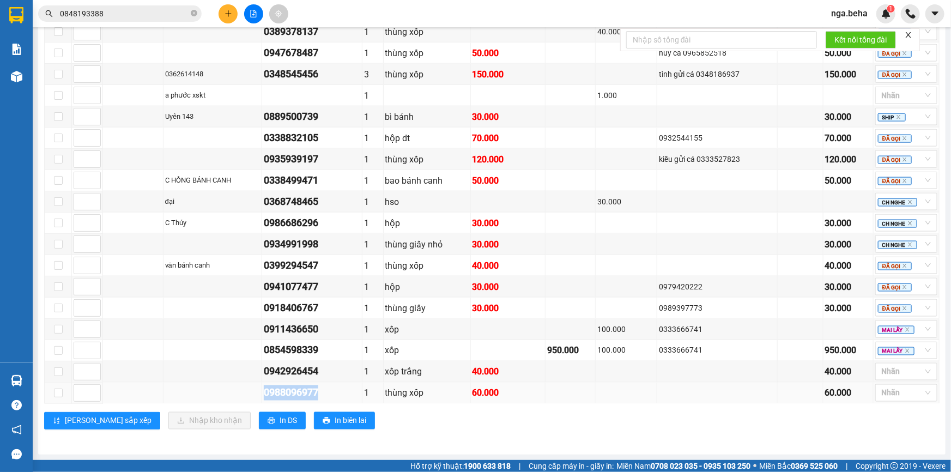
click at [310, 398] on div "0988096977" at bounding box center [312, 392] width 96 height 15
click at [896, 371] on div at bounding box center [901, 371] width 46 height 13
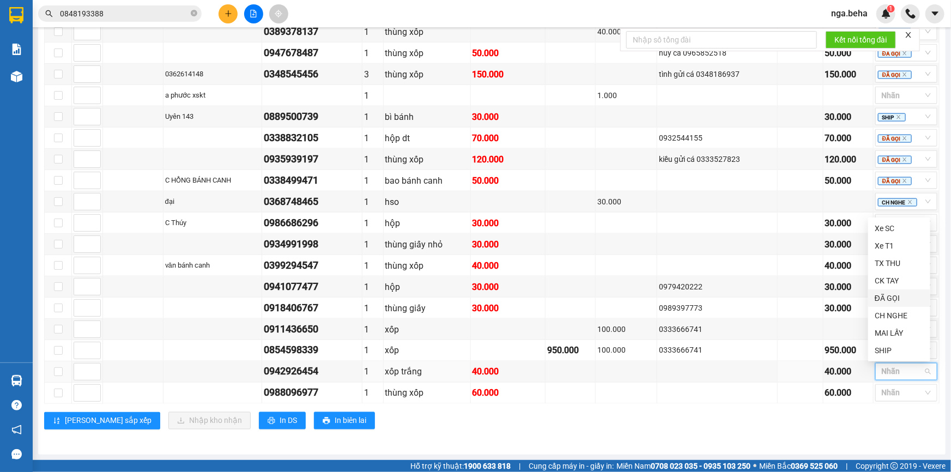
click at [904, 300] on div "ĐÃ GỌI" at bounding box center [899, 298] width 49 height 12
click at [897, 389] on div at bounding box center [901, 393] width 46 height 13
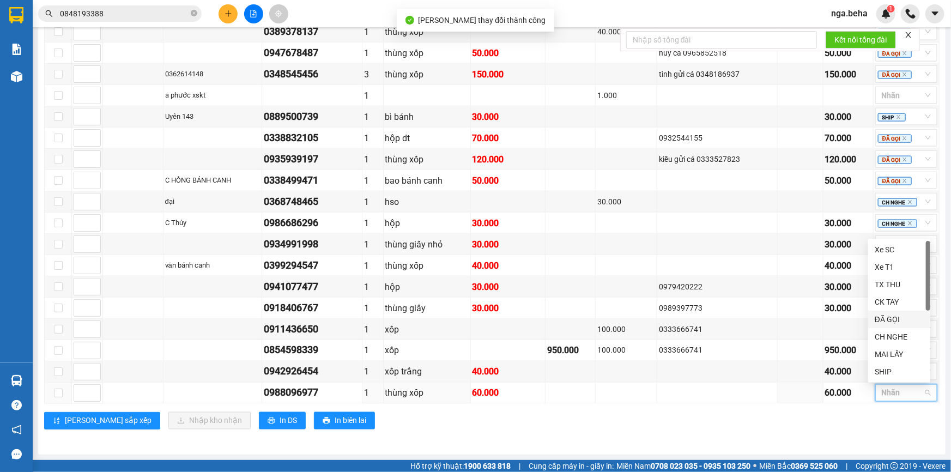
click at [884, 322] on div "ĐÃ GỌI" at bounding box center [899, 319] width 49 height 12
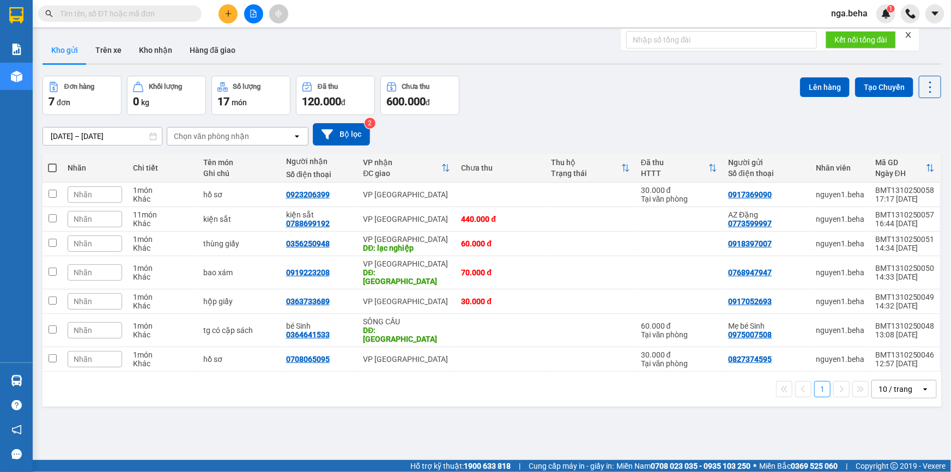
click at [136, 15] on input "text" at bounding box center [124, 14] width 129 height 12
paste input "0848193388"
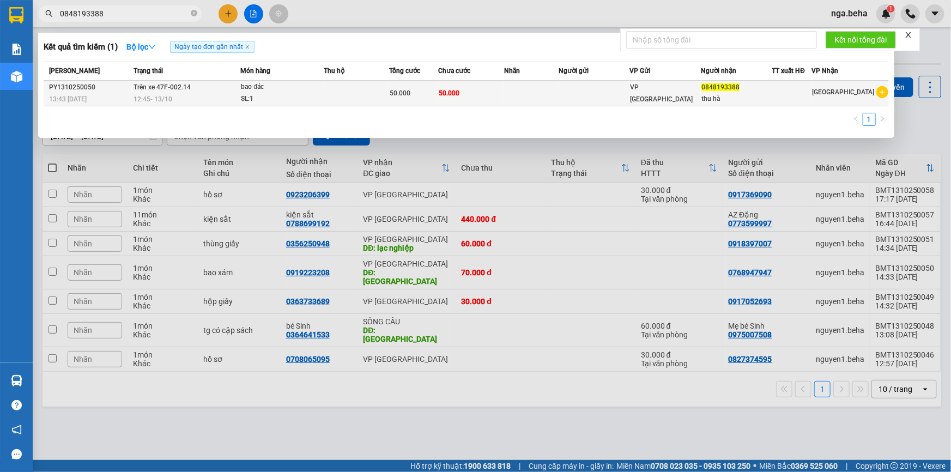
type input "0848193388"
click at [314, 92] on div "bao đác" at bounding box center [282, 87] width 82 height 12
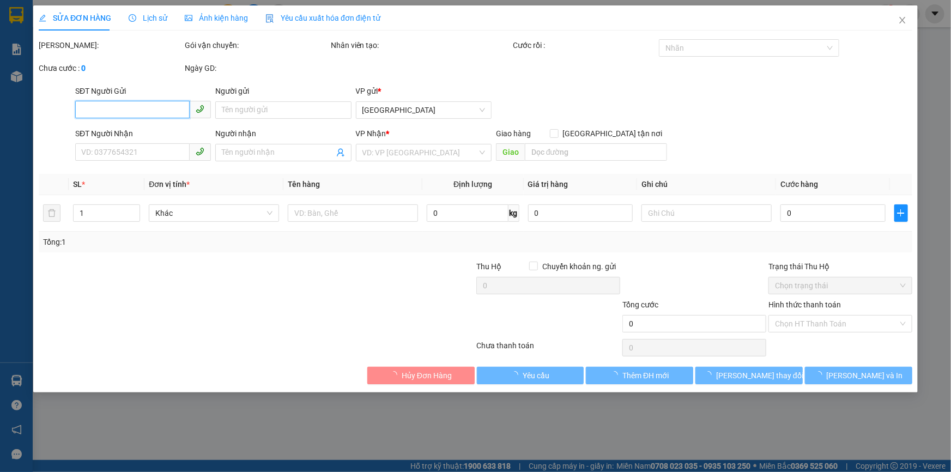
type input "0848193388"
type input "thu hà"
type input "50.000"
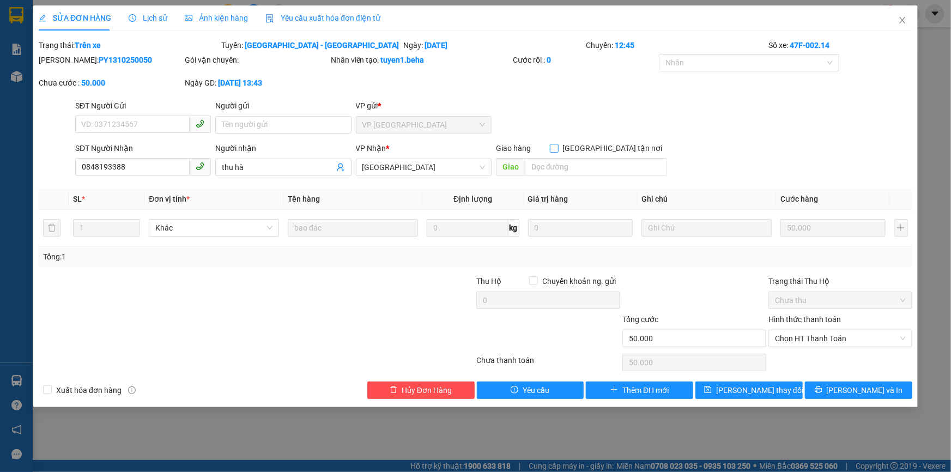
click at [558, 150] on input "[GEOGRAPHIC_DATA] tận nơi" at bounding box center [554, 148] width 8 height 8
checkbox input "true"
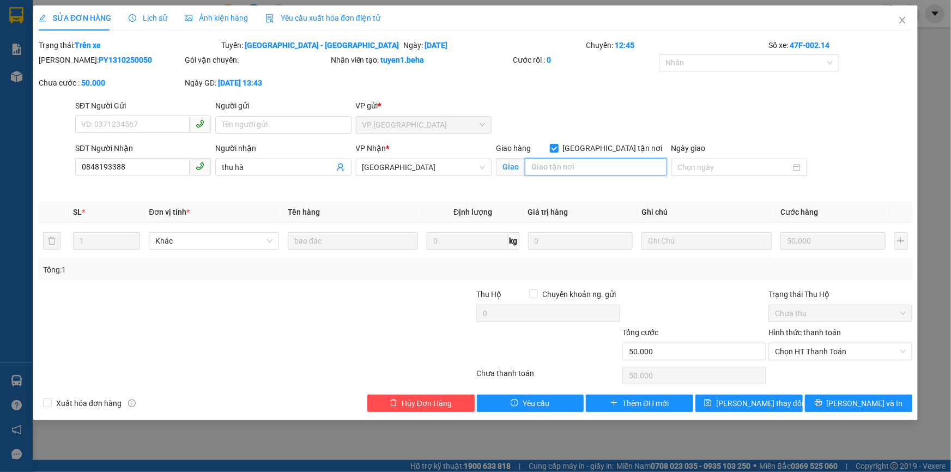
click at [602, 173] on input "search" at bounding box center [596, 166] width 142 height 17
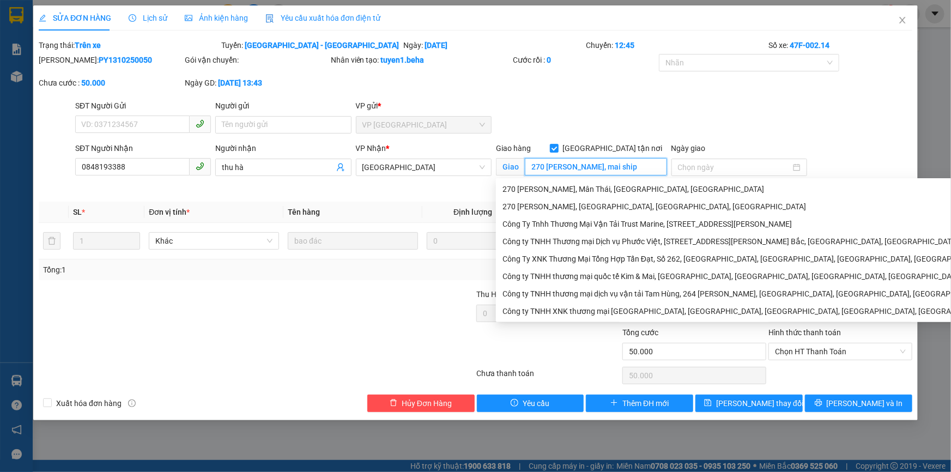
type input "270 [PERSON_NAME], mai ship"
click at [577, 93] on div "Mã ĐH: PY1310250050 Gói vận chuyển: Nhân viên tạo: tuyen1.beha Cước rồi : 0 Nha…" at bounding box center [476, 77] width 876 height 46
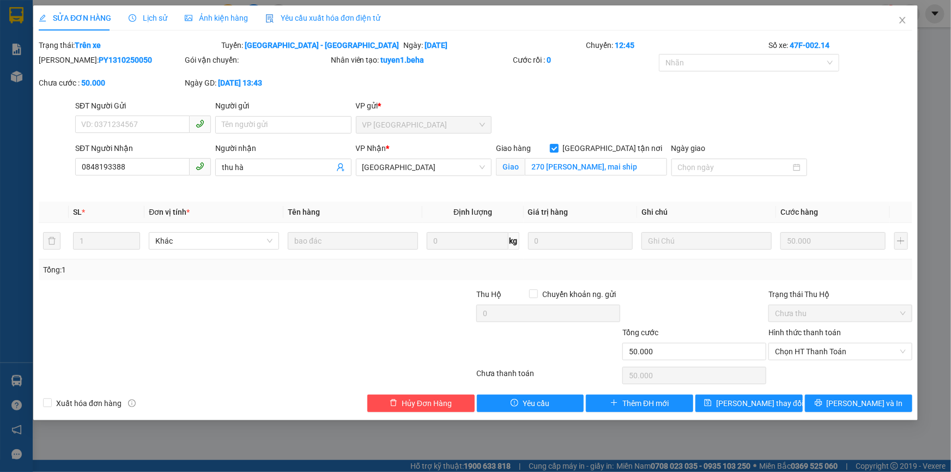
click at [329, 299] on div at bounding box center [184, 307] width 292 height 38
click at [747, 406] on span "[PERSON_NAME] thay đổi" at bounding box center [759, 403] width 87 height 12
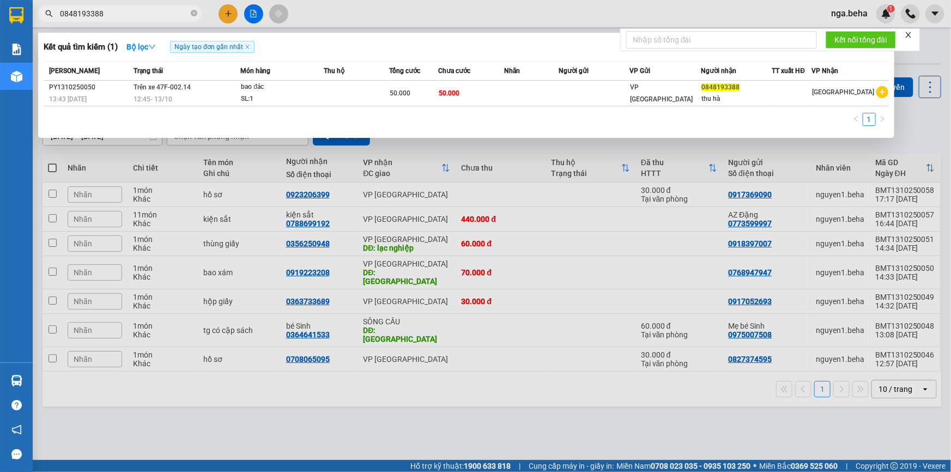
click at [158, 11] on input "0848193388" at bounding box center [124, 14] width 129 height 12
paste input "89500739"
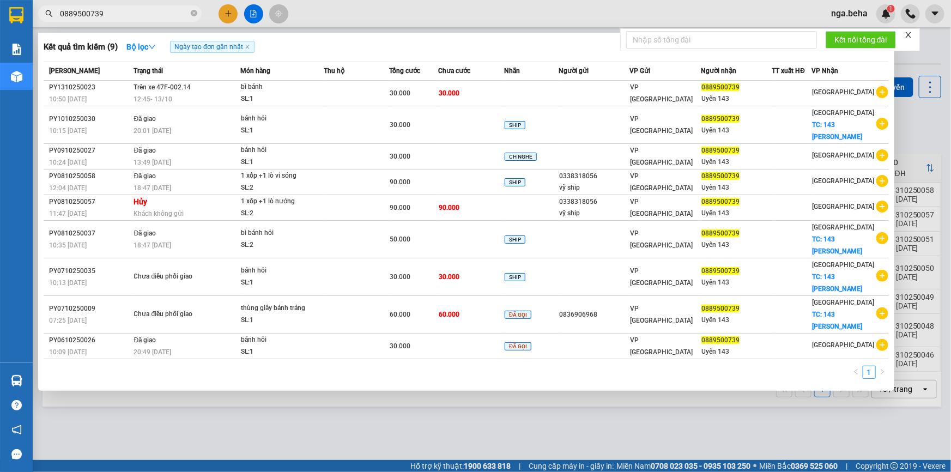
type input "0889500739"
click at [354, 97] on td at bounding box center [356, 94] width 65 height 26
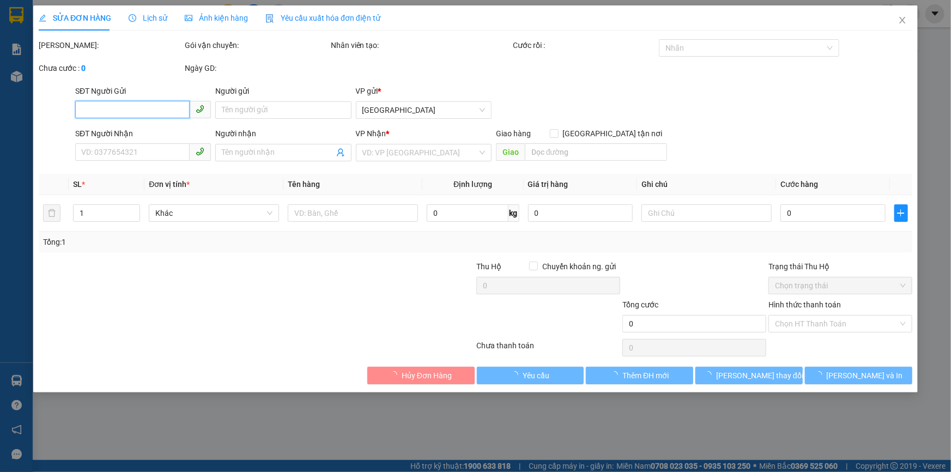
type input "0889500739"
type input "Uyên 143"
type input "30.000"
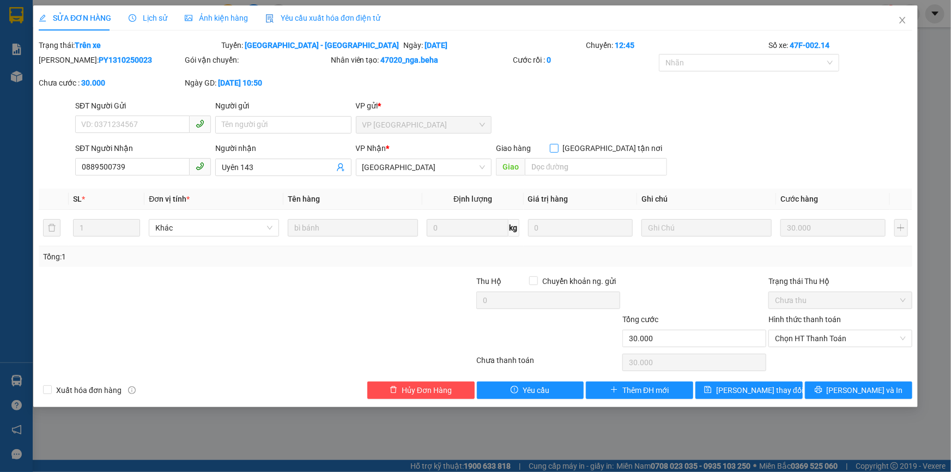
click at [558, 147] on input "[GEOGRAPHIC_DATA] tận nơi" at bounding box center [554, 148] width 8 height 8
checkbox input "true"
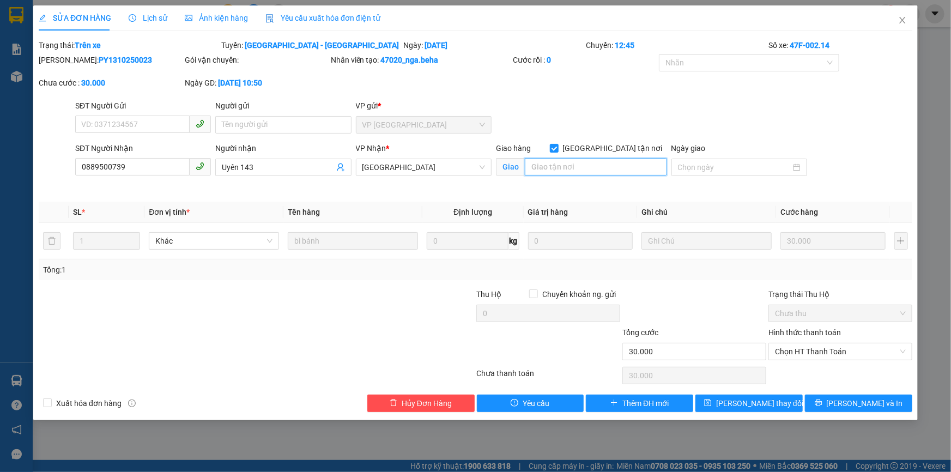
click at [577, 167] on input "search" at bounding box center [596, 166] width 142 height 17
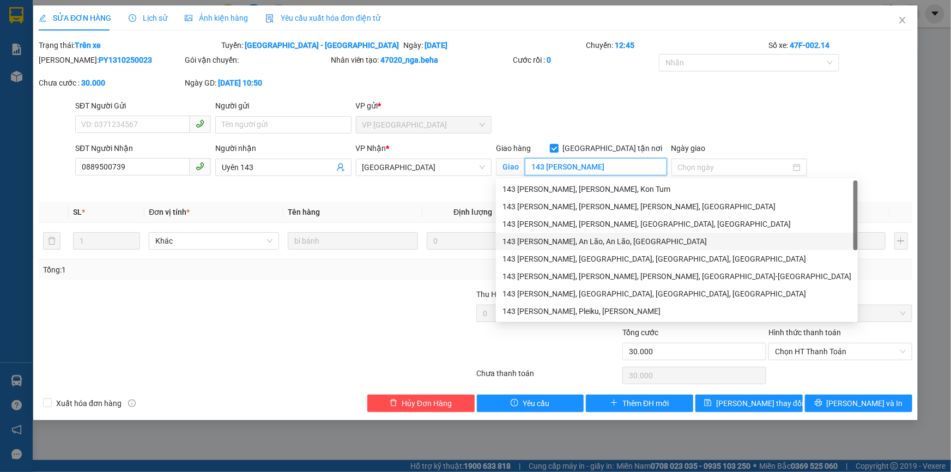
type input "143 [PERSON_NAME]"
click at [322, 307] on div at bounding box center [184, 307] width 292 height 38
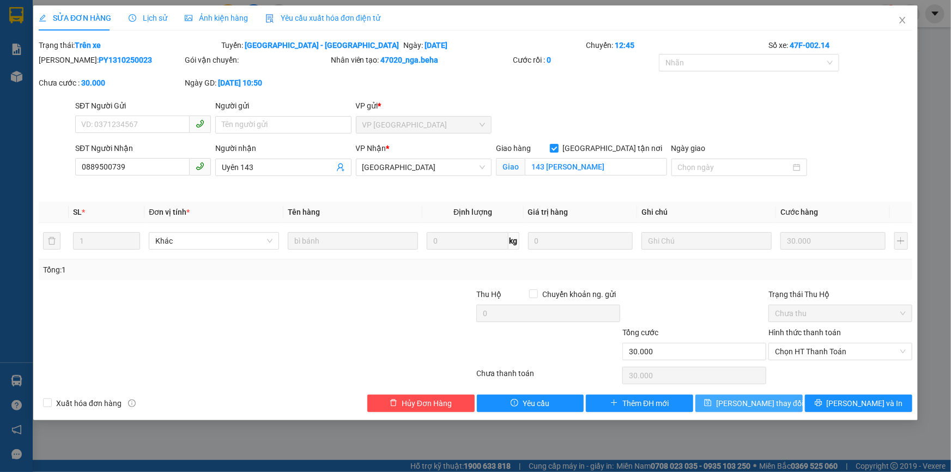
click at [711, 396] on button "[PERSON_NAME] thay đổi" at bounding box center [749, 403] width 107 height 17
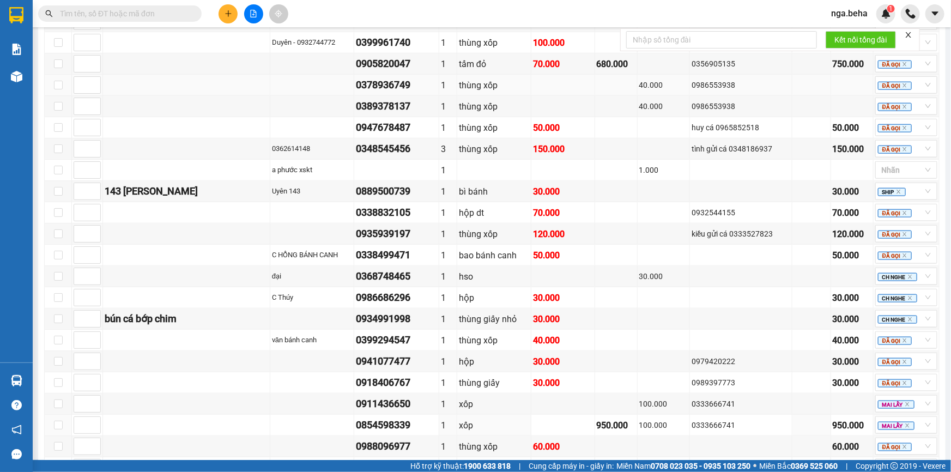
scroll to position [644, 0]
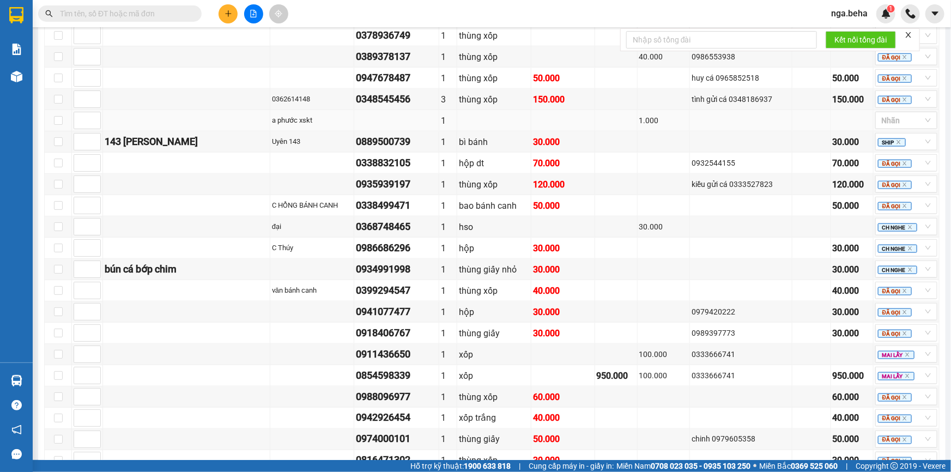
click at [664, 126] on div "1.000" at bounding box center [664, 120] width 49 height 12
click at [191, 408] on td at bounding box center [186, 397] width 167 height 21
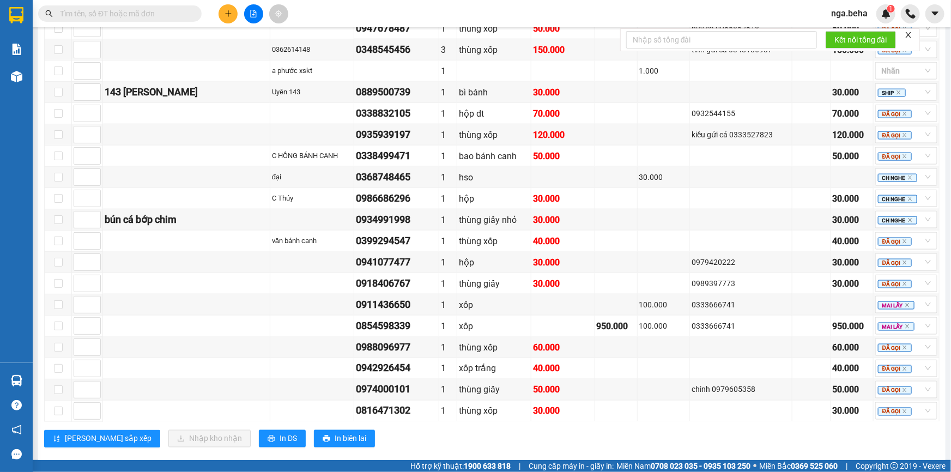
click at [182, 7] on span at bounding box center [120, 13] width 164 height 16
click at [183, 9] on input "text" at bounding box center [124, 14] width 129 height 12
paste input "0337488248"
type input "0337488248"
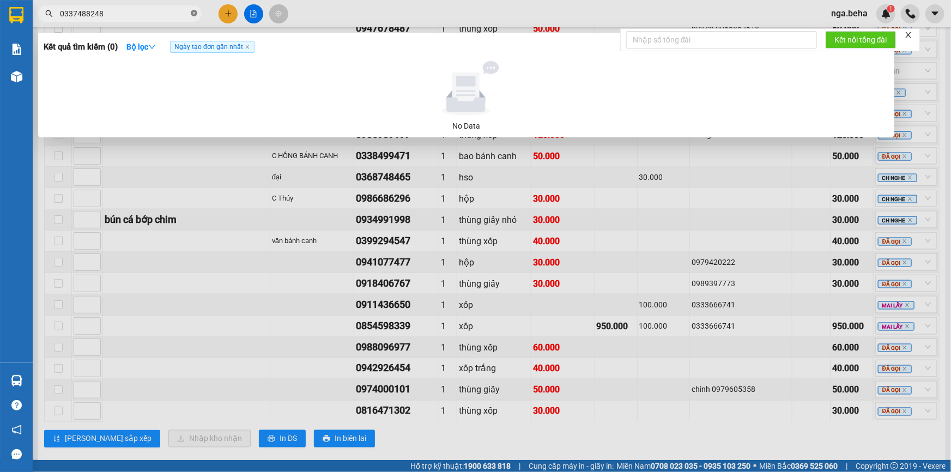
click at [194, 15] on icon "close-circle" at bounding box center [194, 13] width 7 height 7
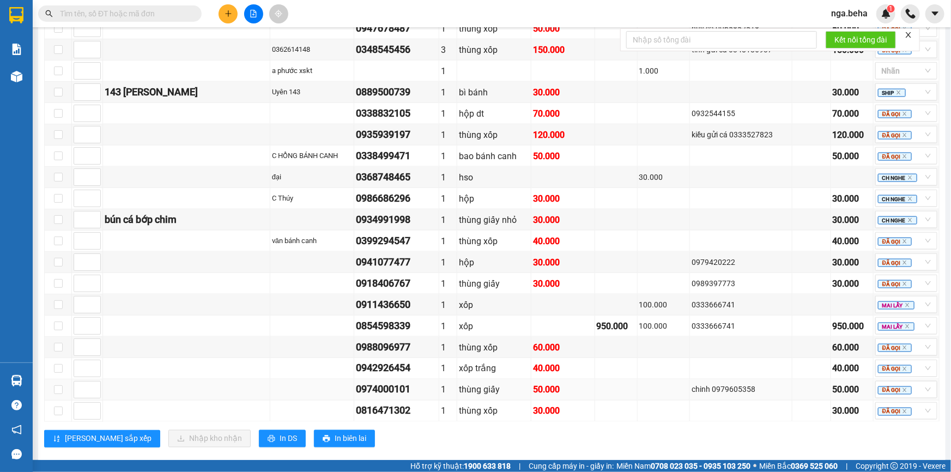
click at [272, 401] on td at bounding box center [312, 389] width 84 height 21
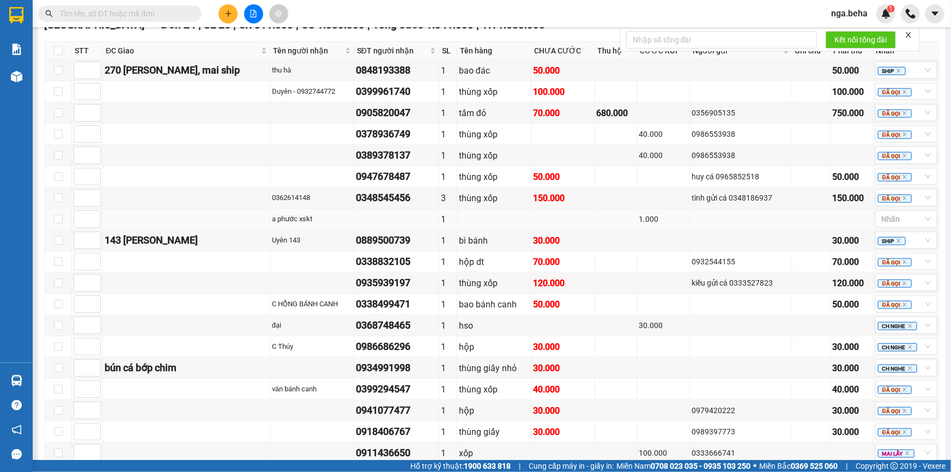
scroll to position [644, 0]
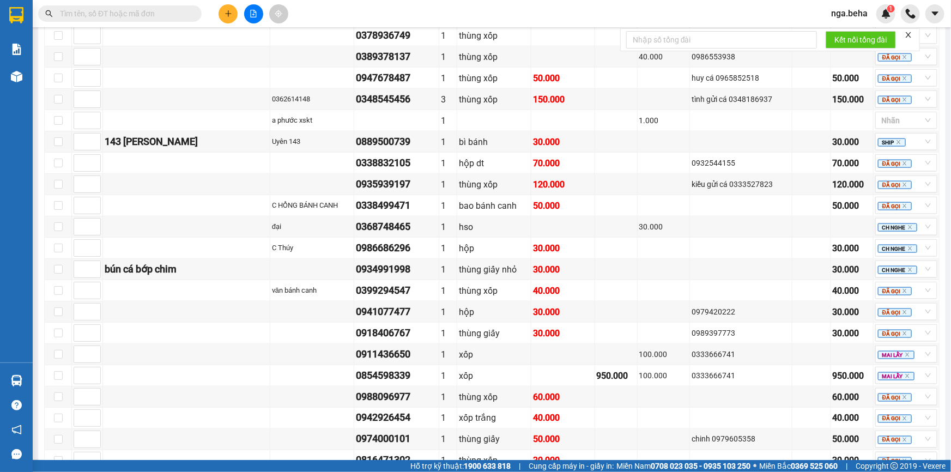
click at [122, 16] on input "text" at bounding box center [124, 14] width 129 height 12
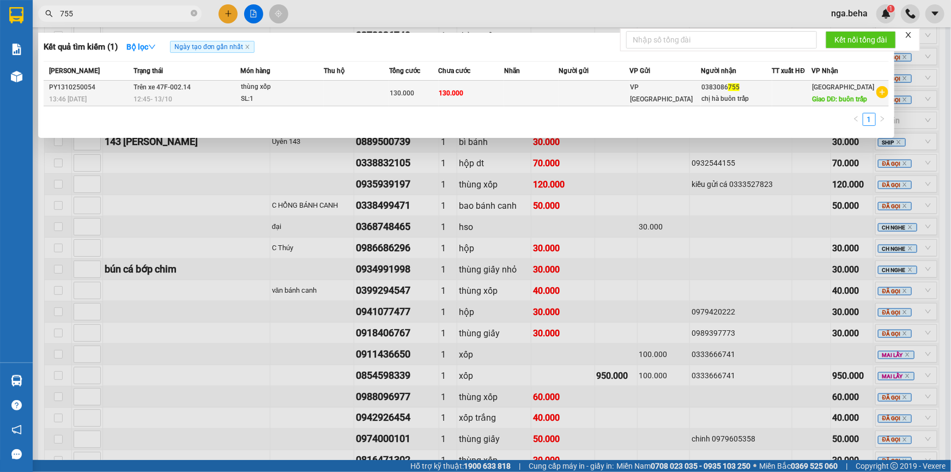
type input "755"
click at [335, 95] on td at bounding box center [356, 94] width 65 height 26
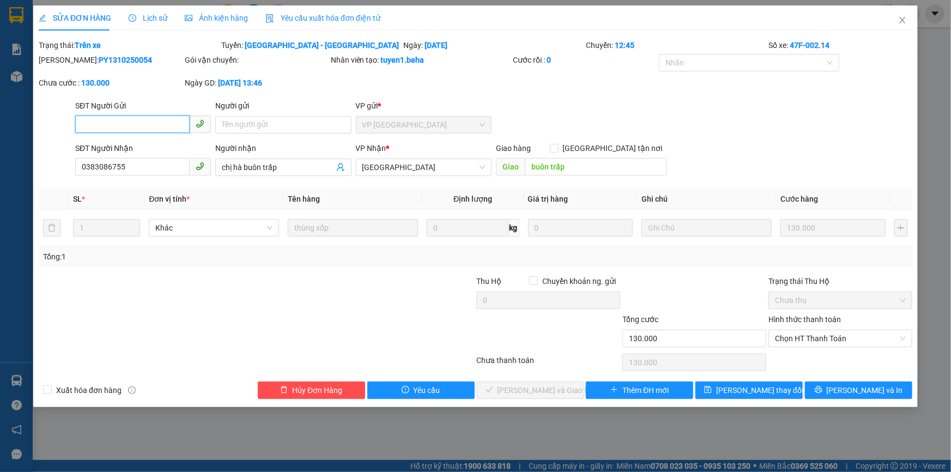
type input "0383086755"
type input "chị hà buôn trấp"
type input "buôn trấp"
type input "130.000"
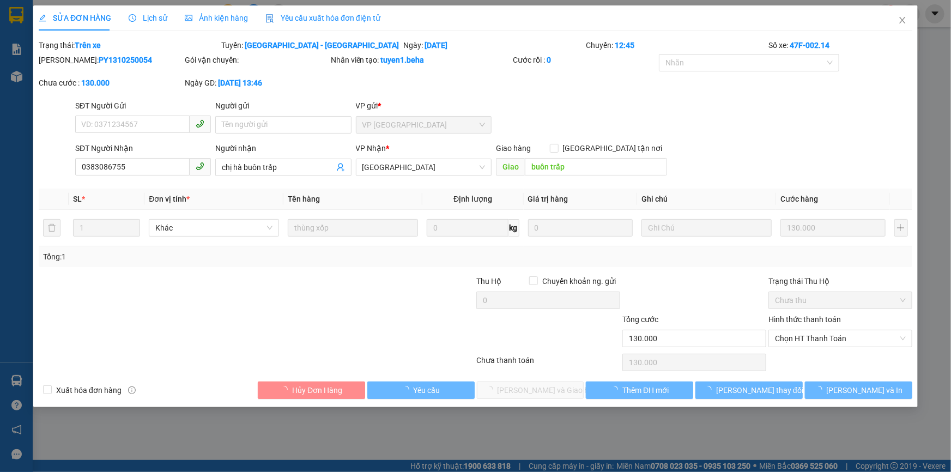
click at [224, 17] on span "Ảnh kiện hàng" at bounding box center [216, 18] width 63 height 9
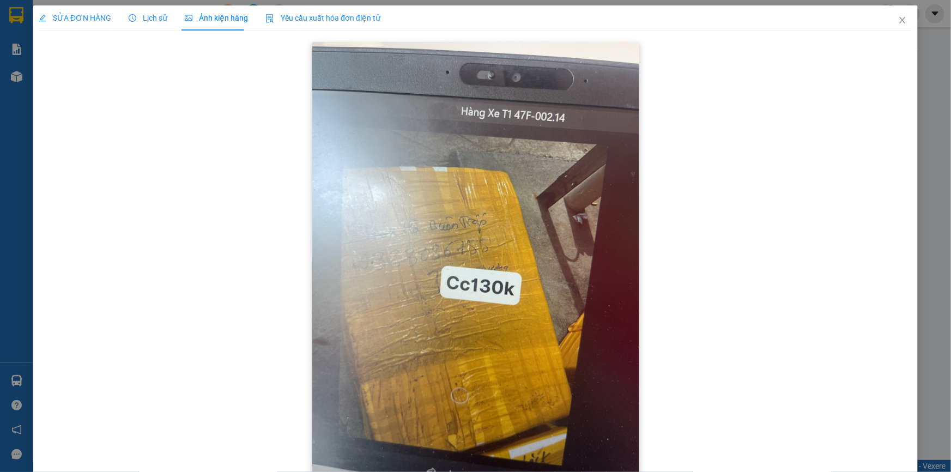
scroll to position [30, 0]
